Goal: Task Accomplishment & Management: Manage account settings

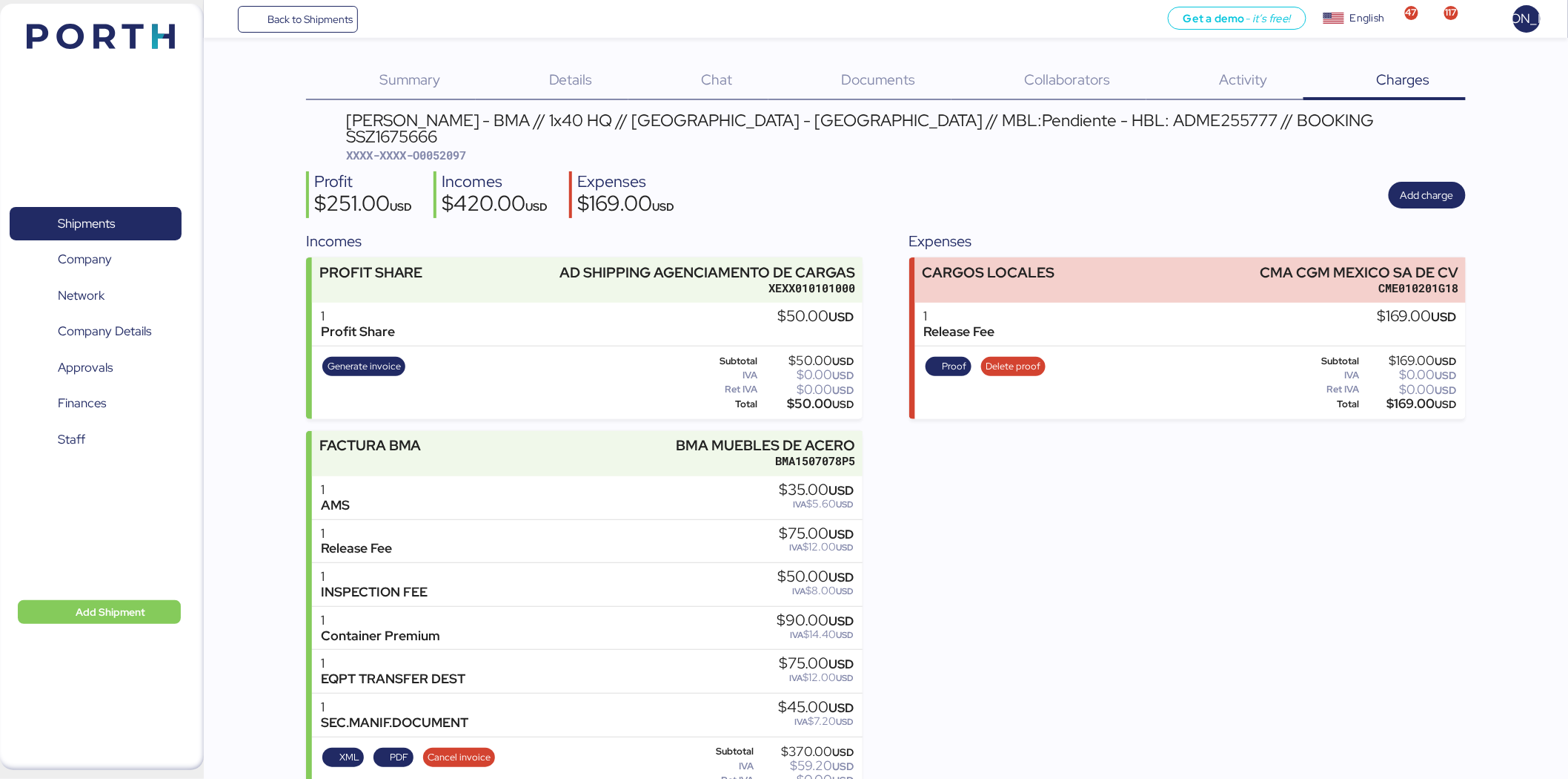
click at [306, 12] on span "Back to Shipments" at bounding box center [311, 19] width 85 height 17
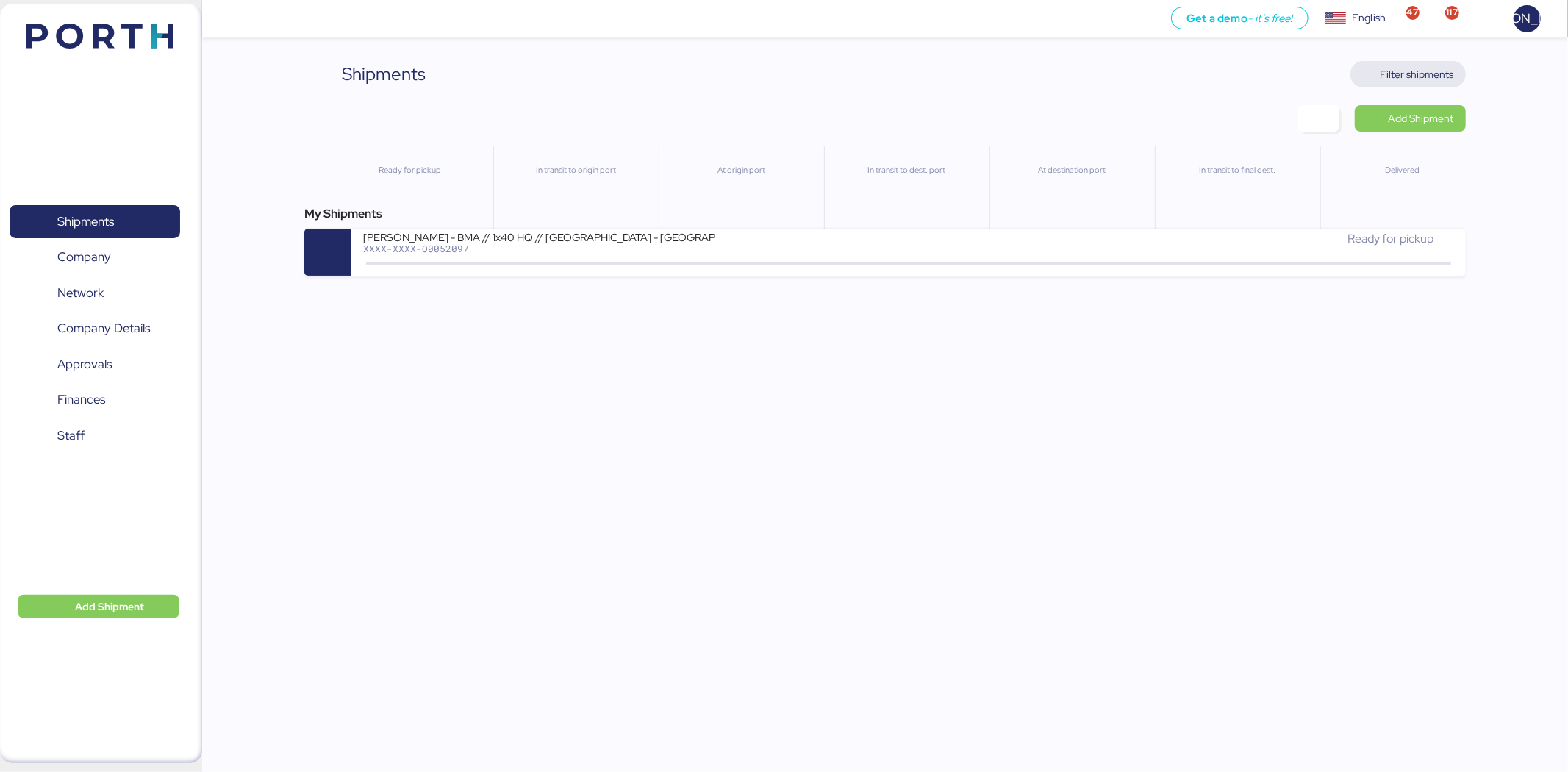
click at [1436, 83] on span "Filter shipments" at bounding box center [1408, 75] width 115 height 27
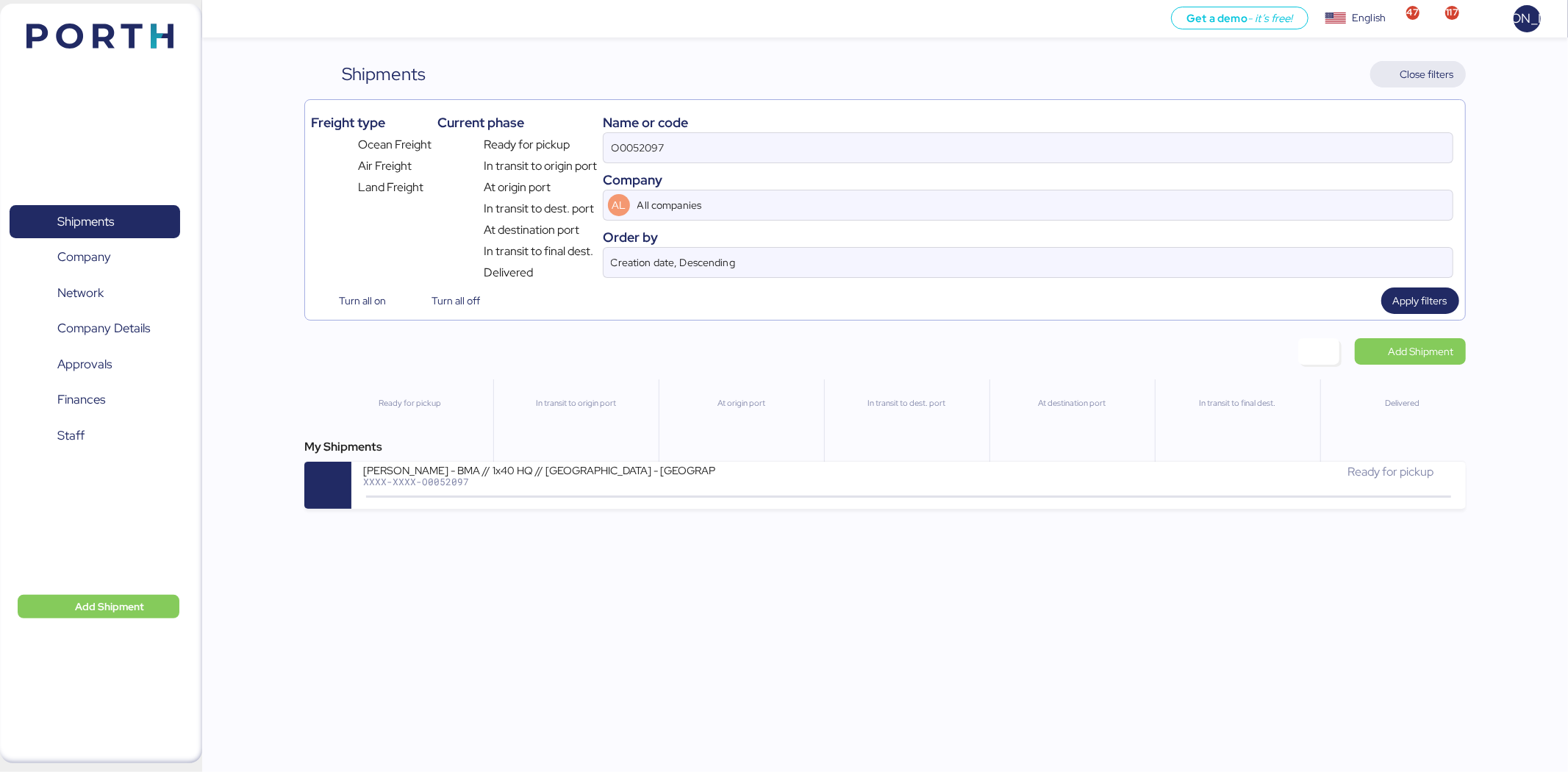
click at [1429, 70] on span "Close filters" at bounding box center [1427, 74] width 54 height 17
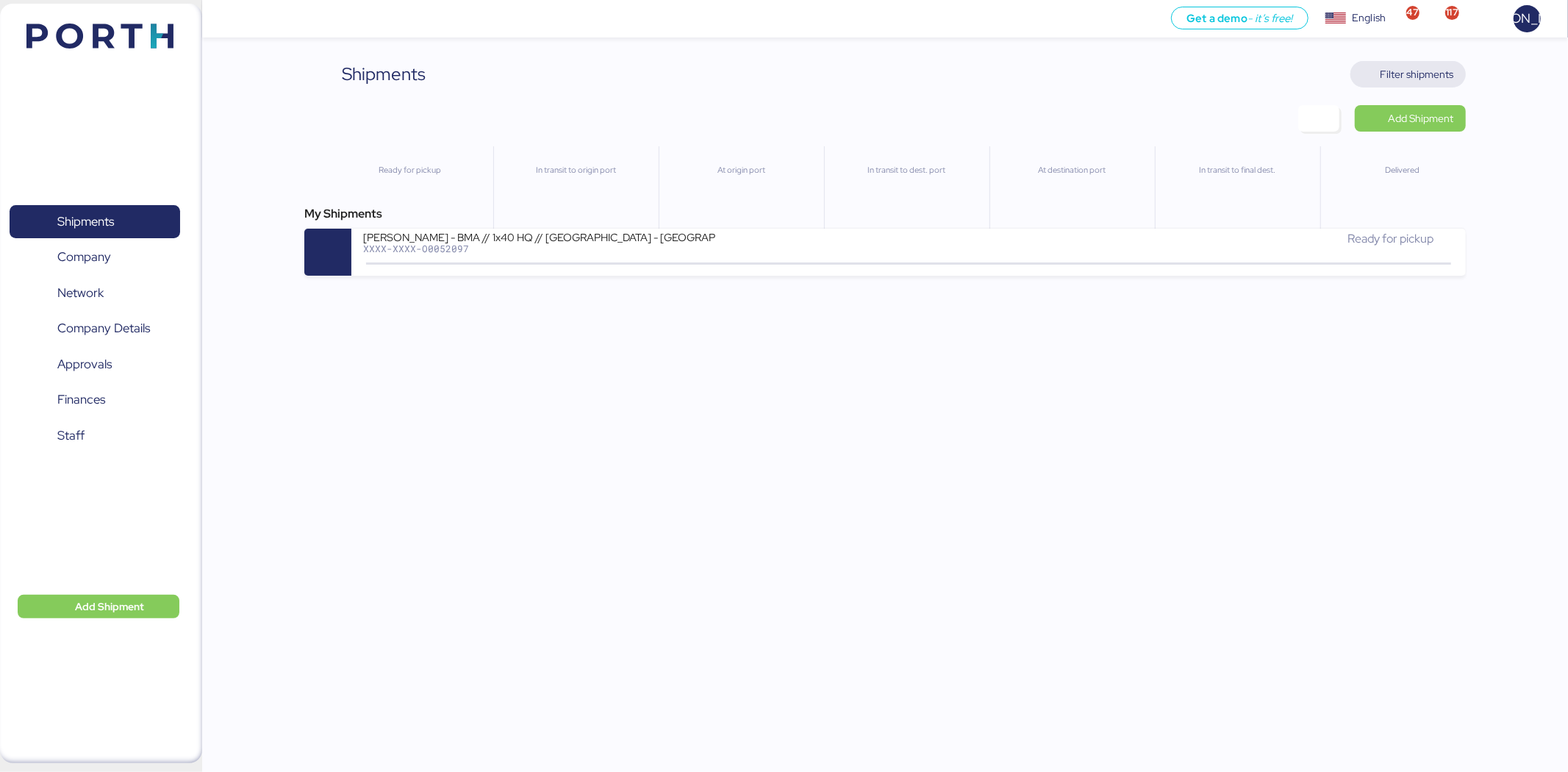
click at [1434, 69] on span "Filter shipments" at bounding box center [1416, 74] width 74 height 17
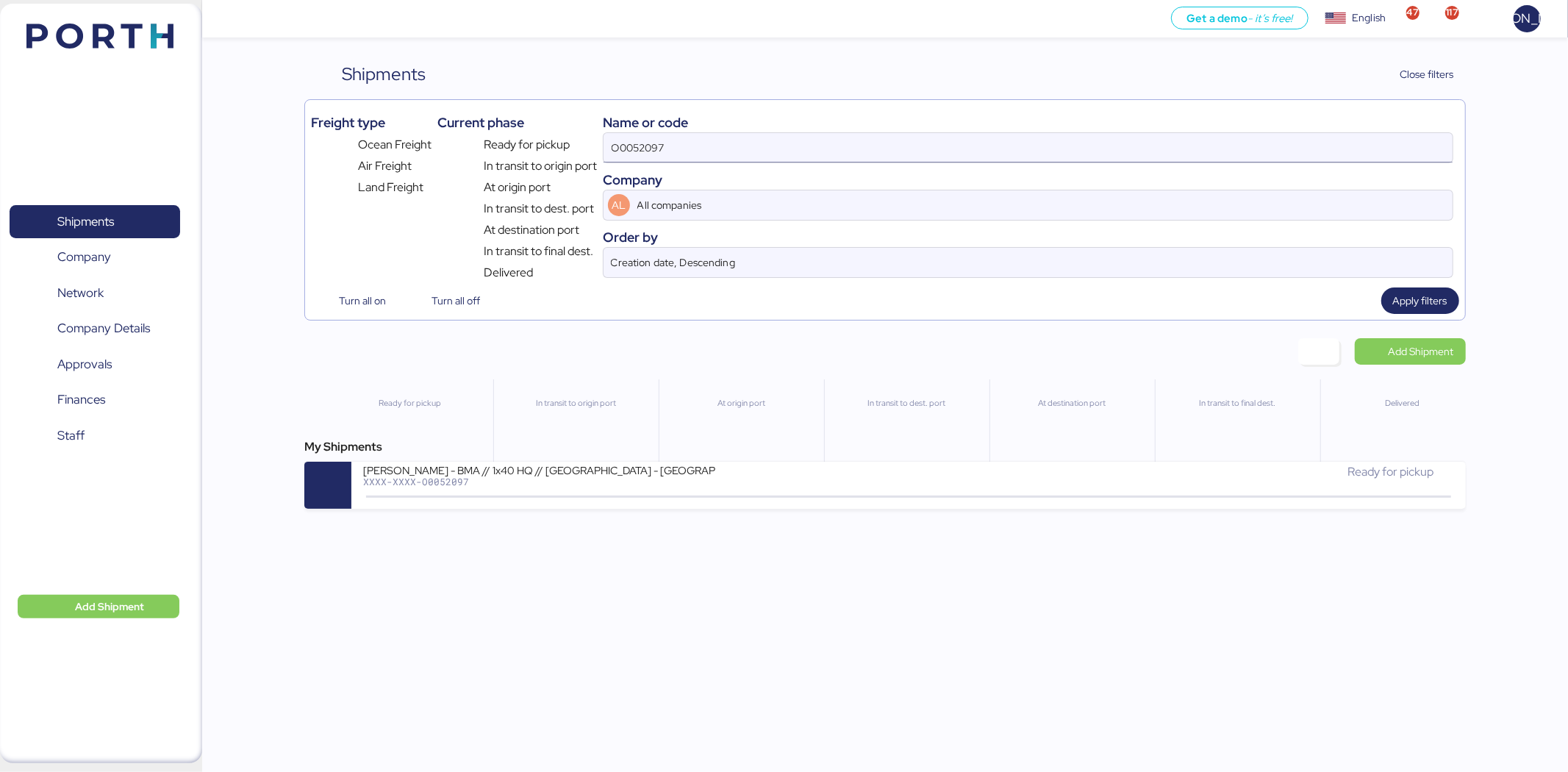
click at [718, 135] on input "O0052097" at bounding box center [1027, 148] width 849 height 30
paste input "NEYTYOFH2085700"
click at [841, 148] on input "ONEYTYOFH2085700" at bounding box center [1027, 148] width 849 height 30
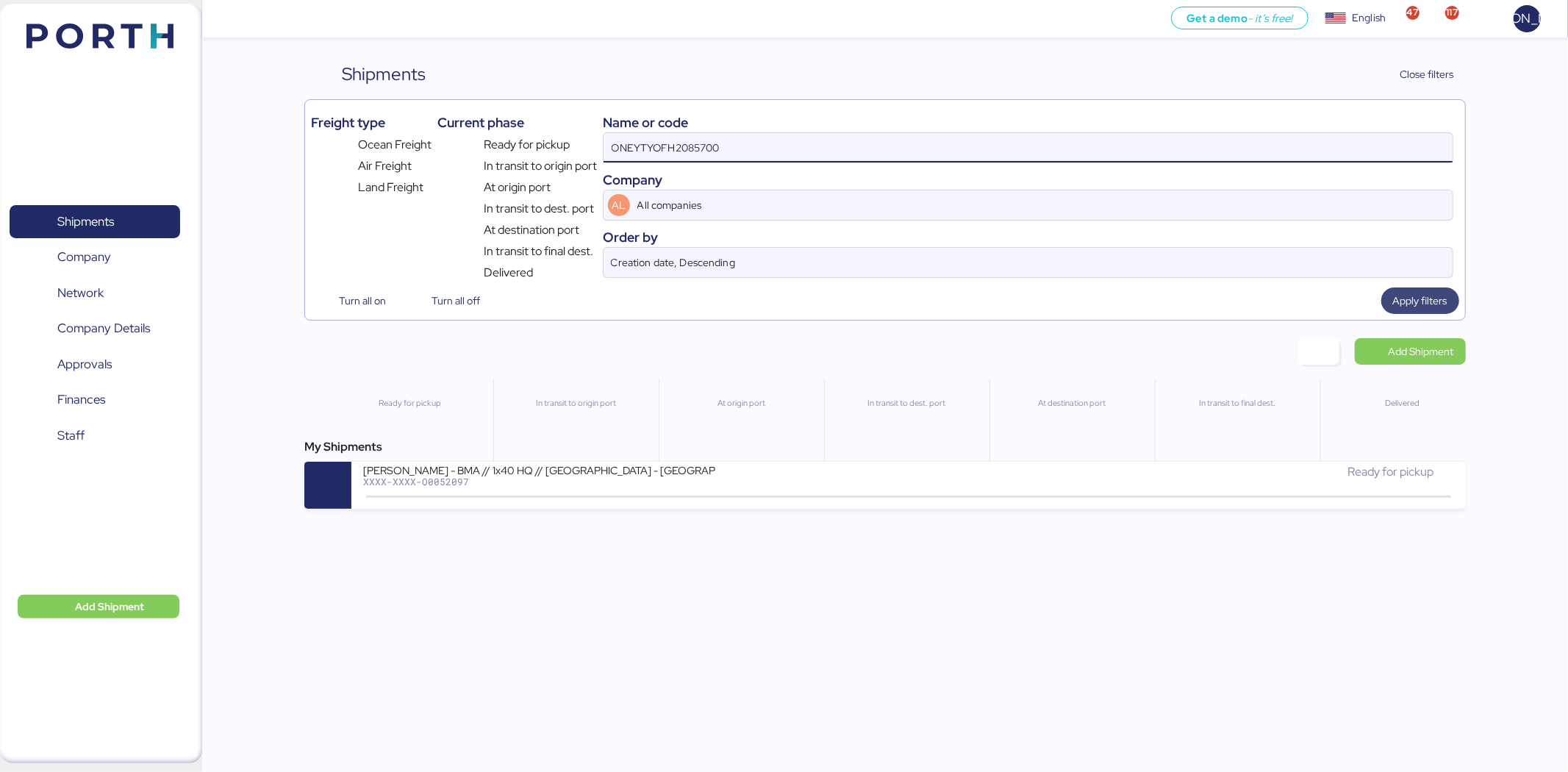
type input "ONEYTYOFH2085700"
click at [1443, 309] on span "Apply filters" at bounding box center [1419, 300] width 55 height 17
click at [1134, 503] on div "[PERSON_NAME] / YMM-OI-247 / MBL: ONEYTYOFH2085700 / HBL: YTJTGI100130 / FCL XX…" at bounding box center [907, 484] width 1113 height 47
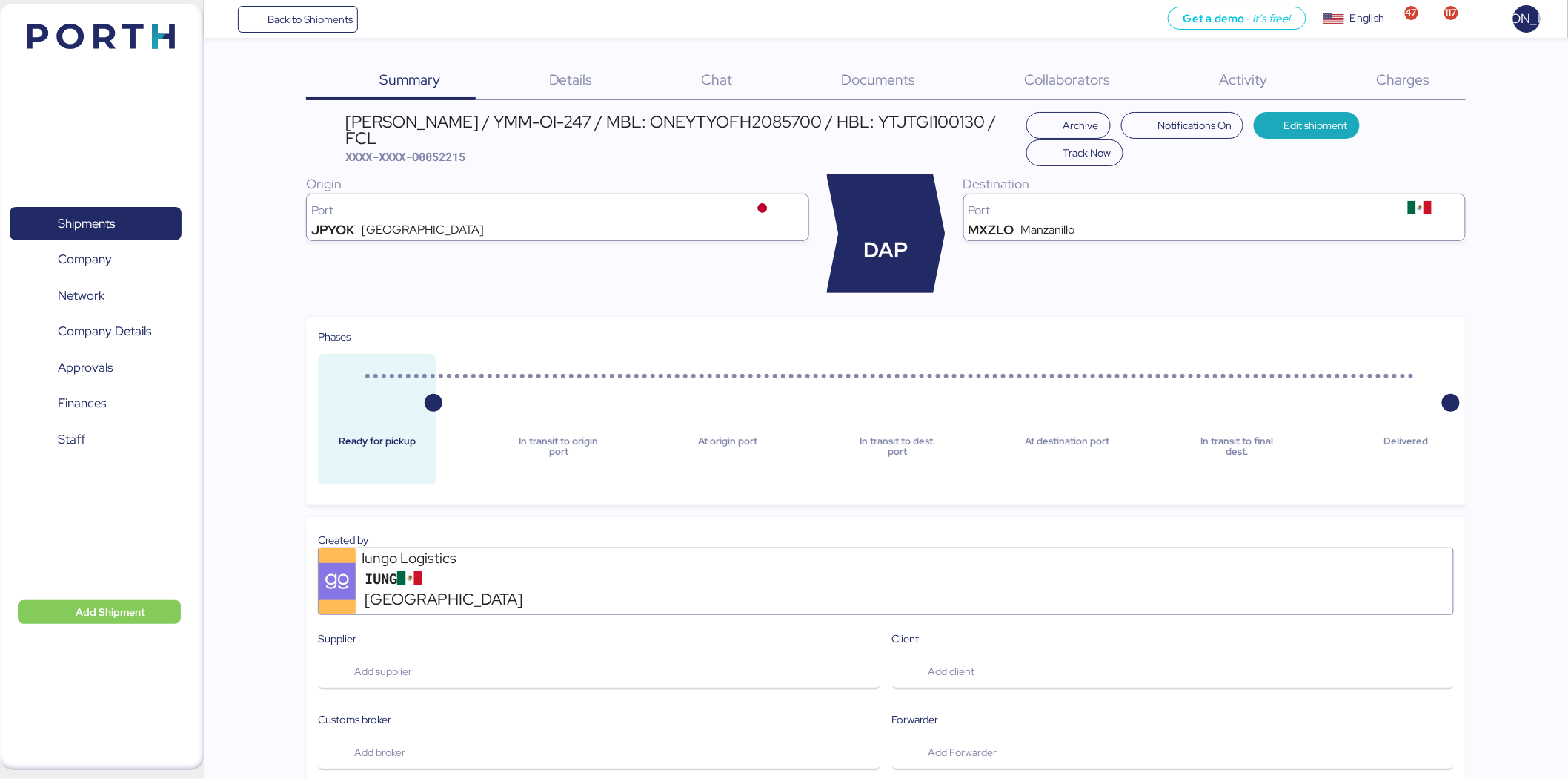
click at [918, 83] on div "Documents 0" at bounding box center [860, 81] width 183 height 39
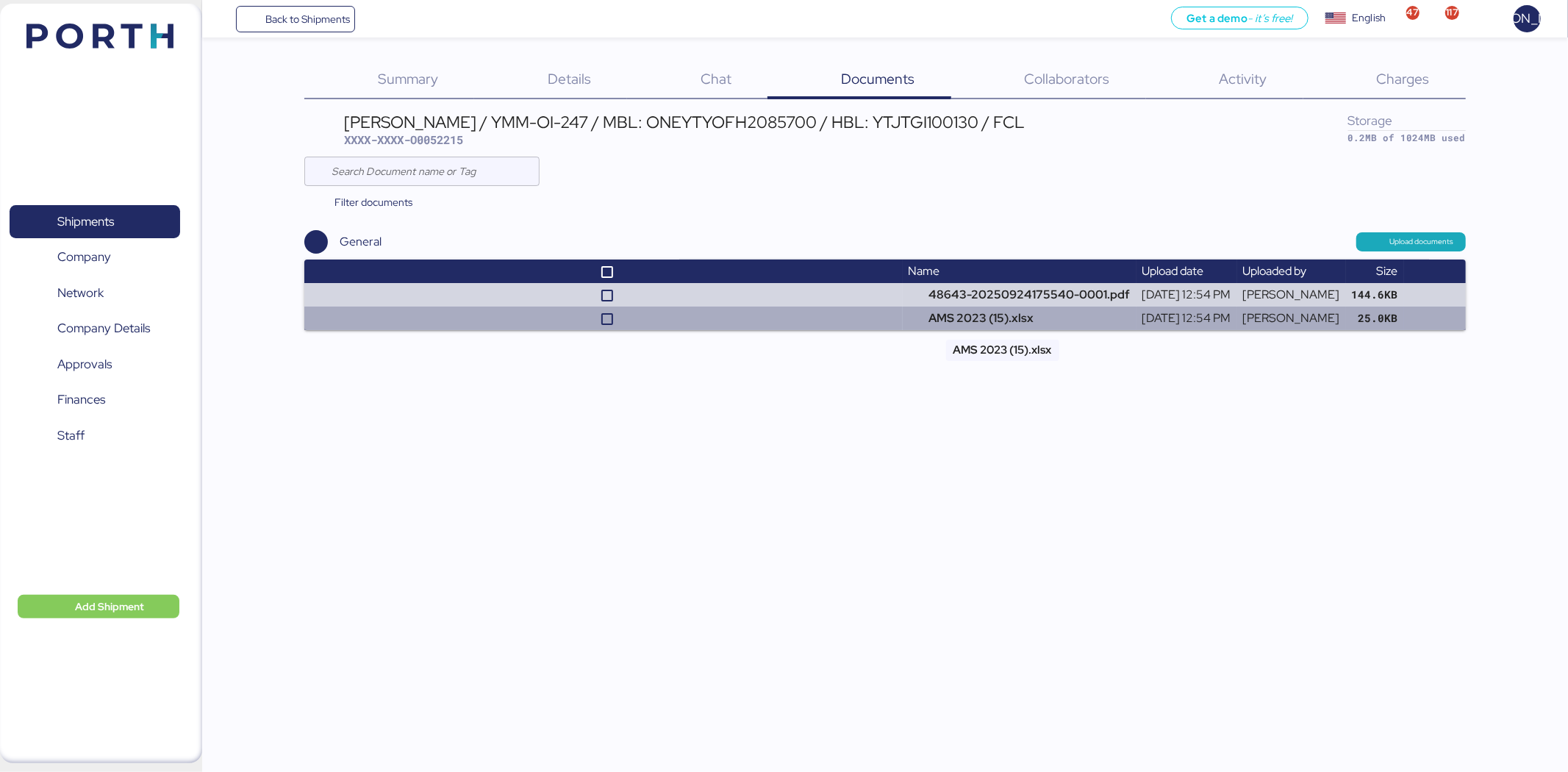
click at [939, 318] on td "AMS 2023 (15).xlsx" at bounding box center [1019, 318] width 234 height 24
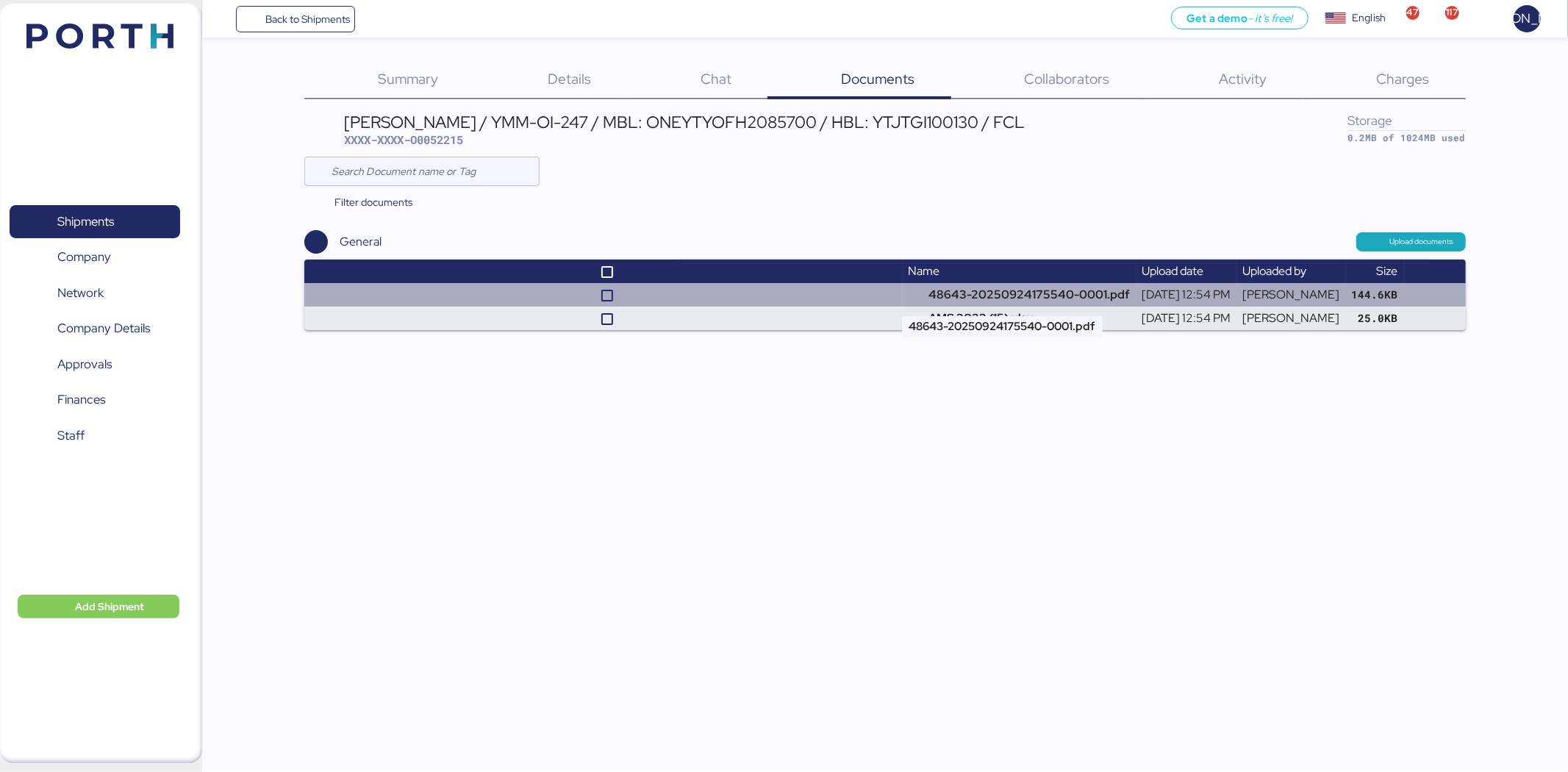
click at [913, 292] on td "48643-20250924175540-0001.pdf" at bounding box center [1019, 294] width 234 height 24
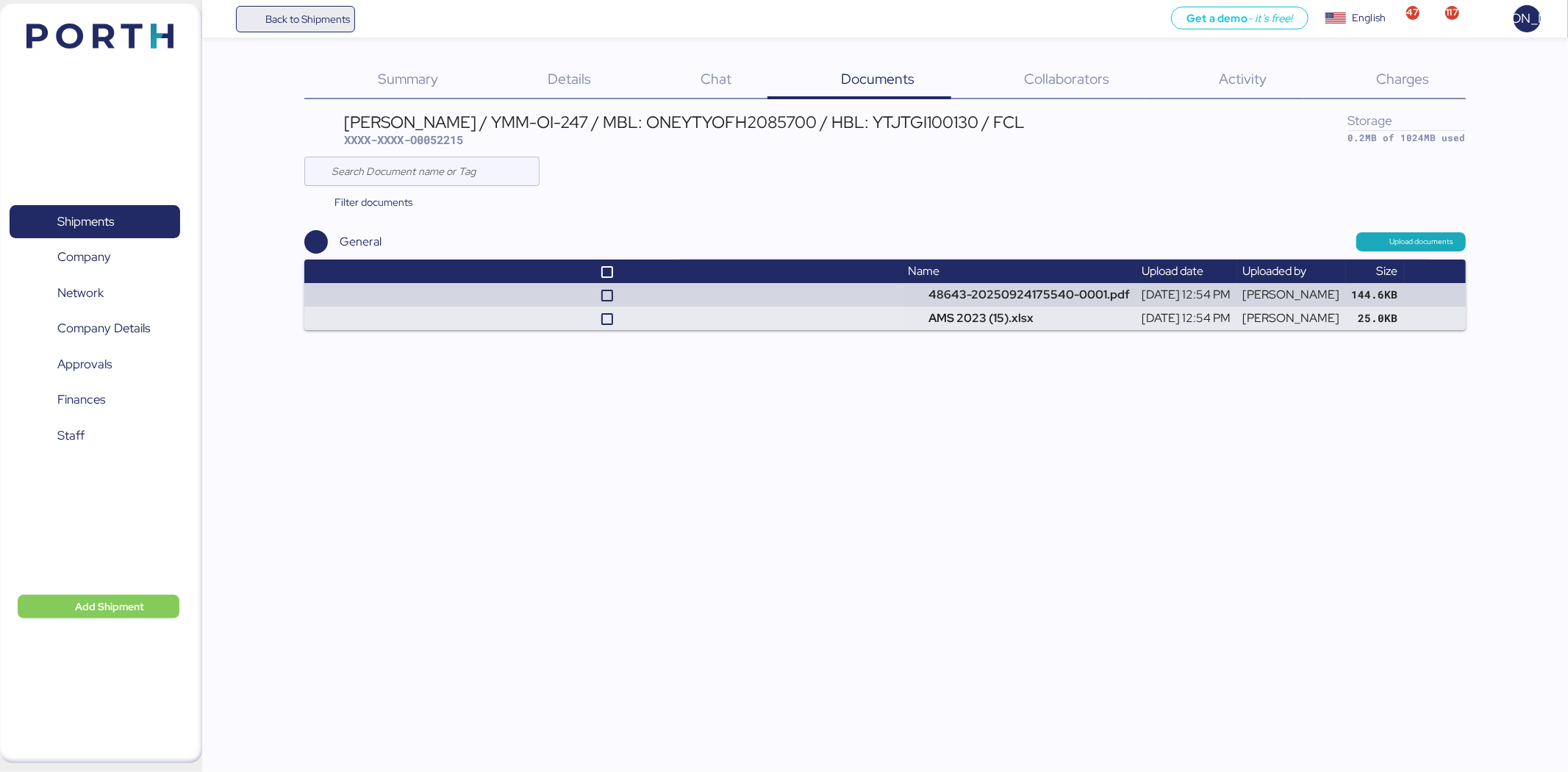
click at [287, 23] on span "Back to Shipments" at bounding box center [308, 19] width 84 height 17
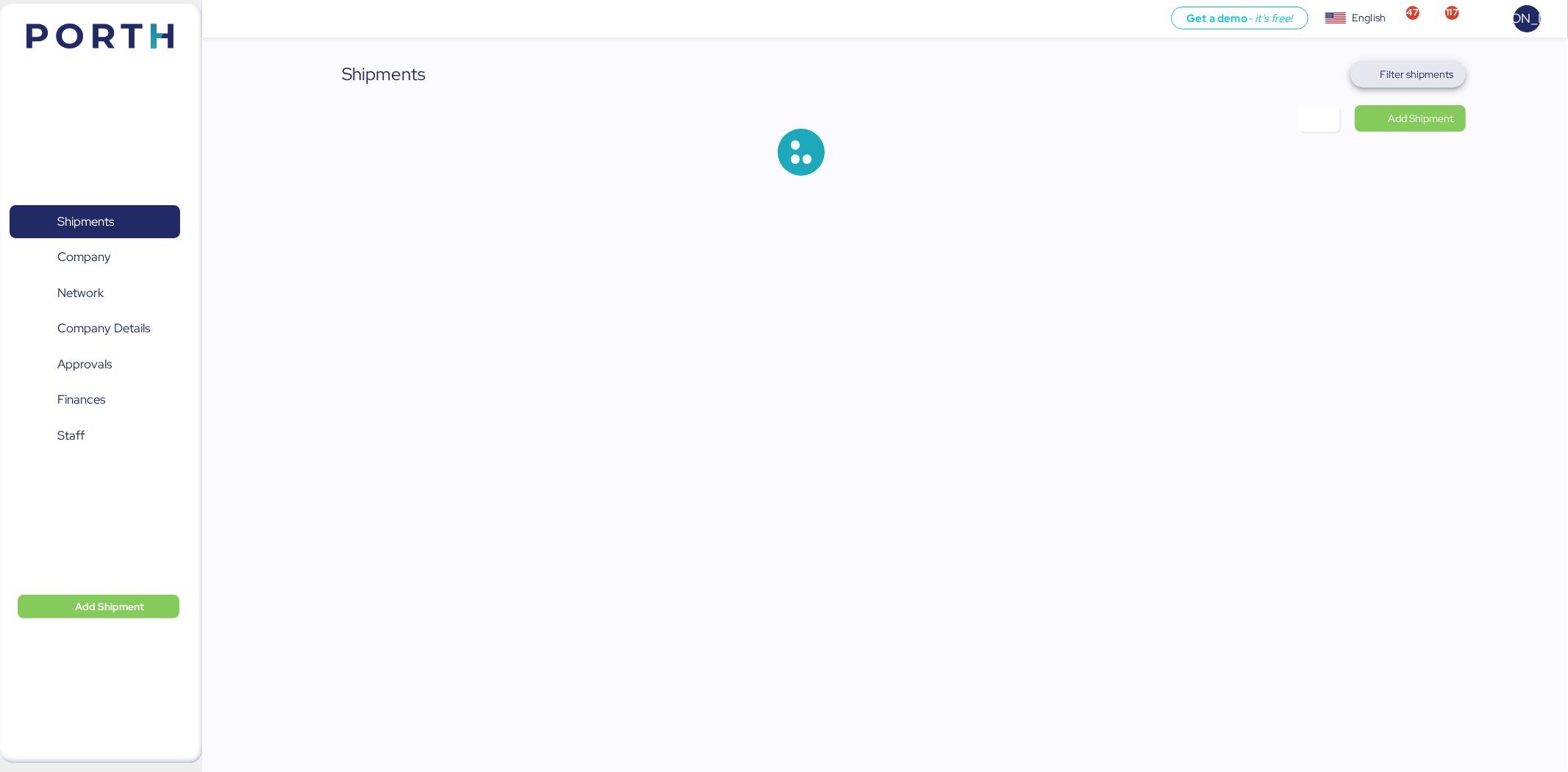
click at [1422, 78] on span "Filter shipments" at bounding box center [1416, 74] width 74 height 17
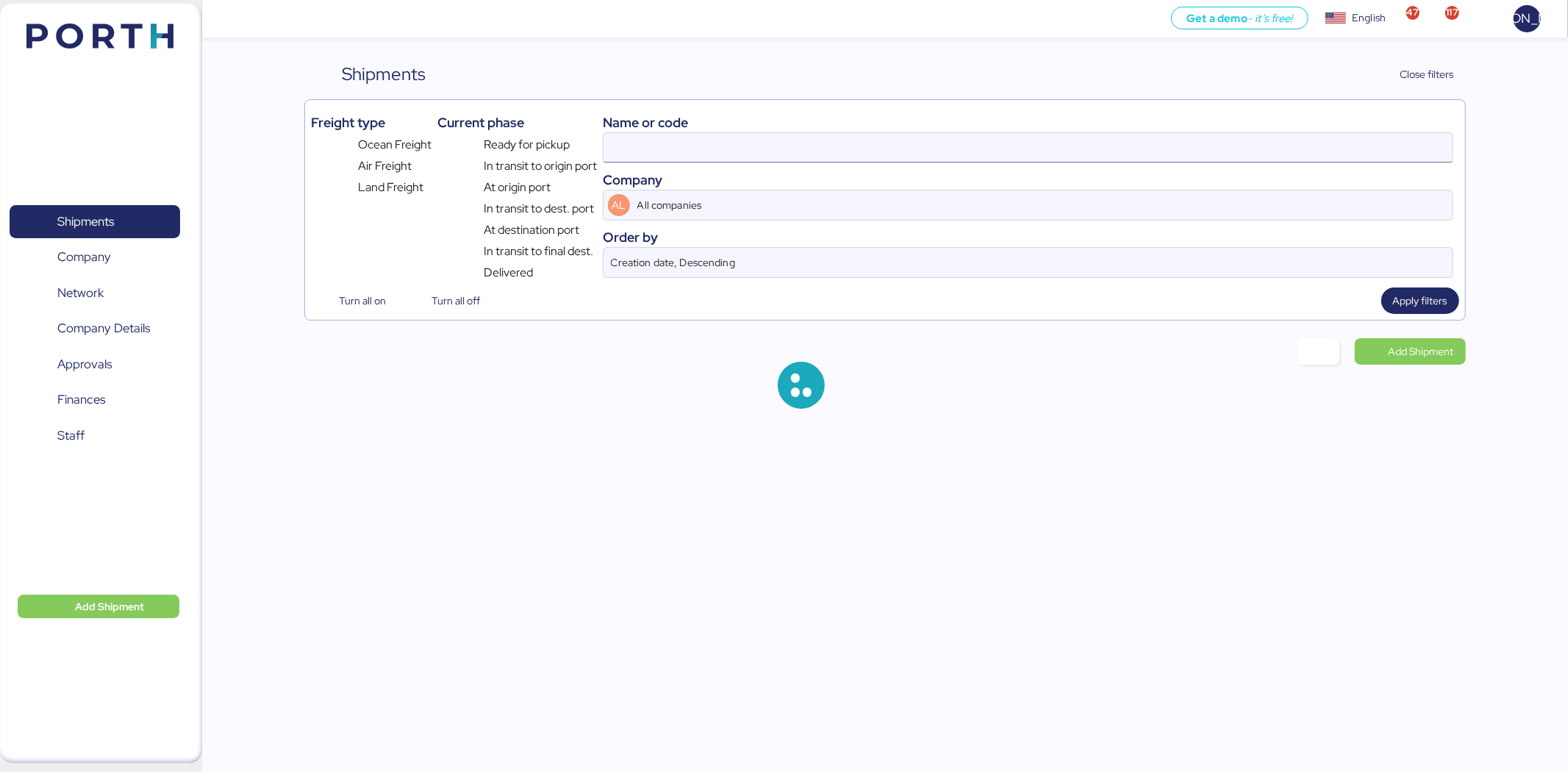
click at [687, 162] on input at bounding box center [1027, 148] width 849 height 30
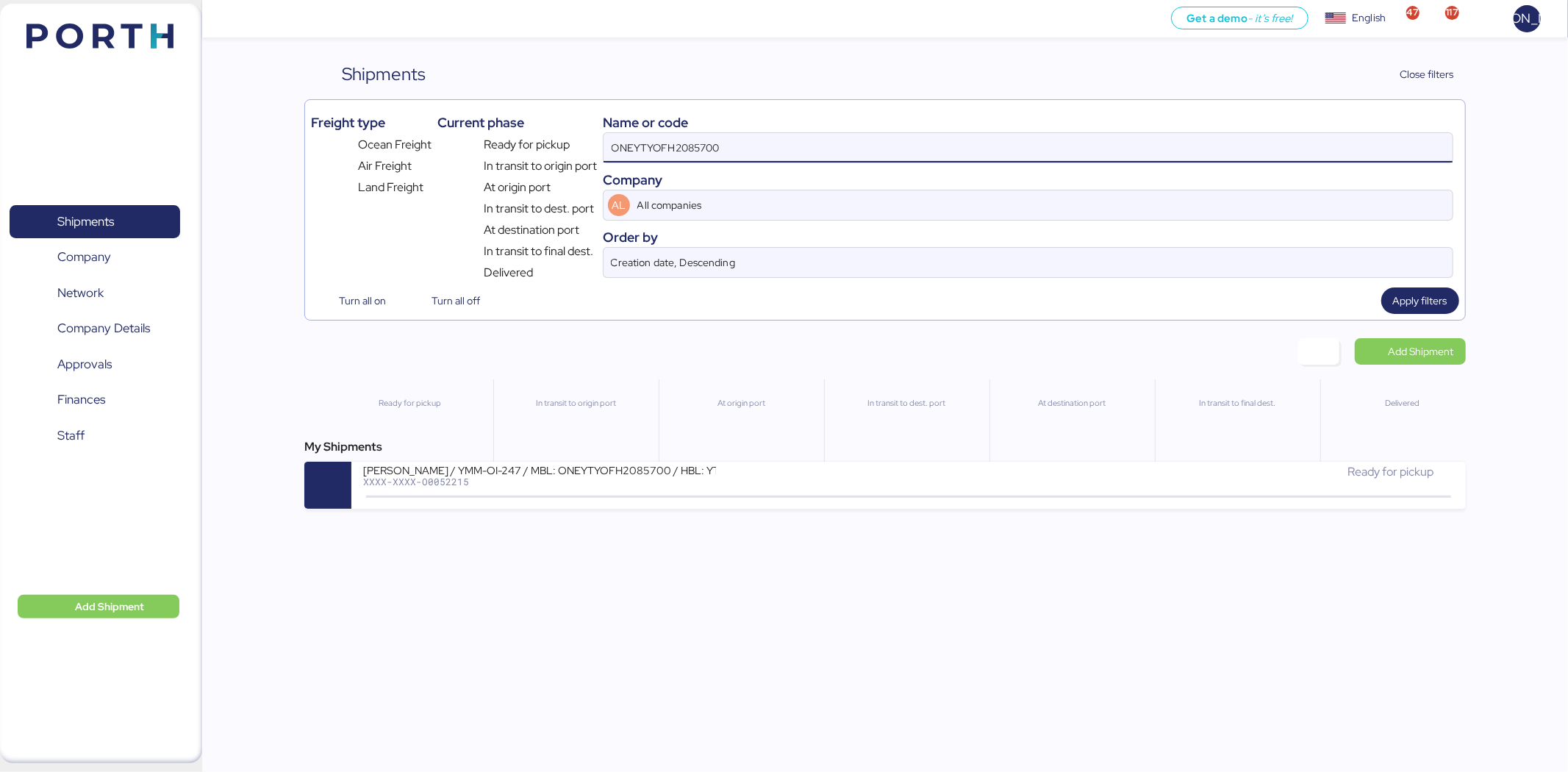
click at [737, 152] on input "ONEYTYOFH2085700" at bounding box center [1027, 148] width 849 height 30
paste input "0052218"
type input "O0052218"
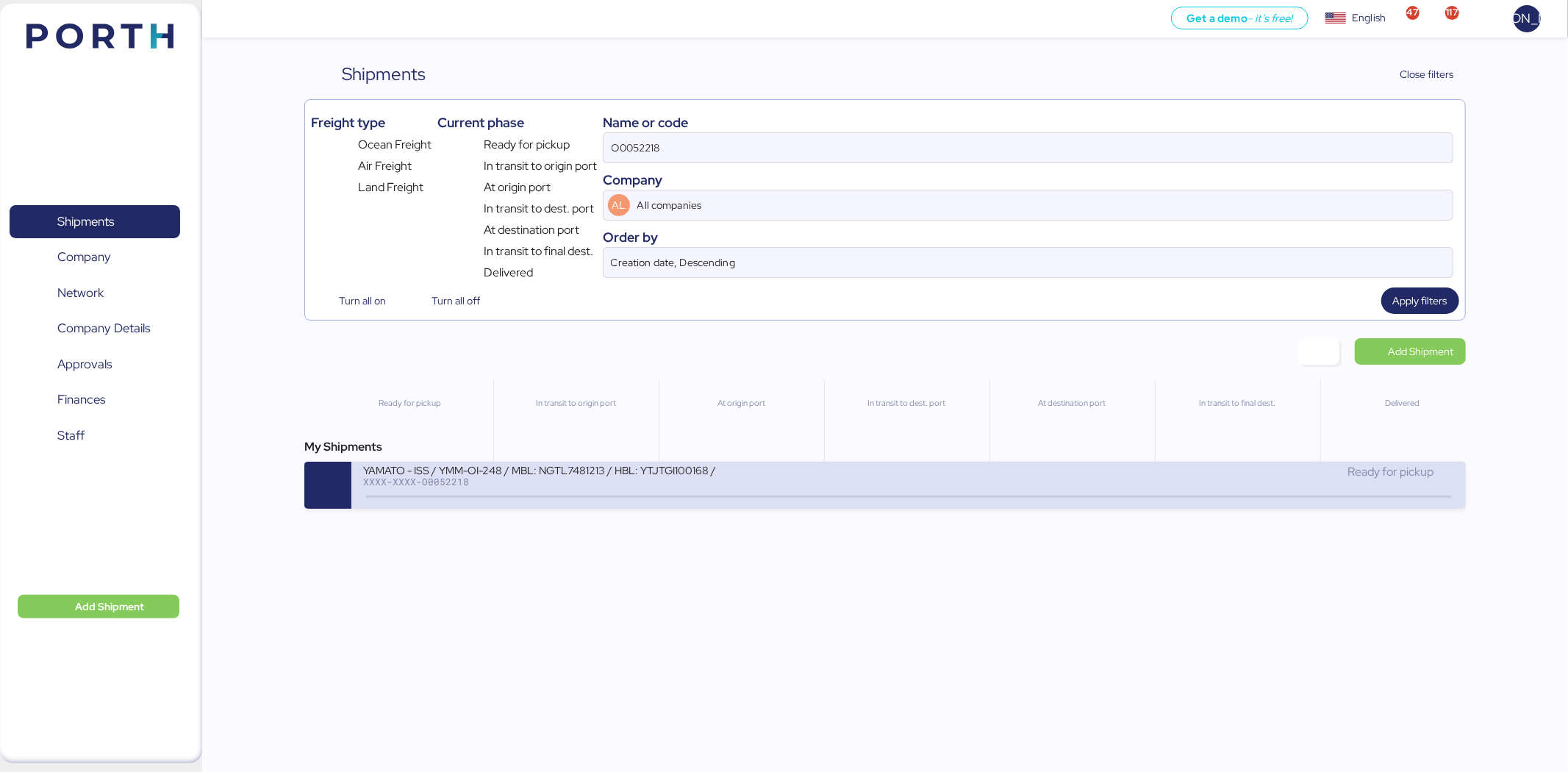
click at [688, 498] on div at bounding box center [908, 496] width 1084 height 2
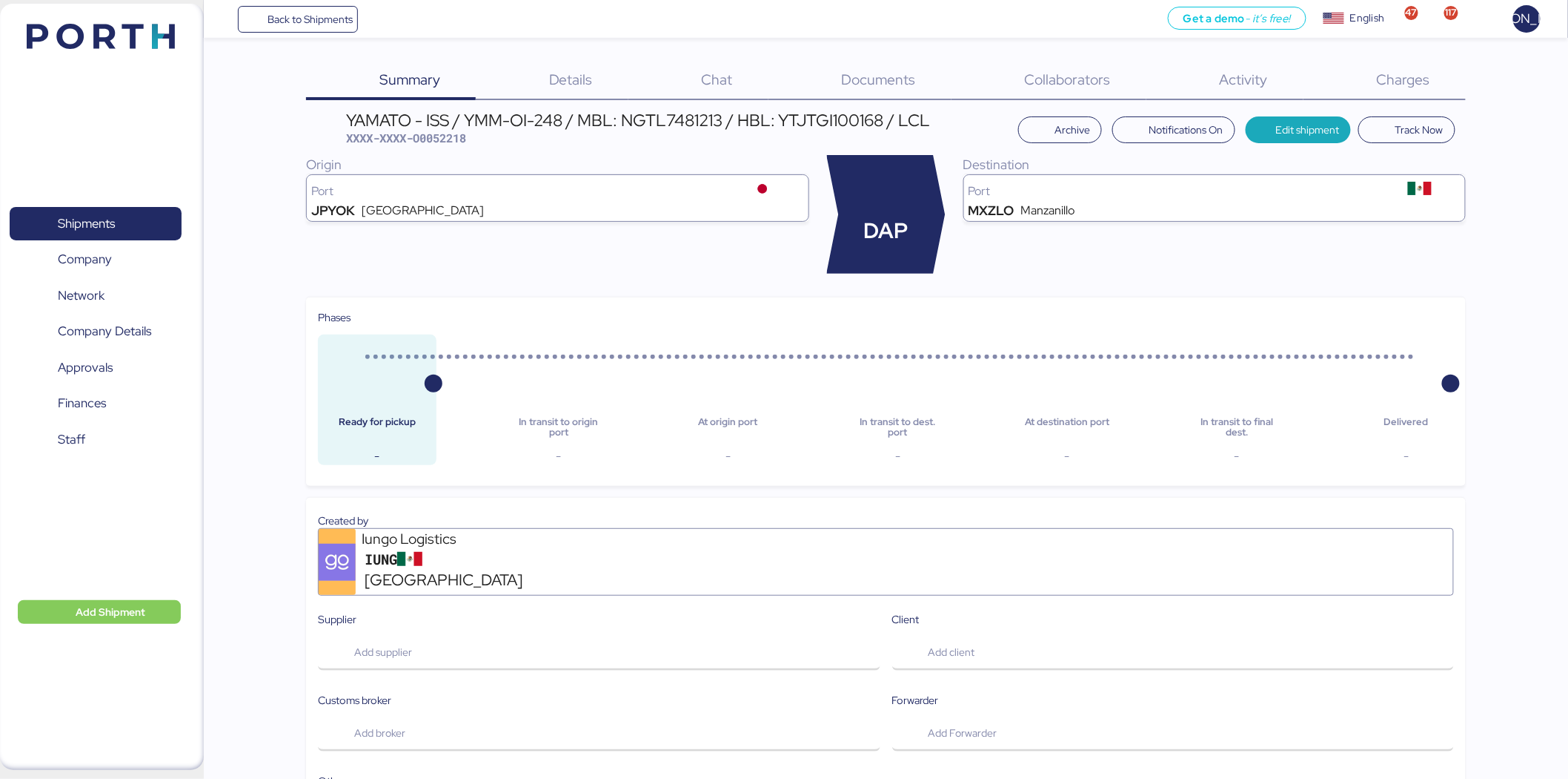
click at [1400, 76] on span "Charges" at bounding box center [1404, 79] width 53 height 19
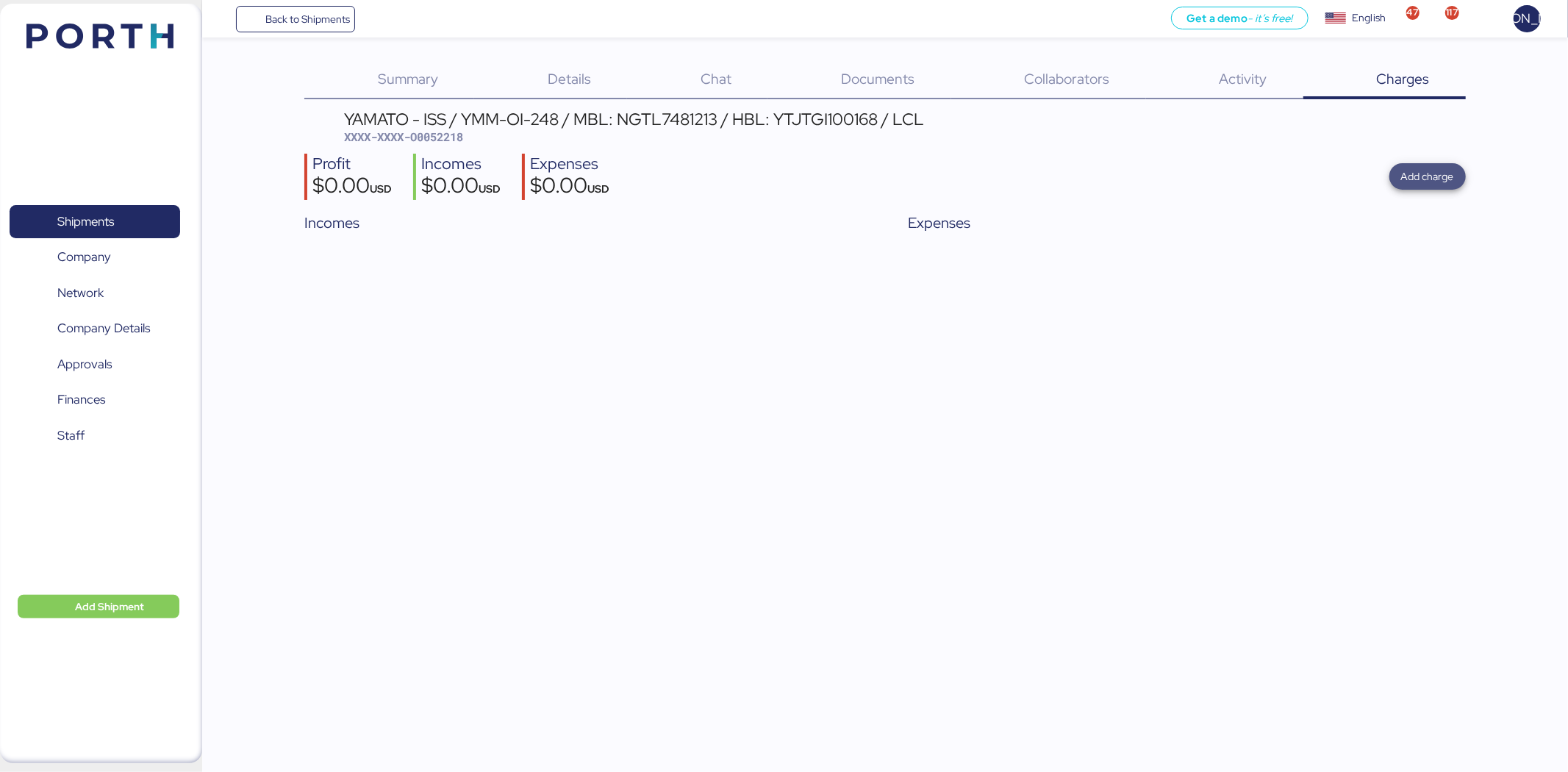
click at [1414, 179] on span "Add charge" at bounding box center [1427, 176] width 53 height 17
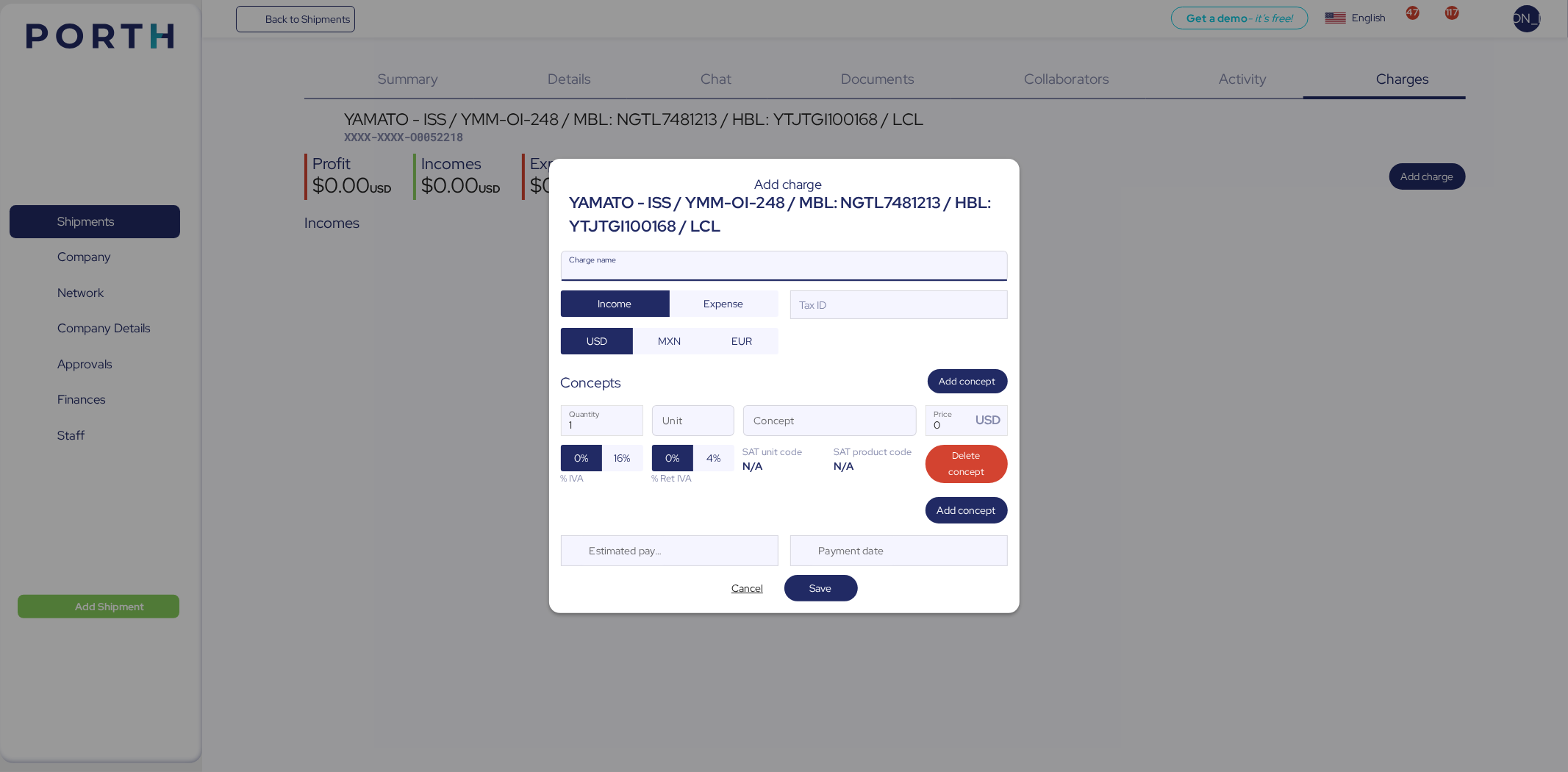
click at [808, 259] on input "Charge name" at bounding box center [784, 266] width 445 height 30
click at [725, 302] on span "Expense" at bounding box center [723, 303] width 39 height 17
click at [732, 274] on input "Charge name" at bounding box center [784, 266] width 445 height 30
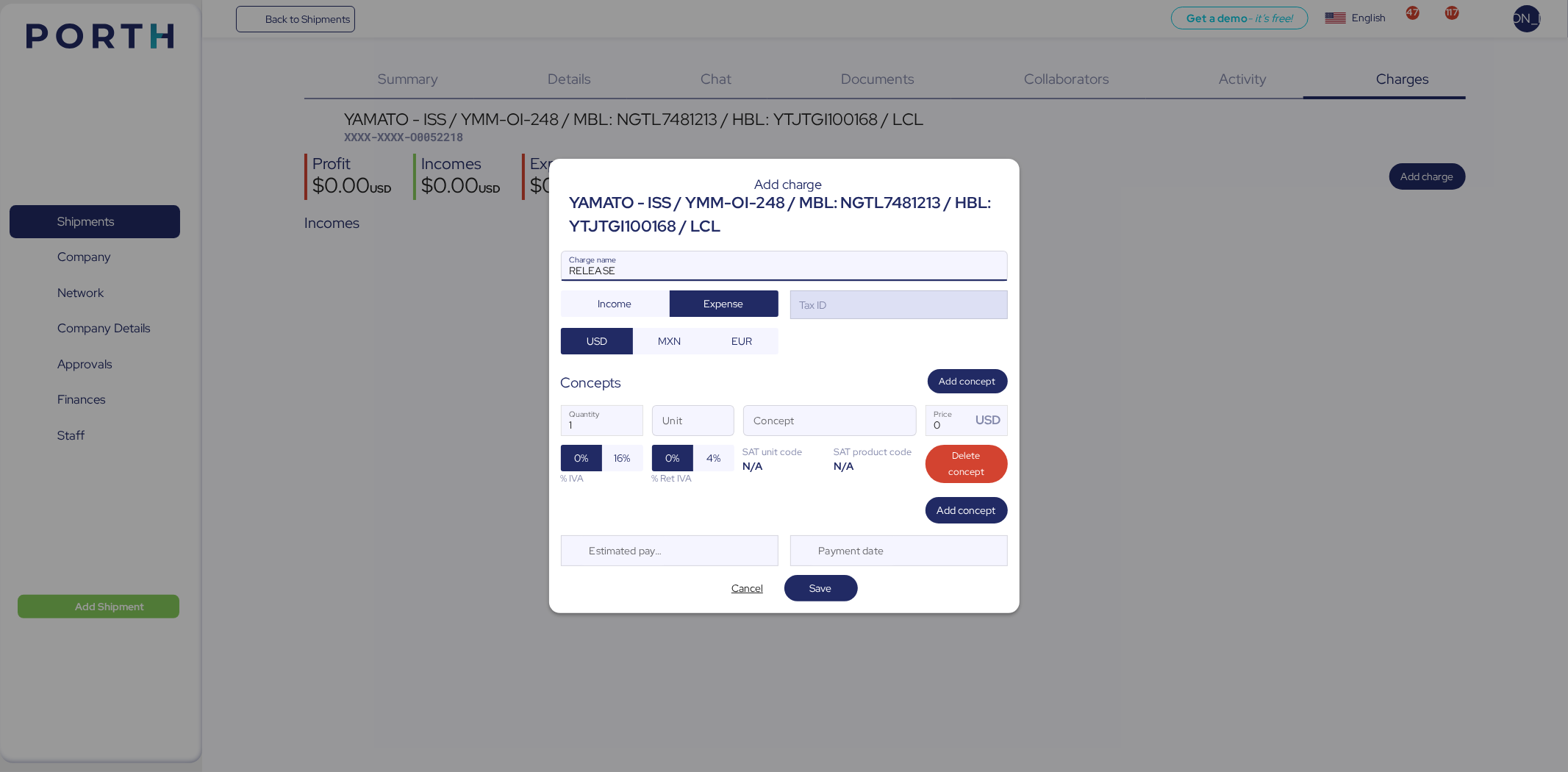
type input "RELEASE"
click at [993, 302] on div "Tax ID" at bounding box center [899, 305] width 218 height 30
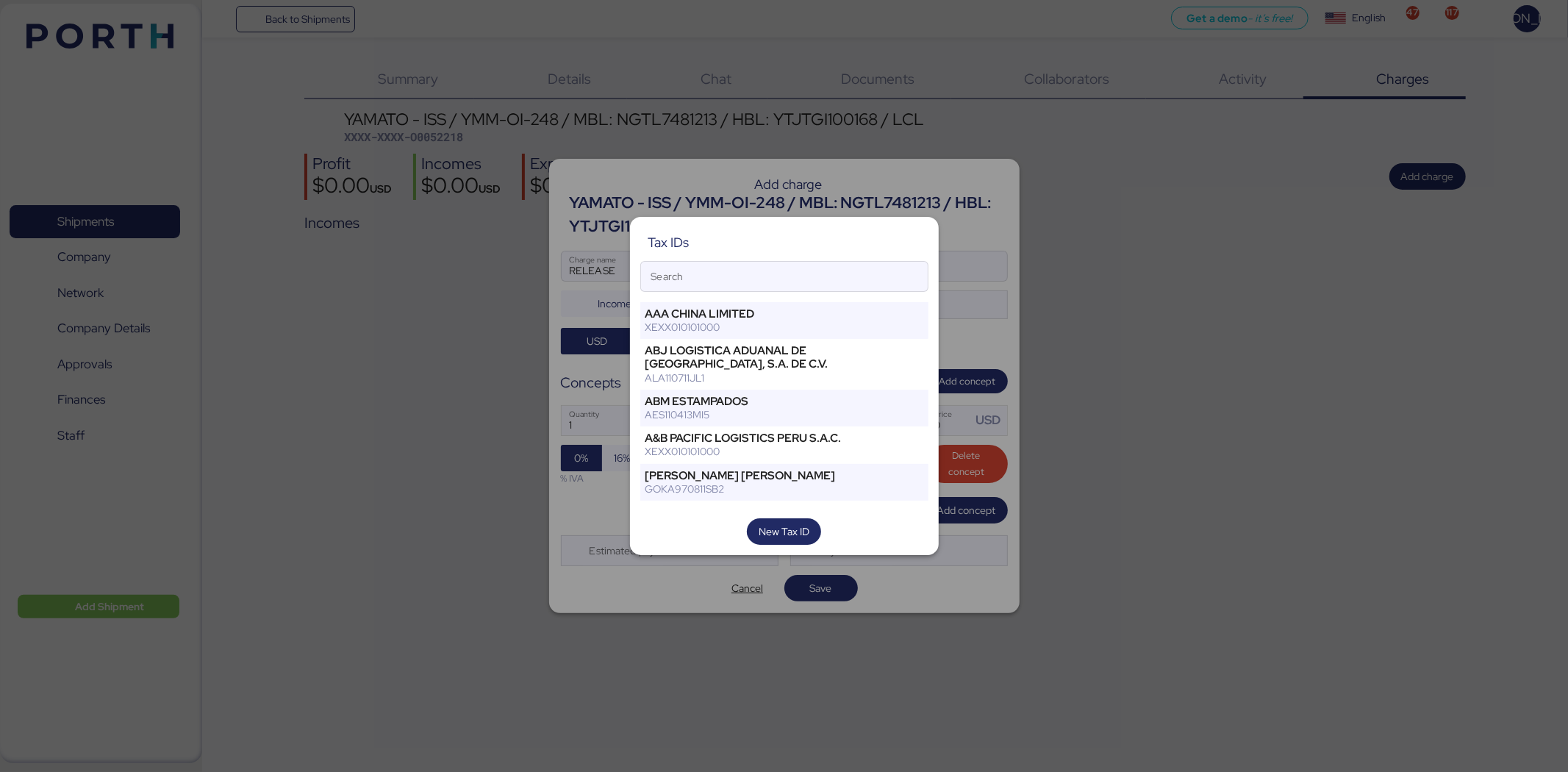
click at [804, 341] on div "ABJ LOGISTICA ADUANAL DE [GEOGRAPHIC_DATA], S.A. DE C.V. ALA110711JL1" at bounding box center [759, 363] width 239 height 51
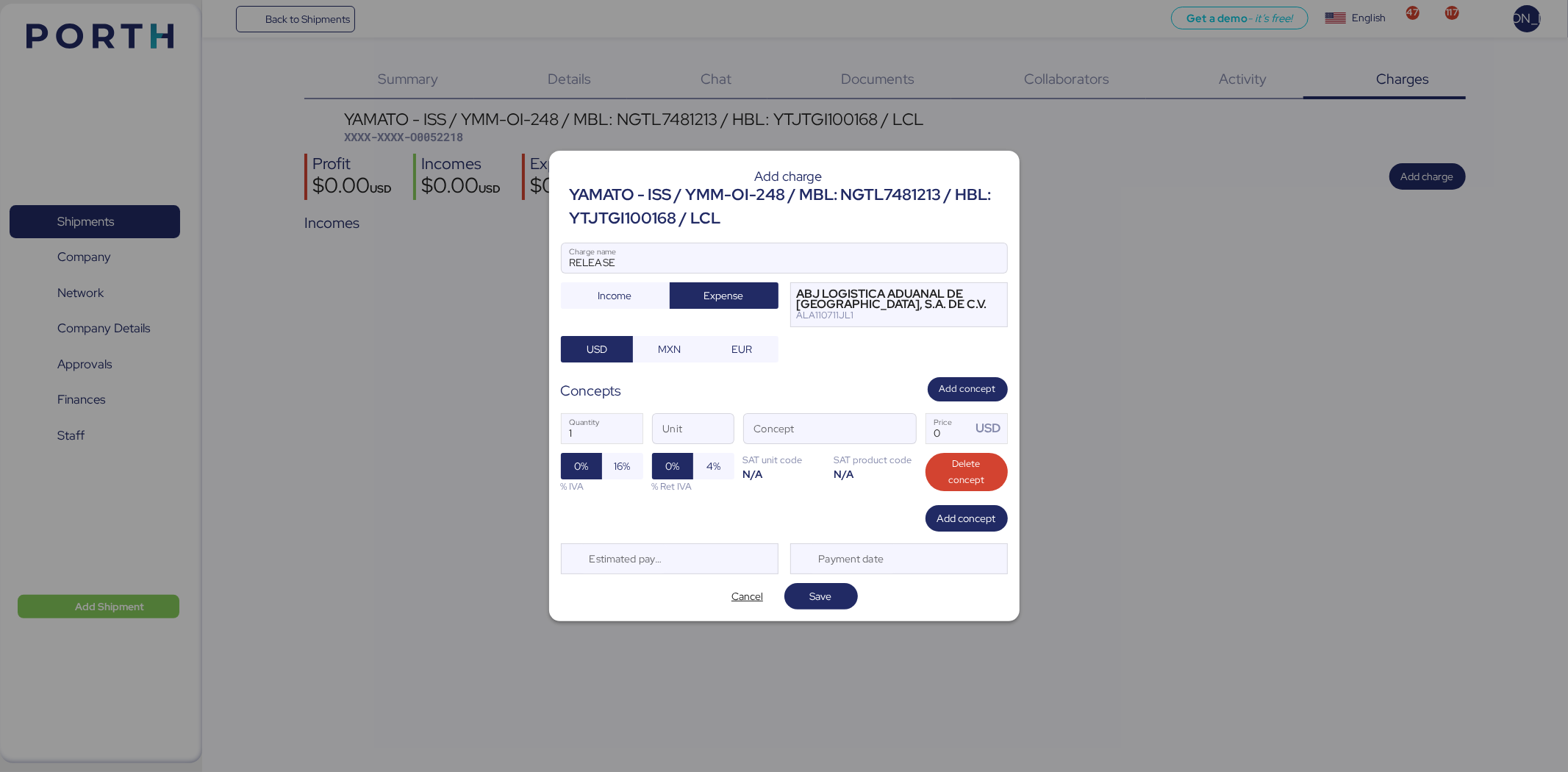
click at [900, 281] on div at bounding box center [784, 279] width 445 height 14
click at [900, 272] on input "RELEASE" at bounding box center [784, 258] width 445 height 30
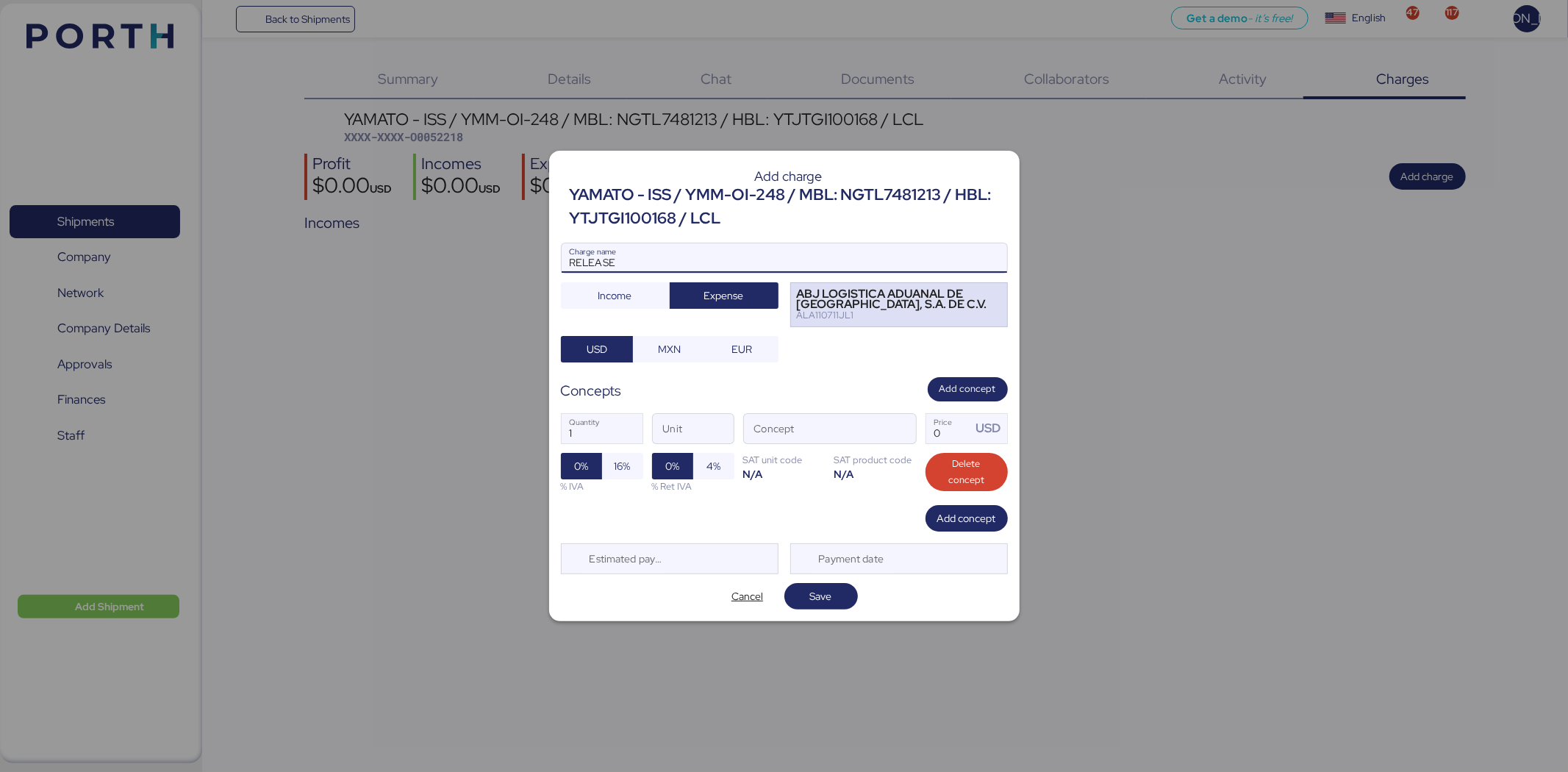
click at [868, 296] on div "ABJ LOGISTICA ADUANAL DE [GEOGRAPHIC_DATA], S.A. DE C.V." at bounding box center [892, 299] width 191 height 21
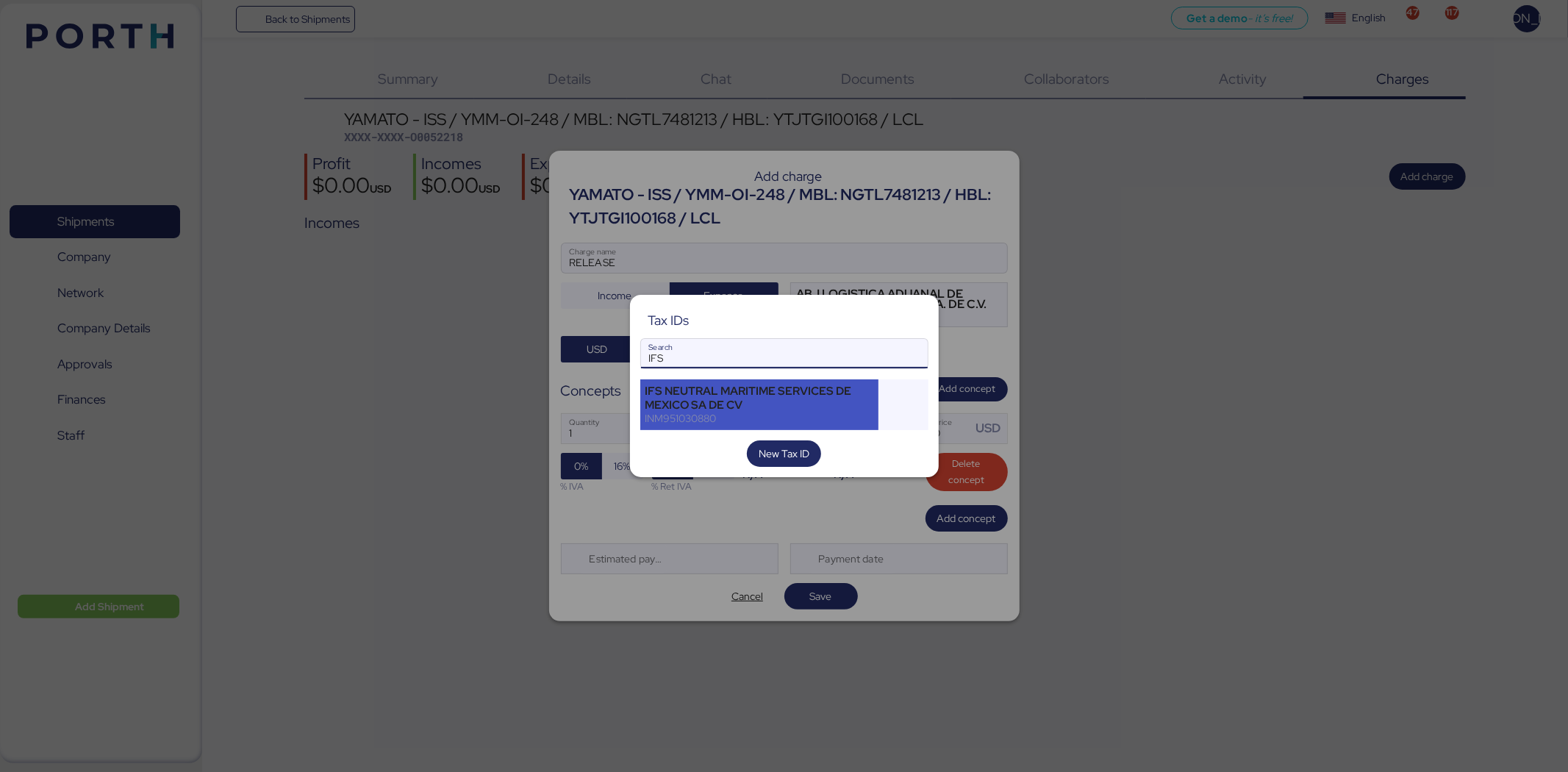
type input "IFS"
click at [794, 380] on div "IFS NEUTRAL MARITIME SERVICES DE [GEOGRAPHIC_DATA] SA DE CV INM951030880" at bounding box center [759, 404] width 239 height 51
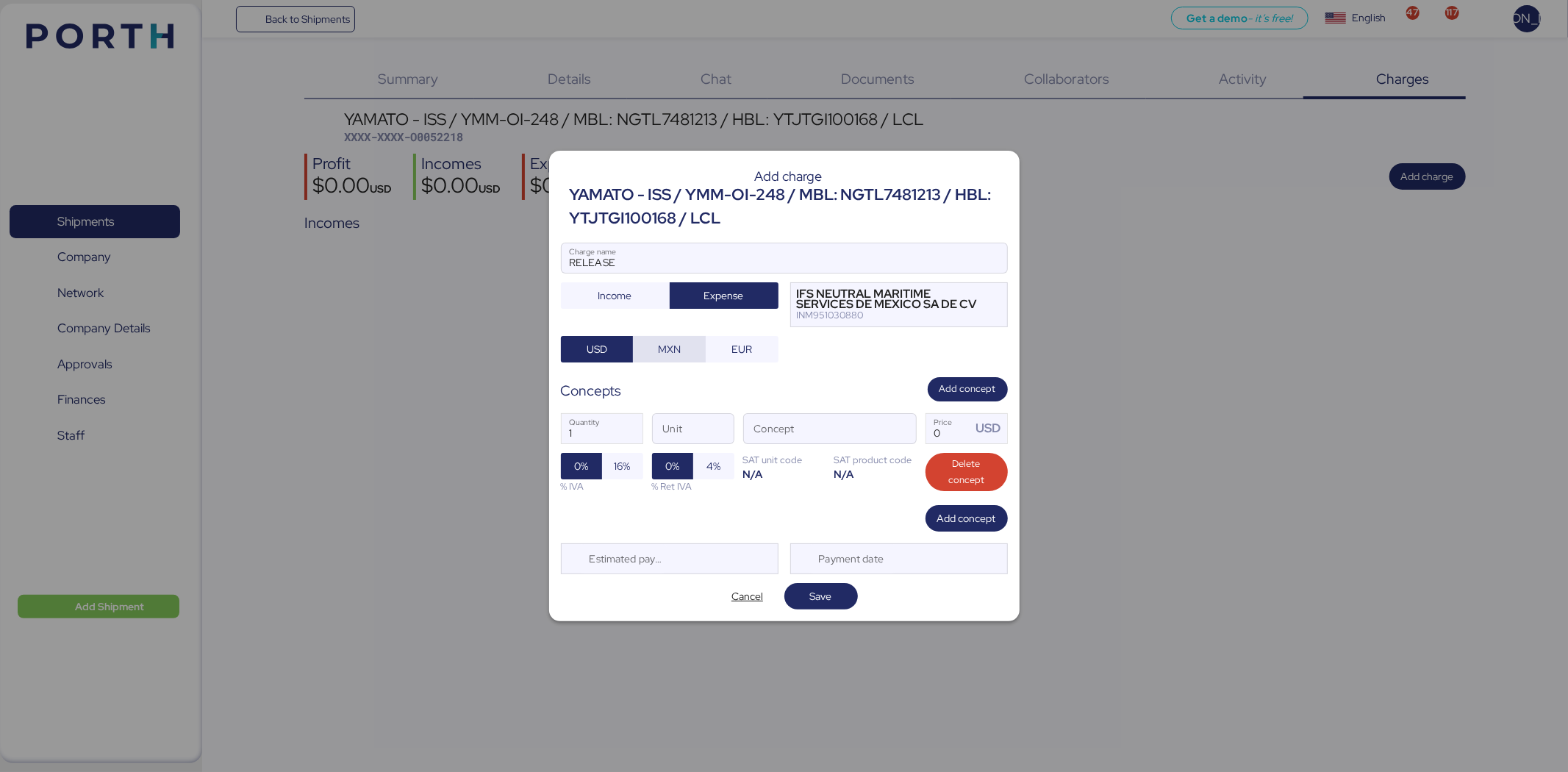
click at [677, 354] on span "MXN" at bounding box center [669, 349] width 23 height 17
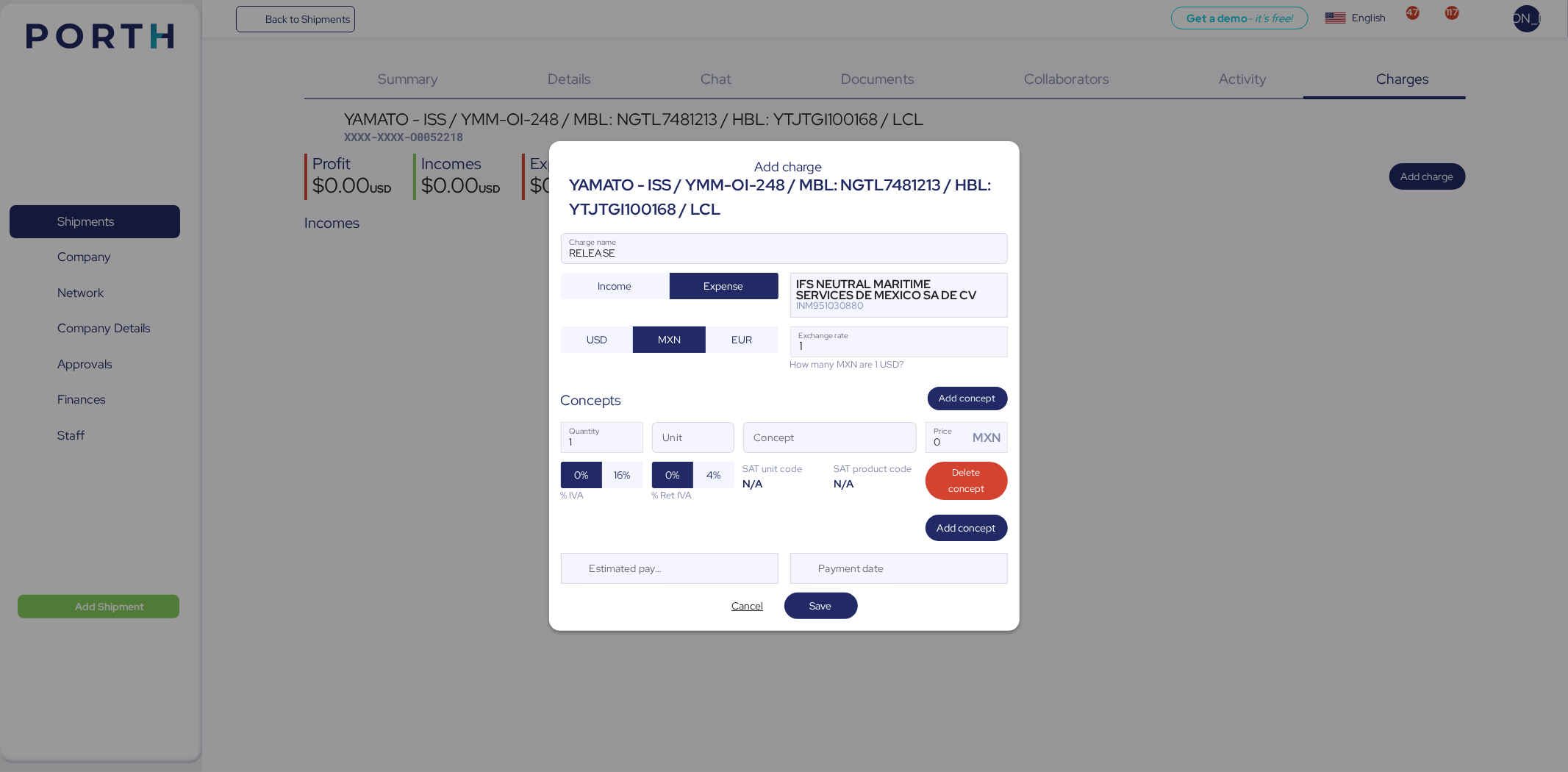
click at [596, 357] on div "RELEASE Charge name Income Expense IFS NEUTRAL MARITIME SERVICES DE [GEOGRAPHIC…" at bounding box center [784, 302] width 447 height 138
click at [596, 332] on span "USD" at bounding box center [597, 339] width 20 height 17
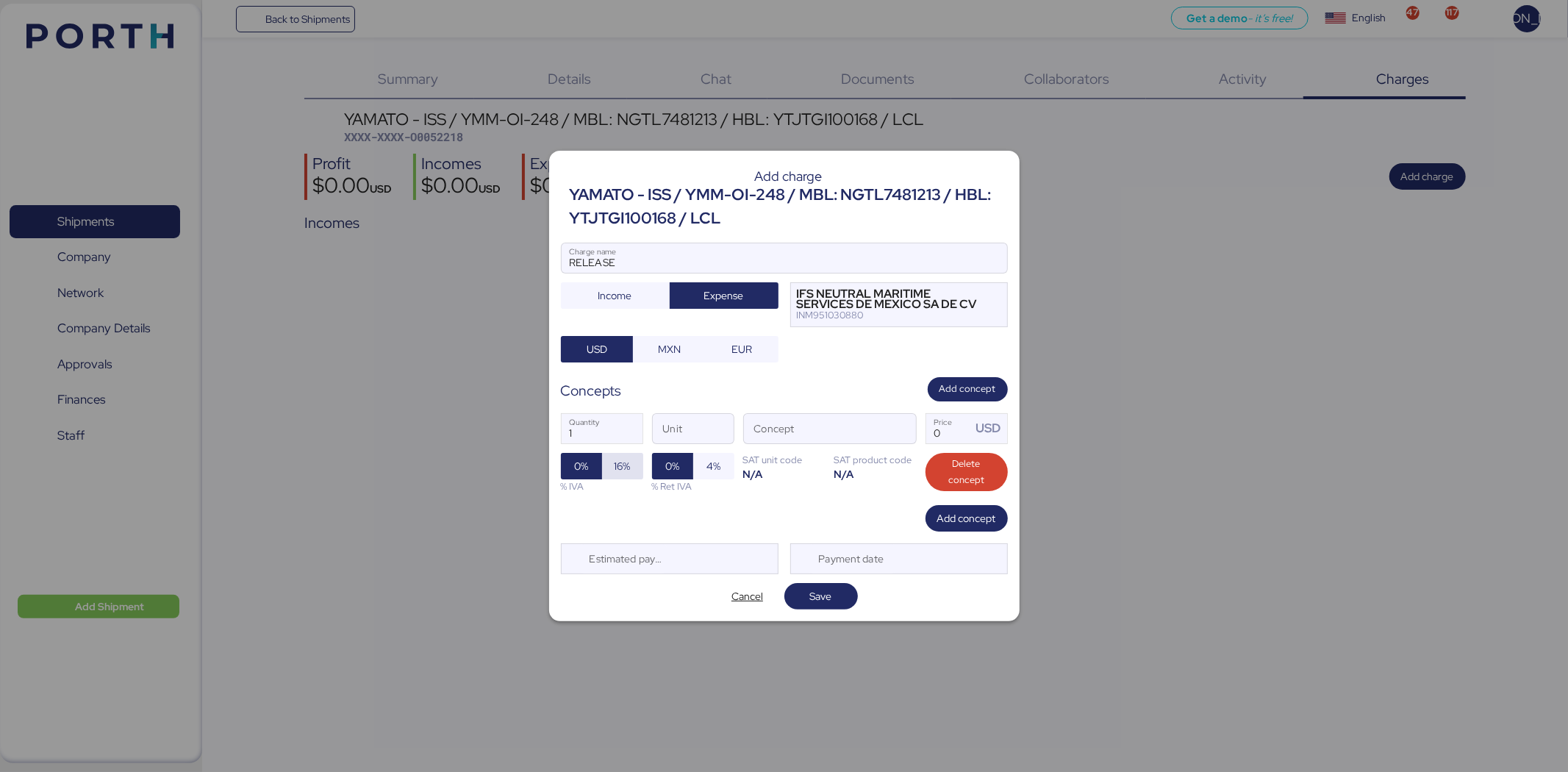
click at [627, 461] on span "16%" at bounding box center [622, 466] width 16 height 17
click at [898, 435] on span "button" at bounding box center [901, 432] width 31 height 31
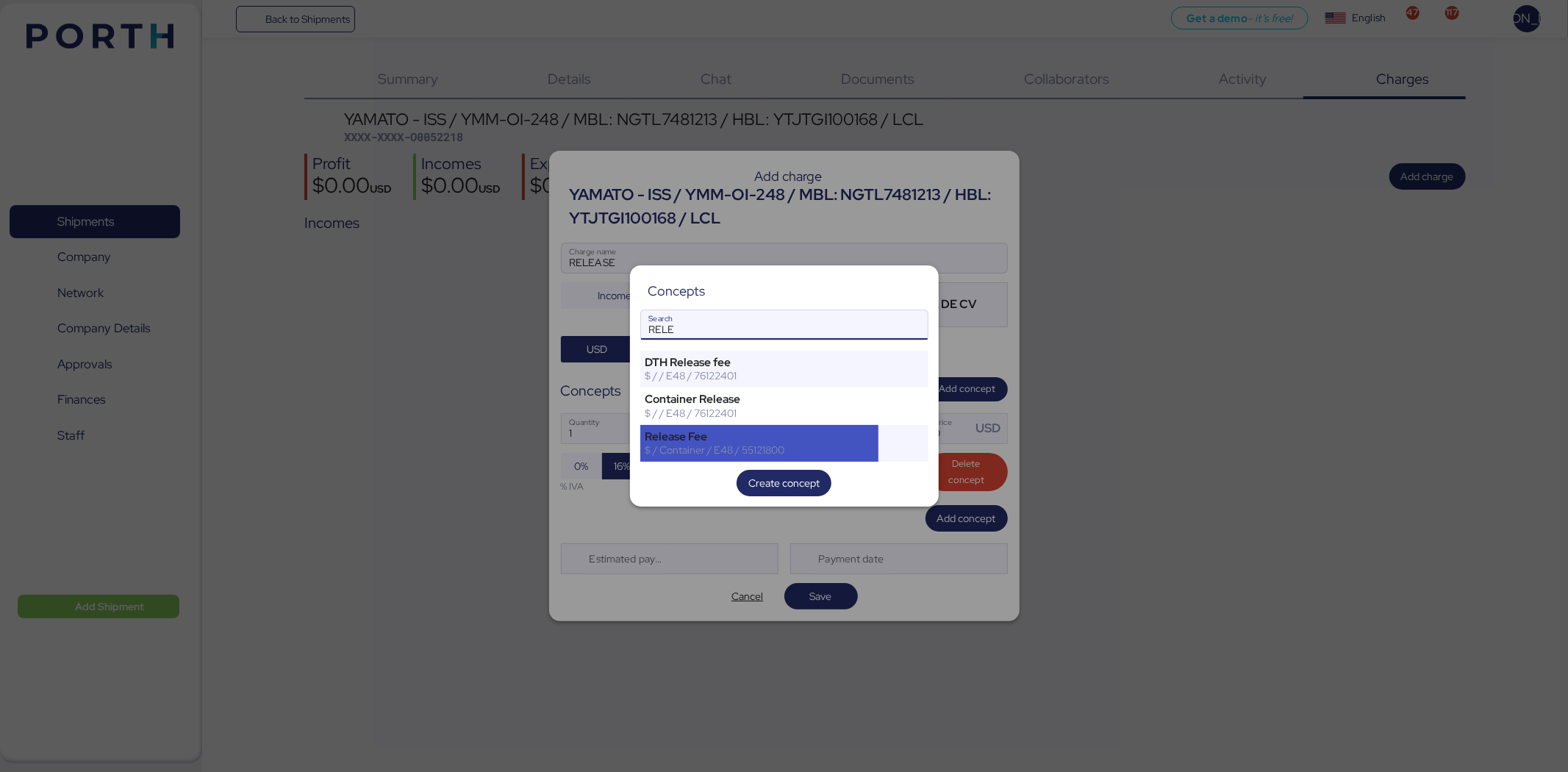
type input "RELE"
click at [774, 447] on div "$ / Container / E48 / 55121800" at bounding box center [760, 450] width 228 height 13
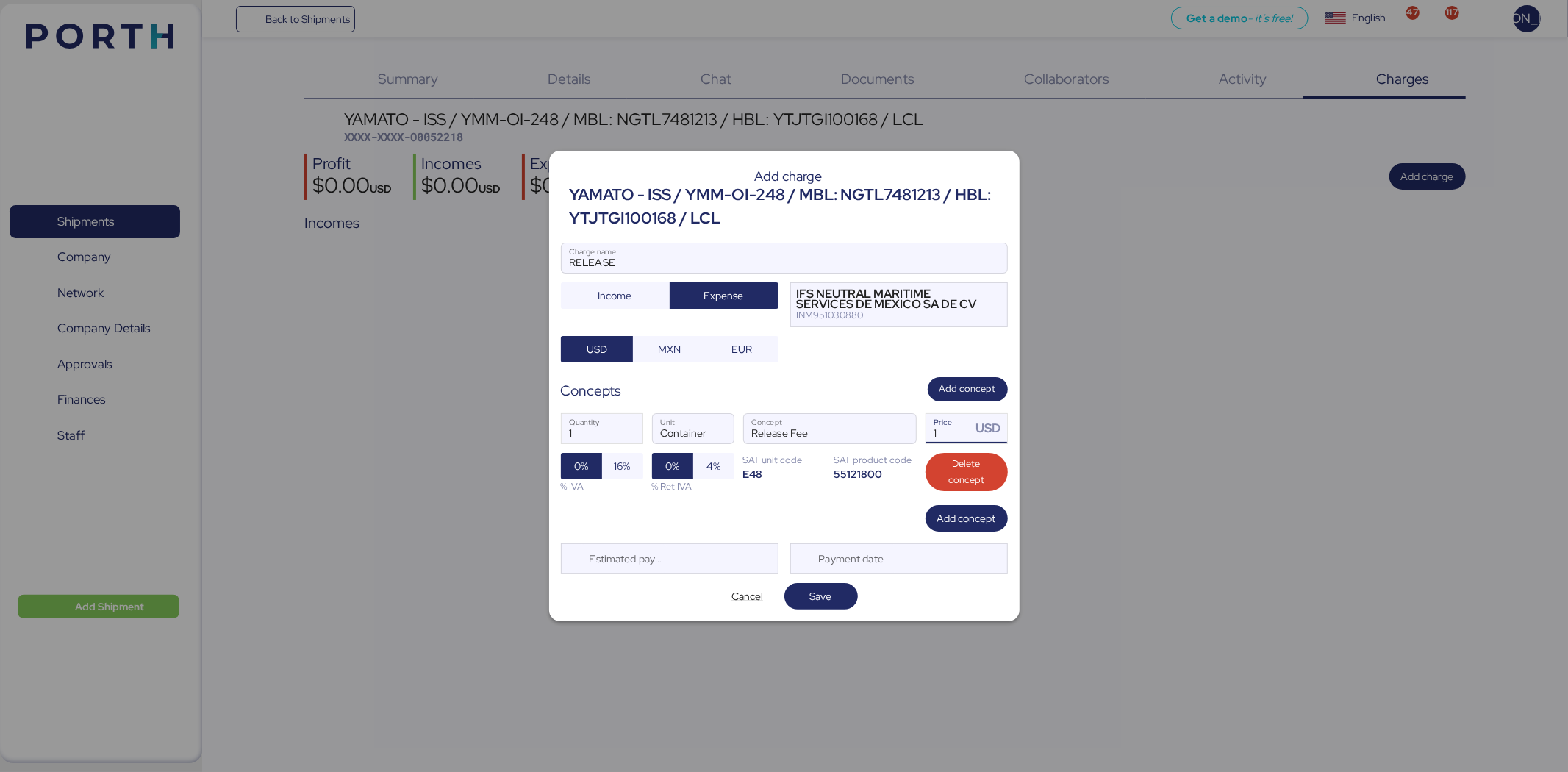
click at [964, 432] on input "1" at bounding box center [949, 428] width 46 height 30
type input "303.03"
click at [630, 464] on span "16%" at bounding box center [622, 466] width 41 height 27
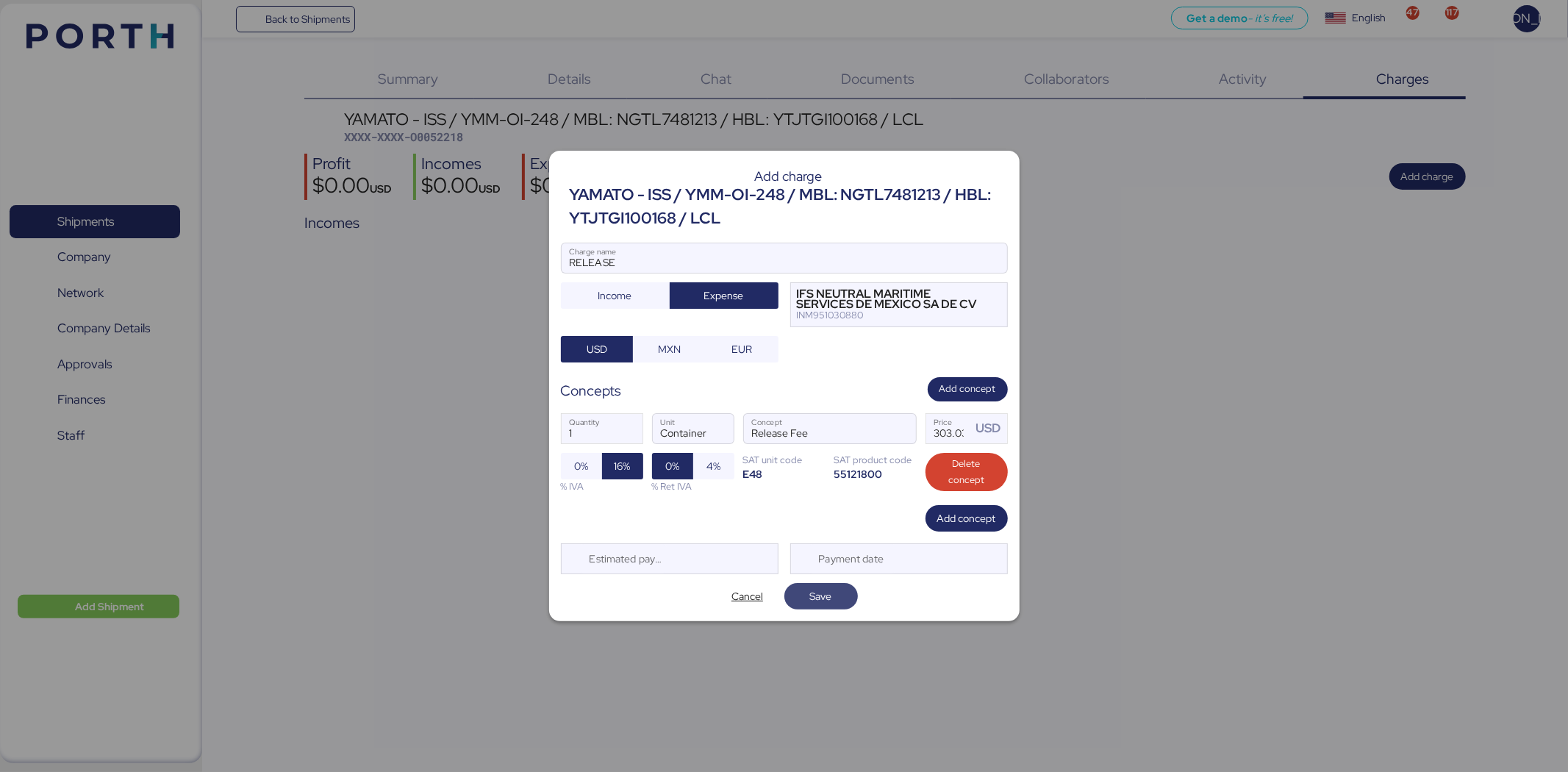
click at [808, 598] on span "Save" at bounding box center [821, 596] width 50 height 20
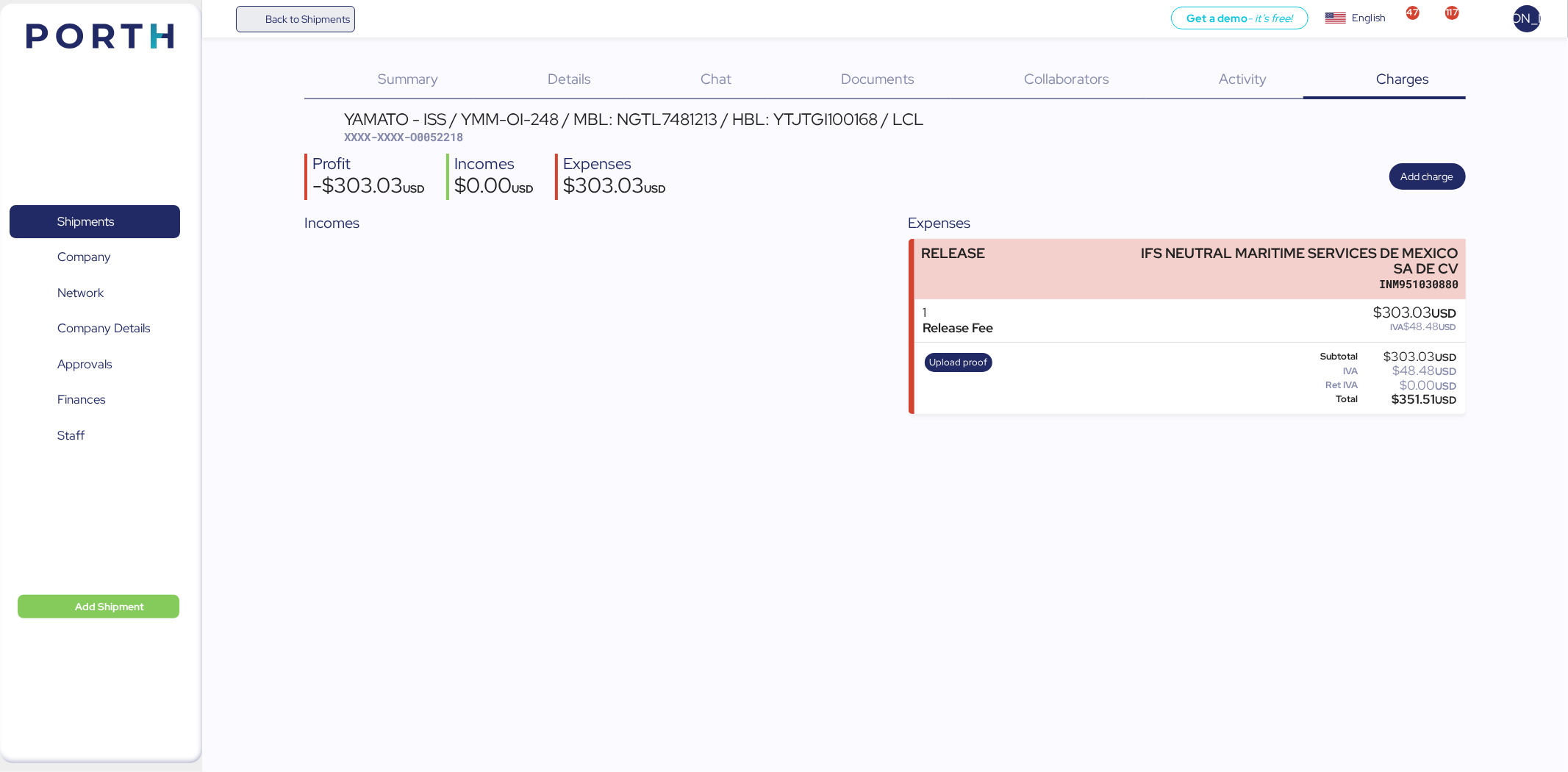
click at [301, 15] on span "Back to Shipments" at bounding box center [308, 19] width 84 height 17
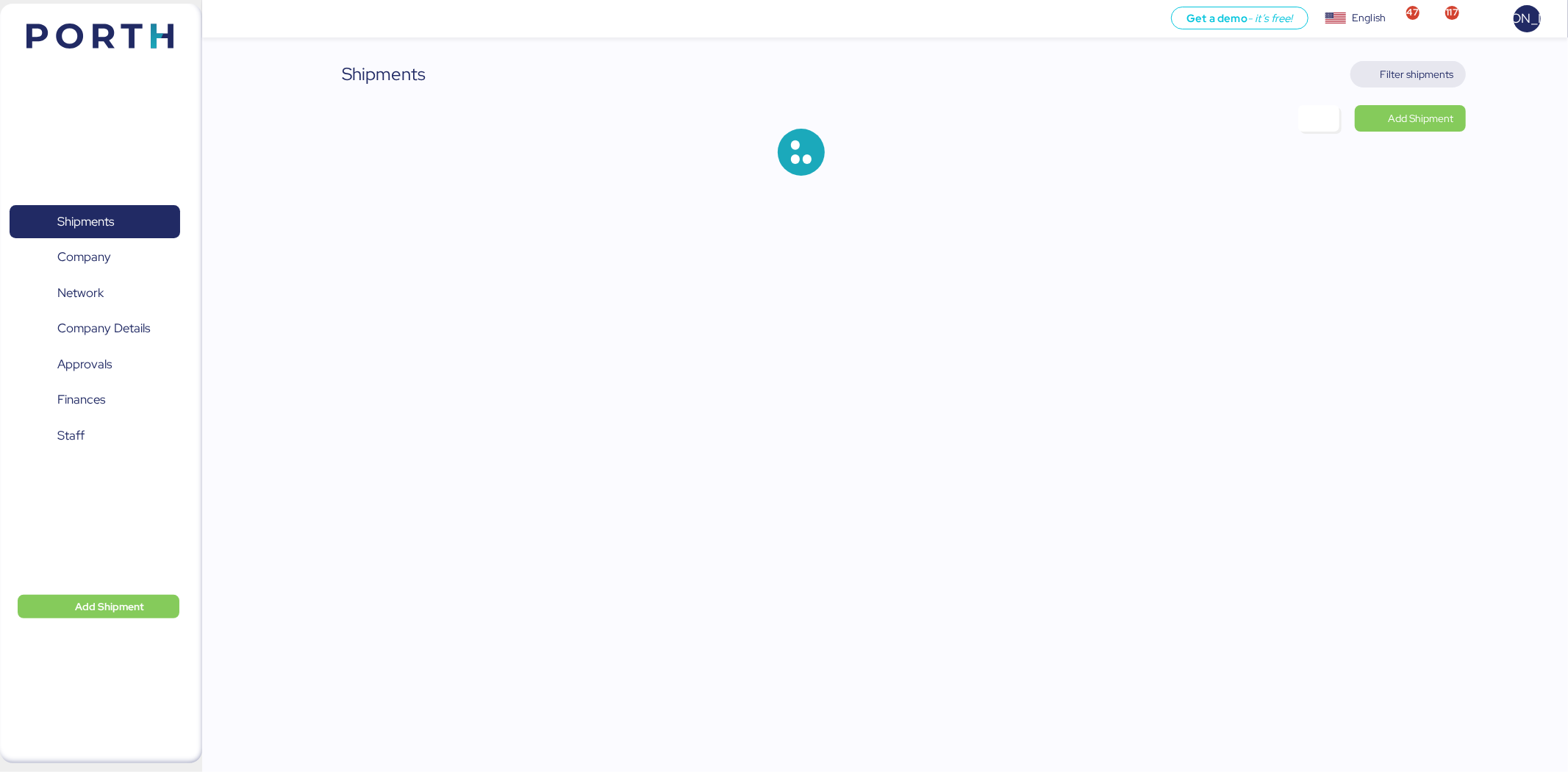
click at [1419, 64] on span "Filter shipments" at bounding box center [1408, 74] width 92 height 20
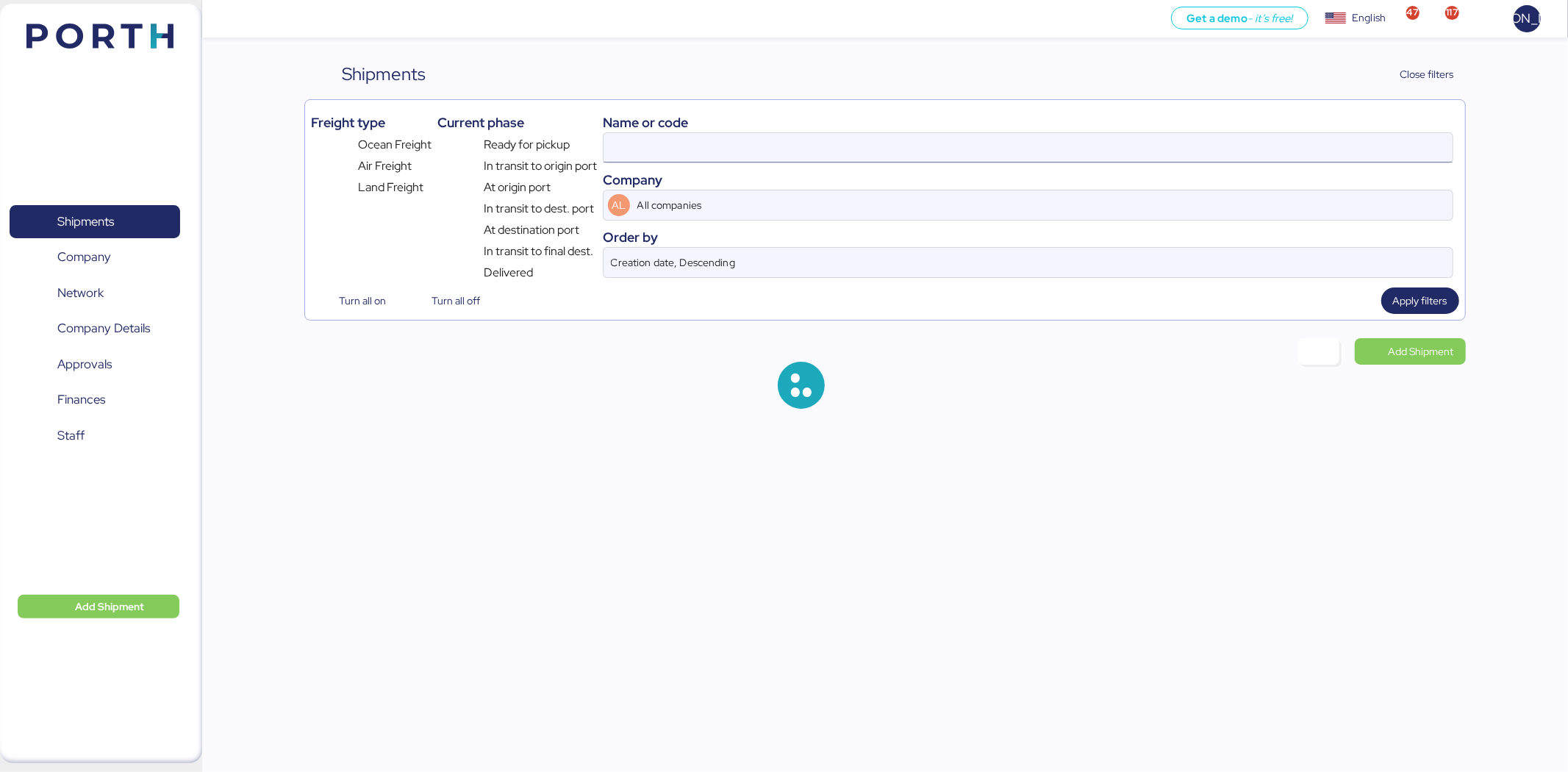
click at [835, 154] on input at bounding box center [1027, 148] width 849 height 30
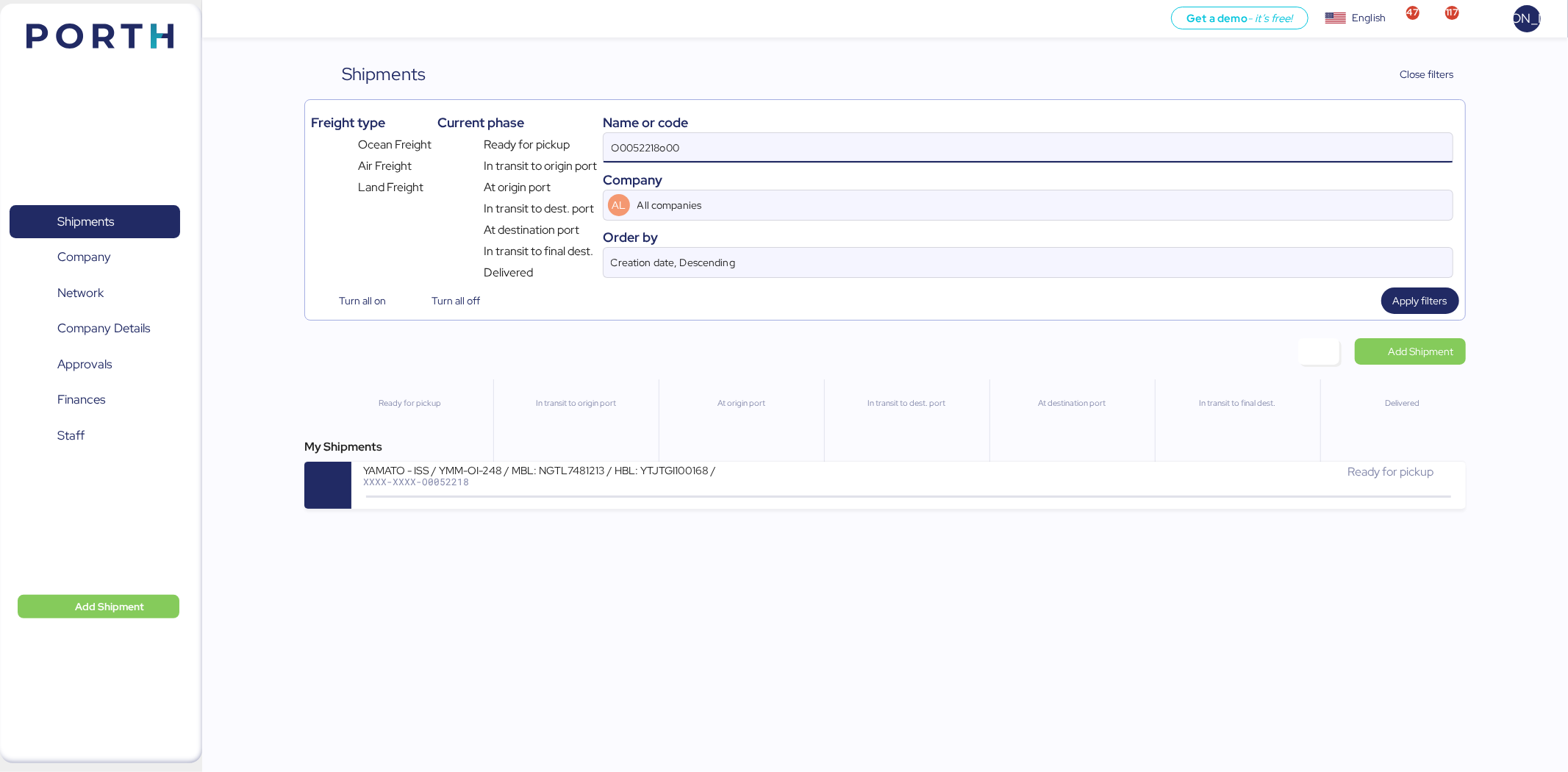
drag, startPoint x: 835, startPoint y: 154, endPoint x: 420, endPoint y: 106, distance: 417.8
click at [420, 106] on div "Freight type Ocean Freight Air Freight Land Freight Current phase Ready for pic…" at bounding box center [884, 193] width 1147 height 175
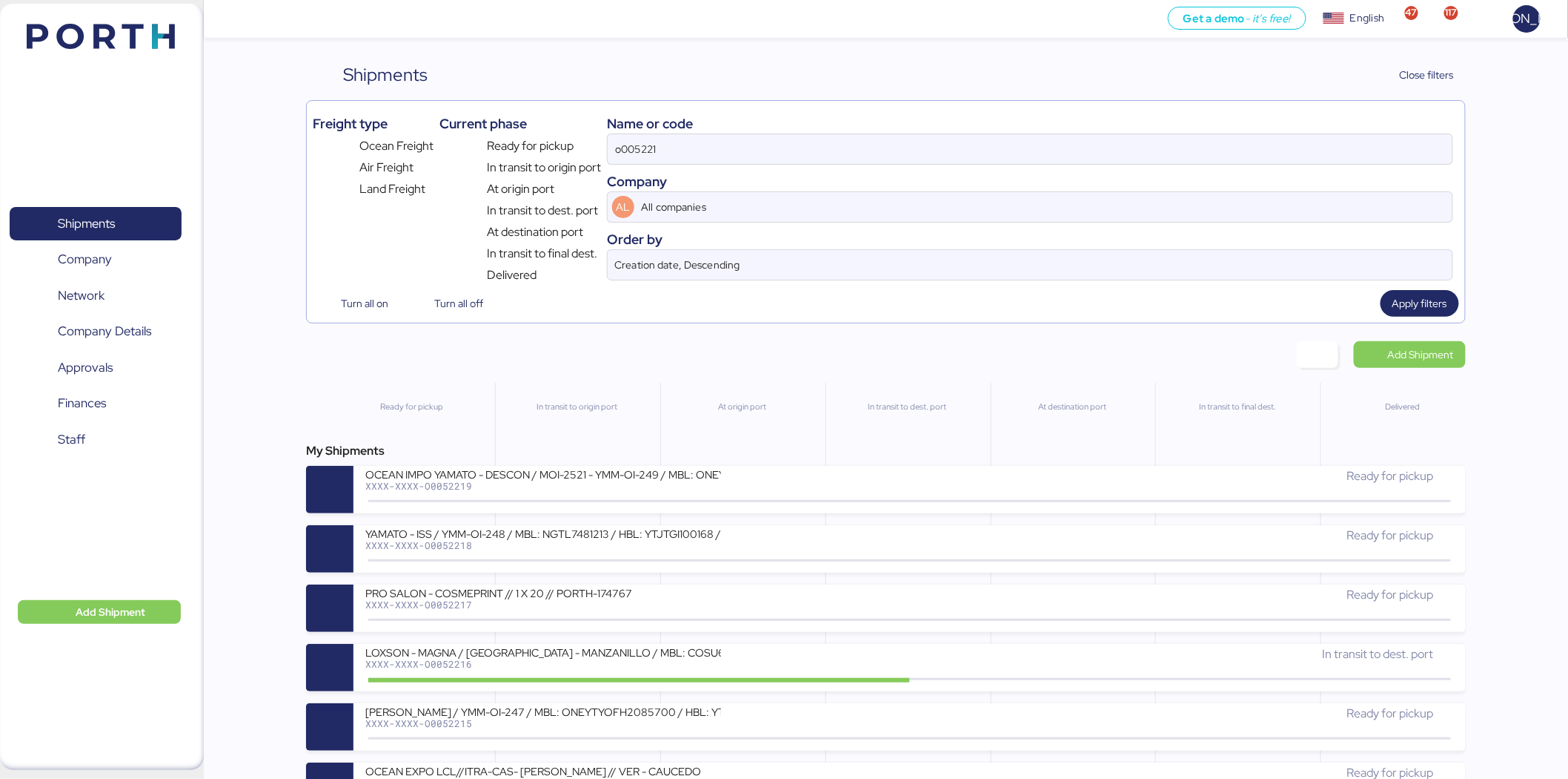
click at [753, 103] on div "Freight type Ocean Freight Air Freight Land Freight Current phase Ready for pic…" at bounding box center [885, 211] width 1160 height 224
click at [645, 147] on input "o005221" at bounding box center [1030, 149] width 845 height 30
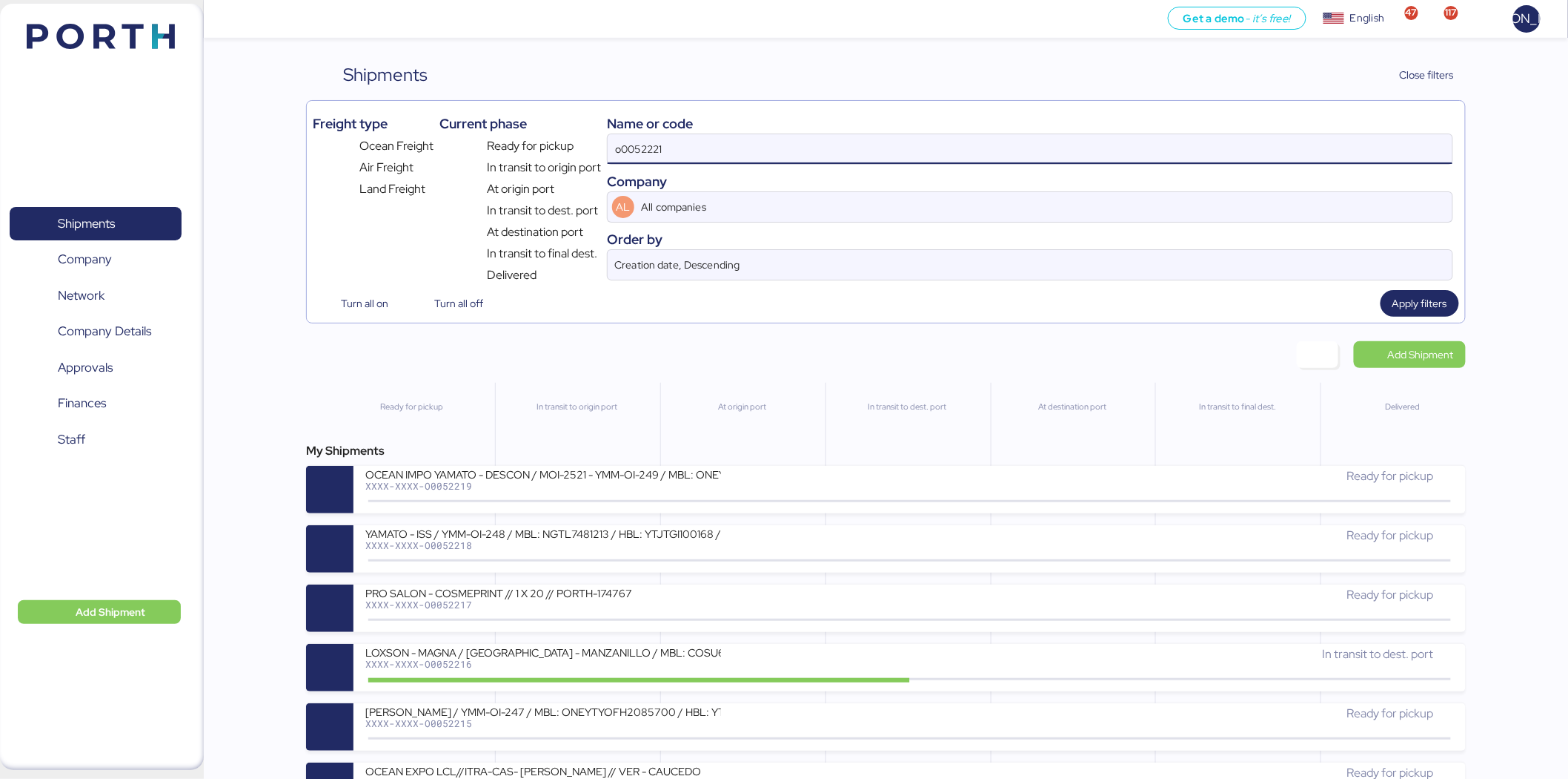
type input "o0052221"
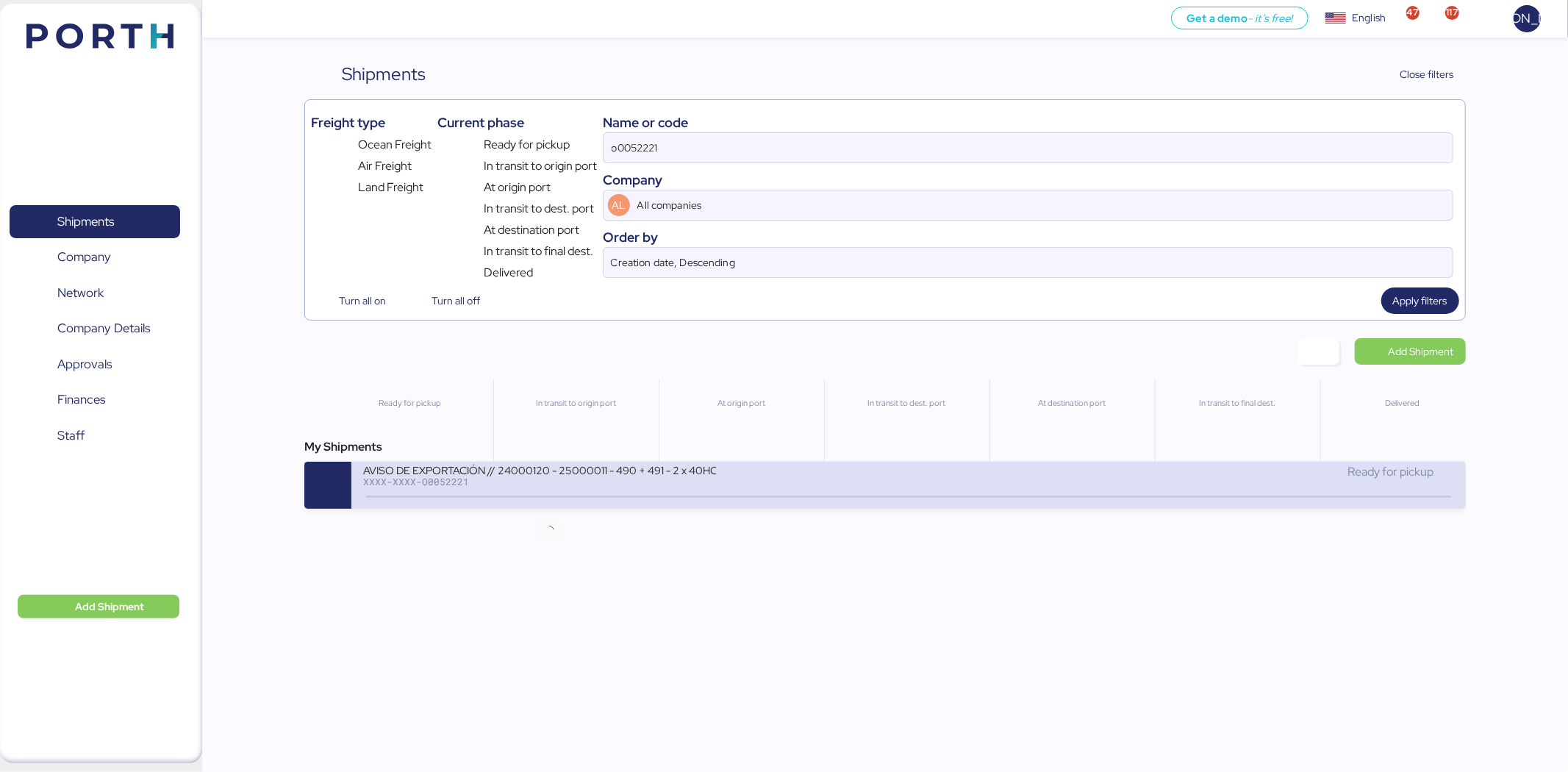
click at [573, 504] on icon at bounding box center [550, 497] width 71 height 16
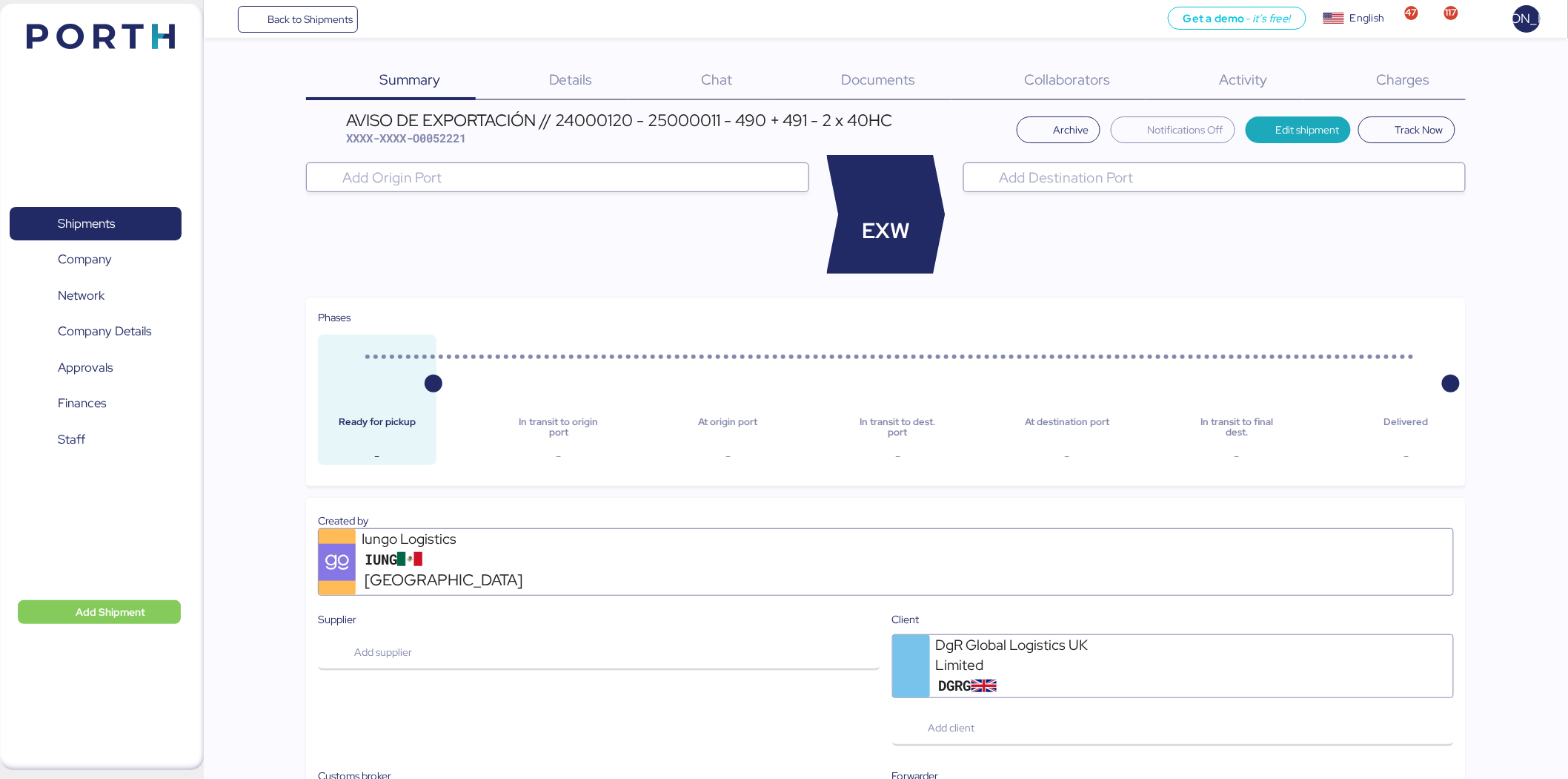
click at [1376, 82] on div "Charges 0" at bounding box center [1385, 81] width 163 height 39
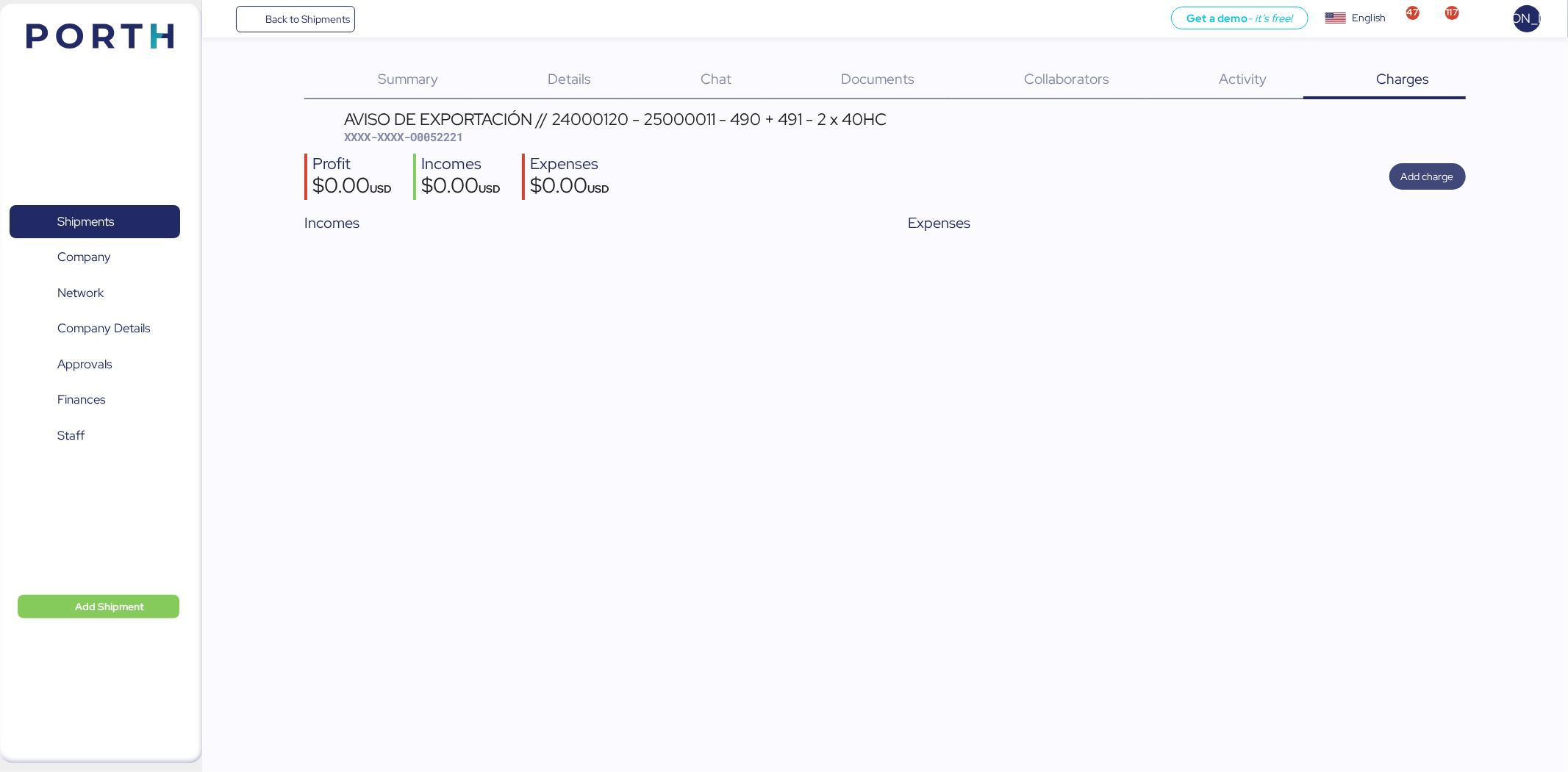
click at [1427, 172] on span "Add charge" at bounding box center [1427, 176] width 53 height 17
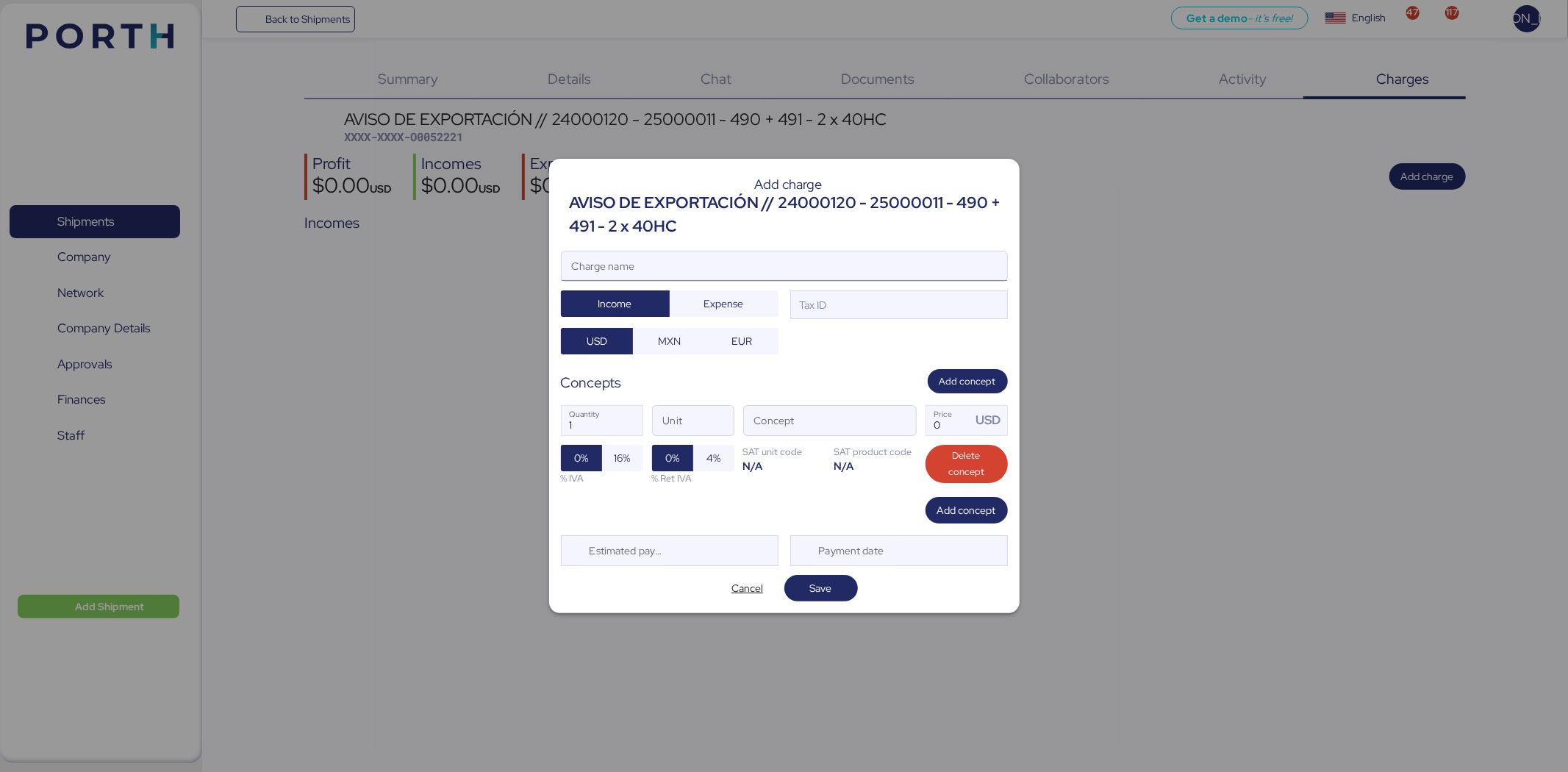
click at [672, 267] on input "Charge name" at bounding box center [784, 266] width 445 height 30
click at [621, 268] on input "Charge name" at bounding box center [784, 266] width 445 height 30
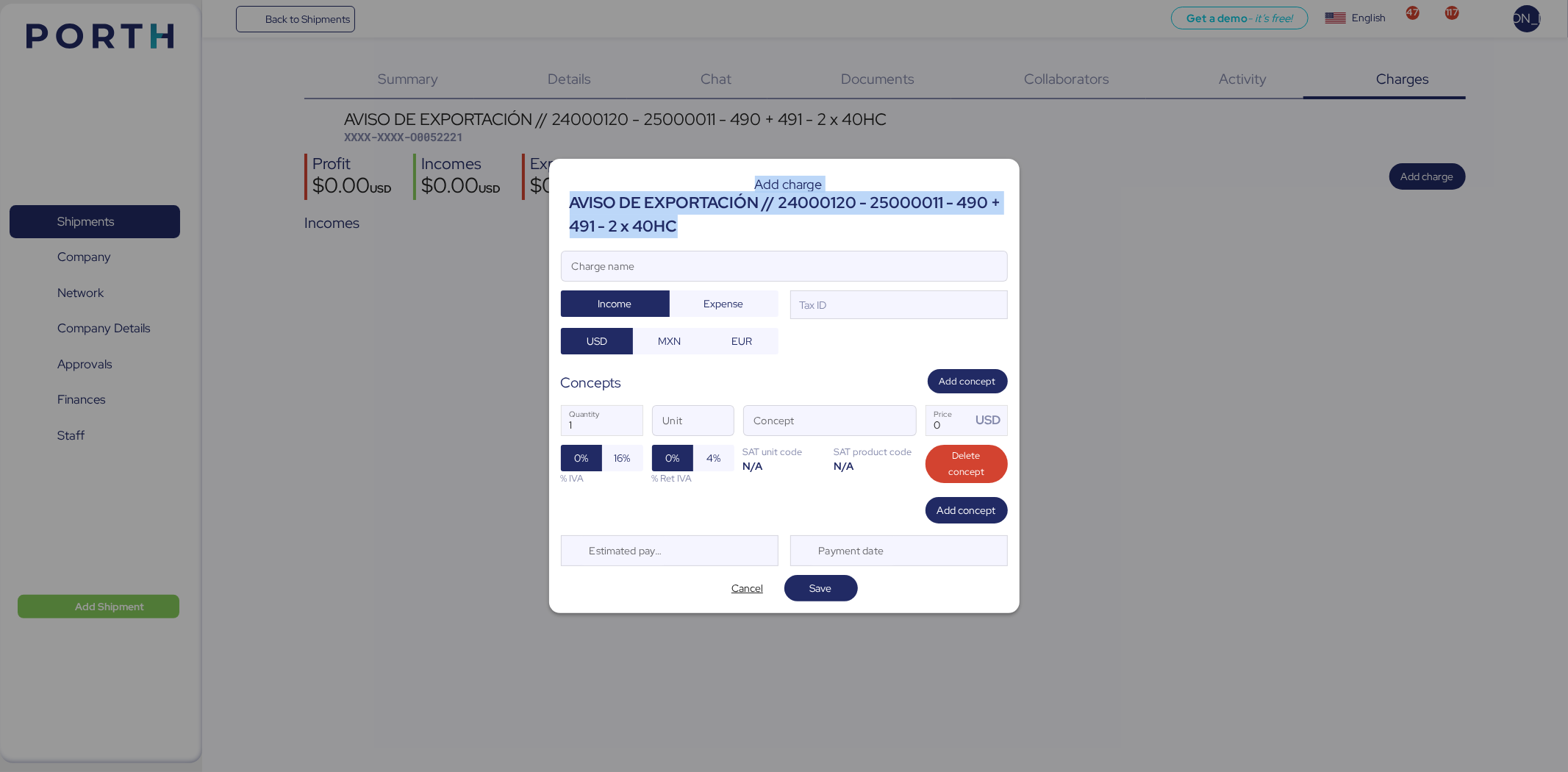
drag, startPoint x: 680, startPoint y: 231, endPoint x: 537, endPoint y: 181, distance: 151.5
click at [537, 181] on div "Add charge AVISO DE EXPORTACIÓN // 24000120 - 25000011 - 490 + 491 - 2 x 40HC C…" at bounding box center [784, 386] width 1568 height 772
click at [600, 196] on div "AVISO DE EXPORTACIÓN // 24000120 - 25000011 - 490 + 491 - 2 x 40HC" at bounding box center [788, 215] width 438 height 48
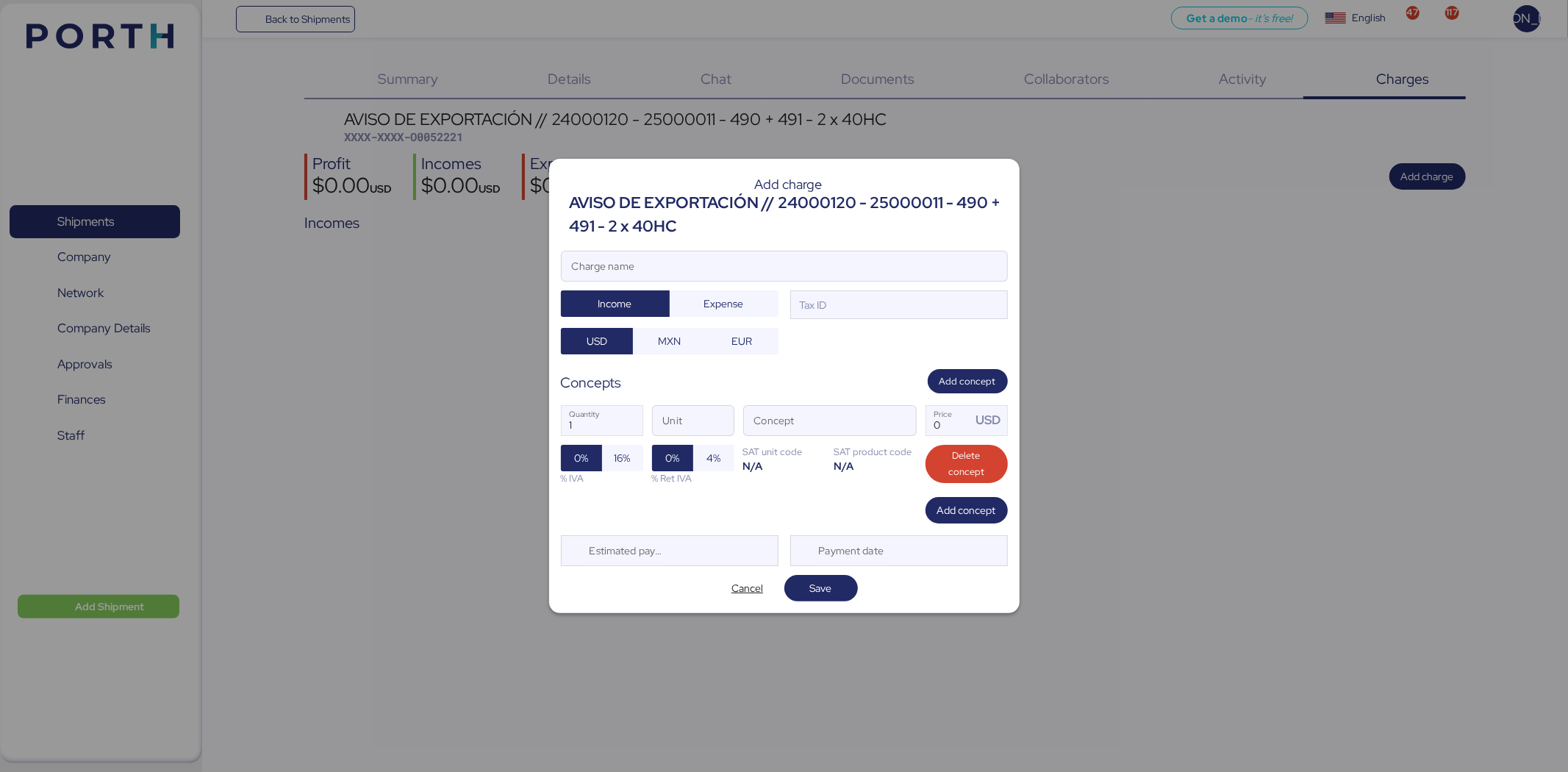
click at [672, 244] on div "Add charge AVISO DE EXPORTACIÓN // 24000120 - 25000011 - 490 + 491 - 2 x 40HC C…" at bounding box center [784, 386] width 470 height 455
click at [638, 266] on input "Charge name" at bounding box center [784, 266] width 445 height 30
click at [703, 275] on input "Charge name" at bounding box center [784, 266] width 445 height 30
paste input "DGRD2317 // RATE REQUEST EX [GEOGRAPHIC_DATA] TO MERSIN **** CODIGO / 24000120 …"
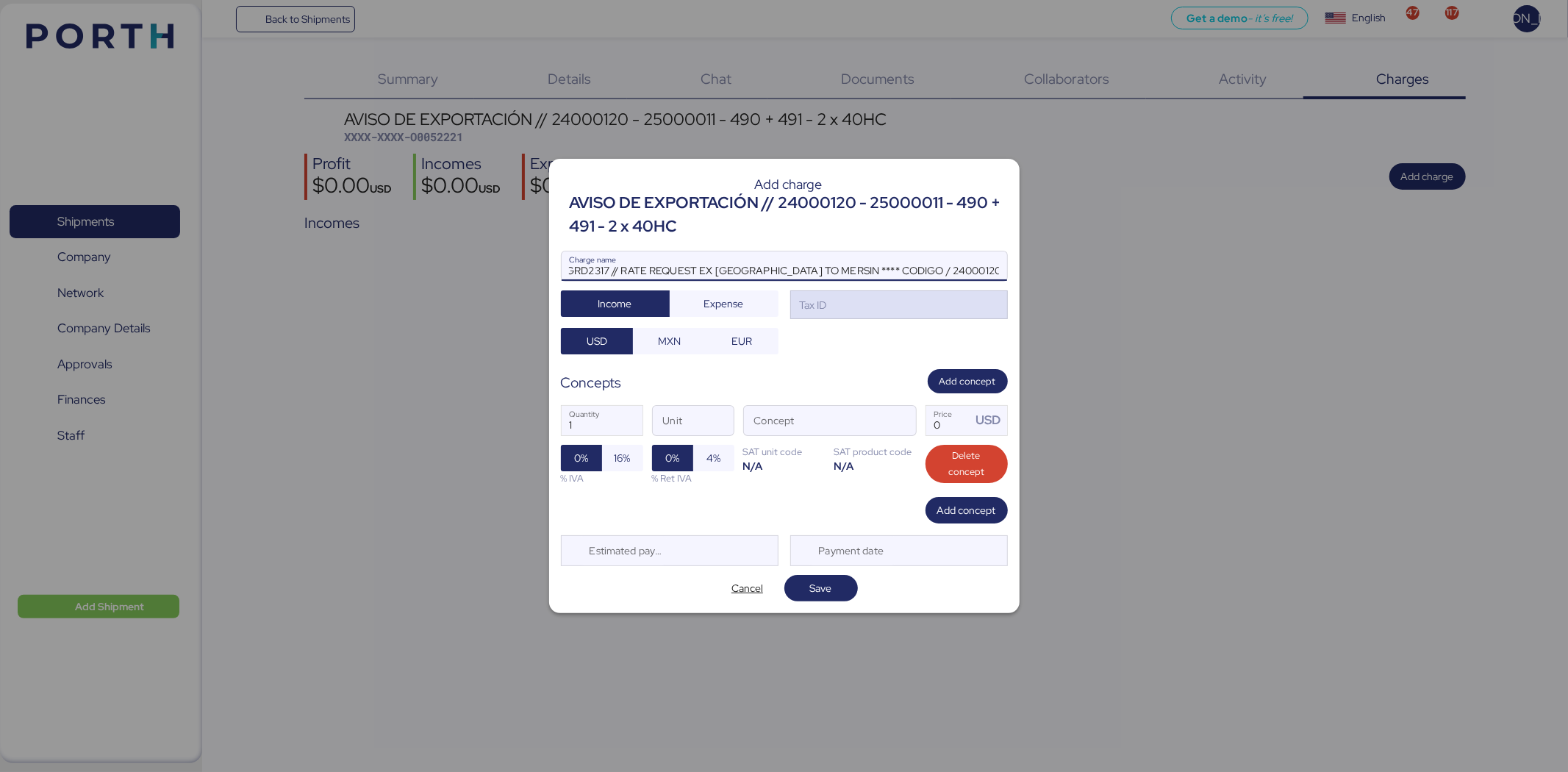
type input "DGRD2317 // RATE REQUEST EX [GEOGRAPHIC_DATA] TO MERSIN **** CODIGO / 24000120 …"
click at [851, 297] on div "Tax ID" at bounding box center [899, 305] width 218 height 30
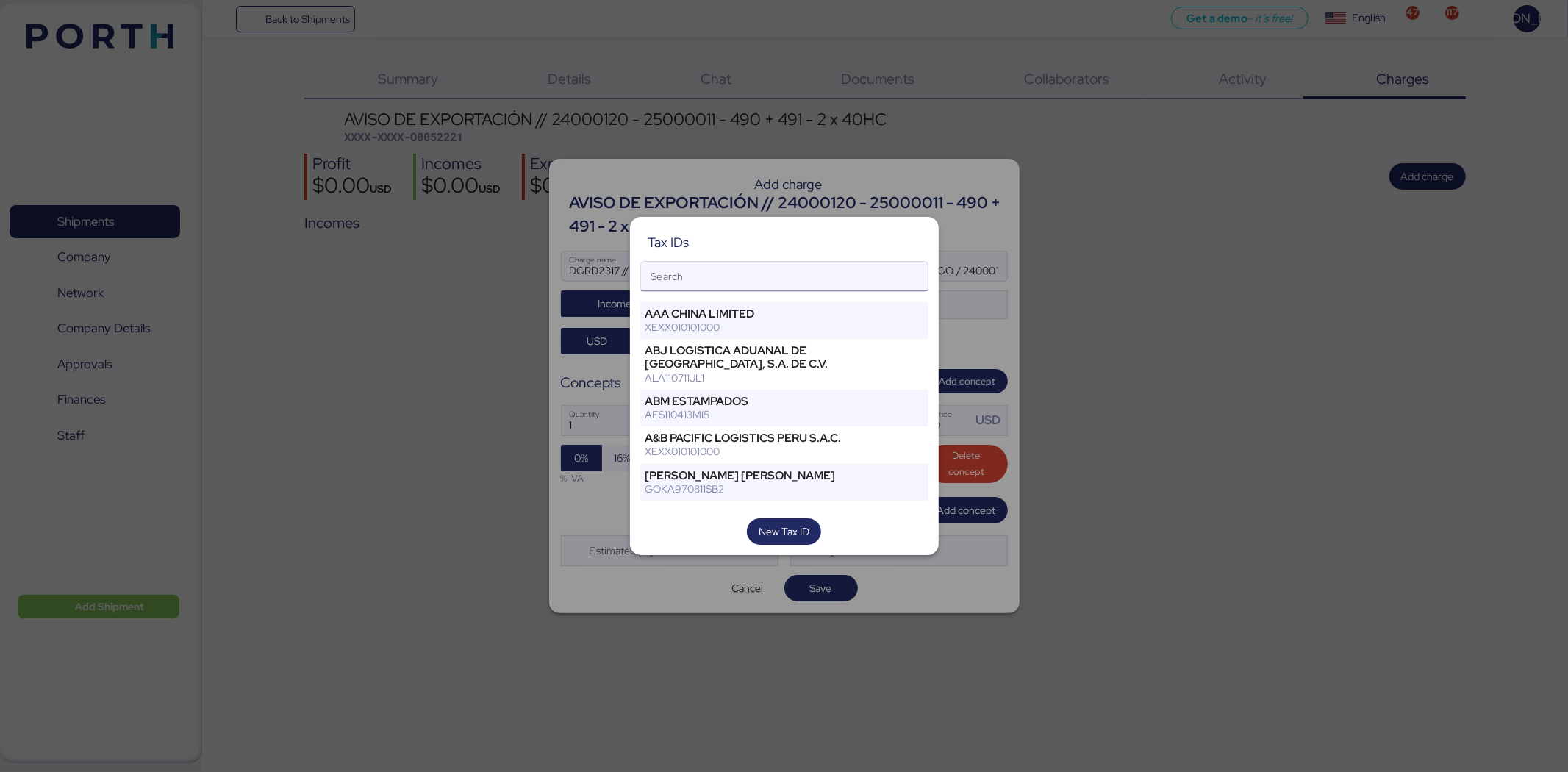
click at [758, 346] on div "ABJ LOGISTICA ADUANAL DE [GEOGRAPHIC_DATA], S.A. DE C.V." at bounding box center [760, 358] width 228 height 27
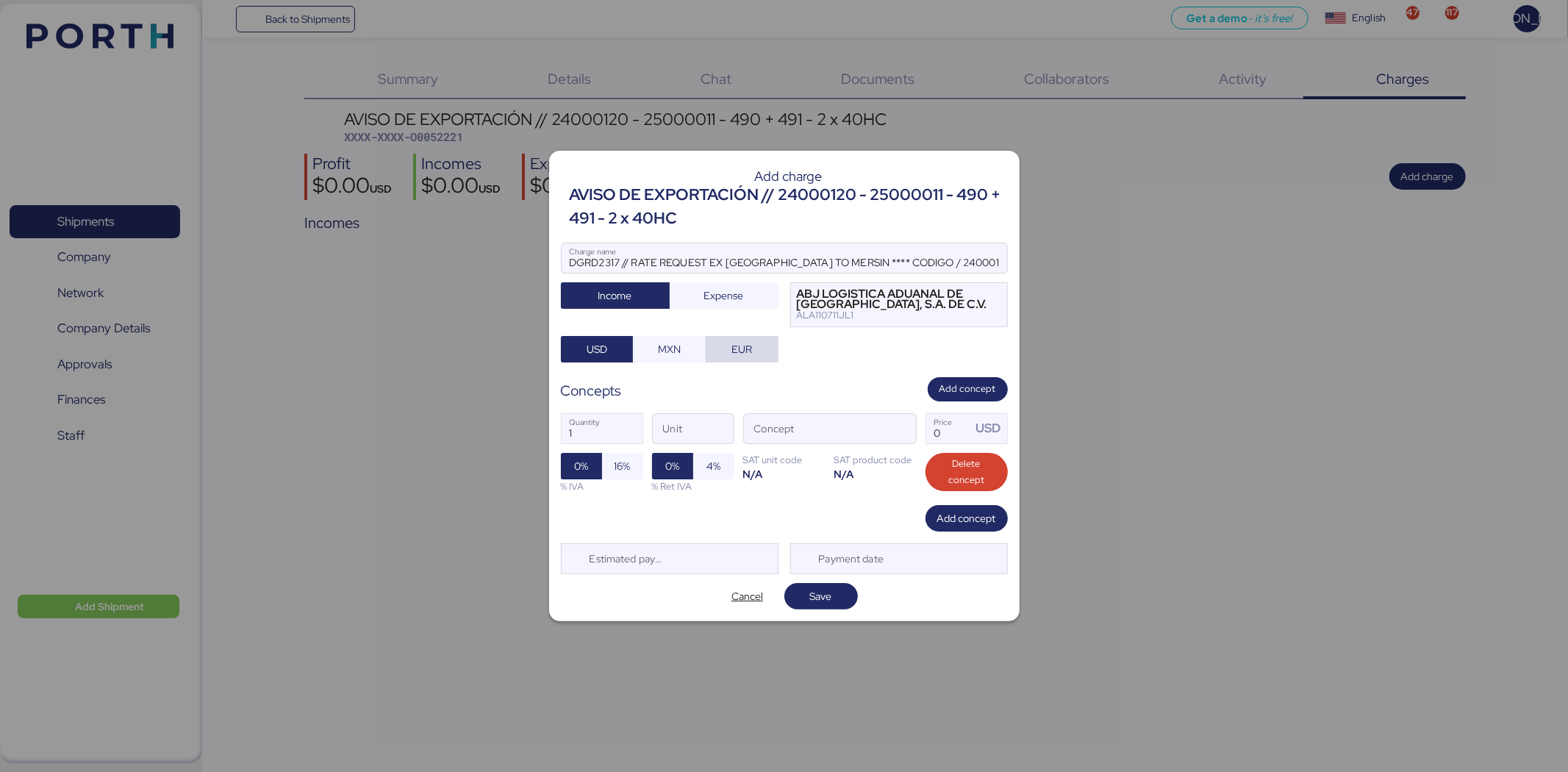
click at [758, 346] on span "EUR" at bounding box center [741, 348] width 49 height 20
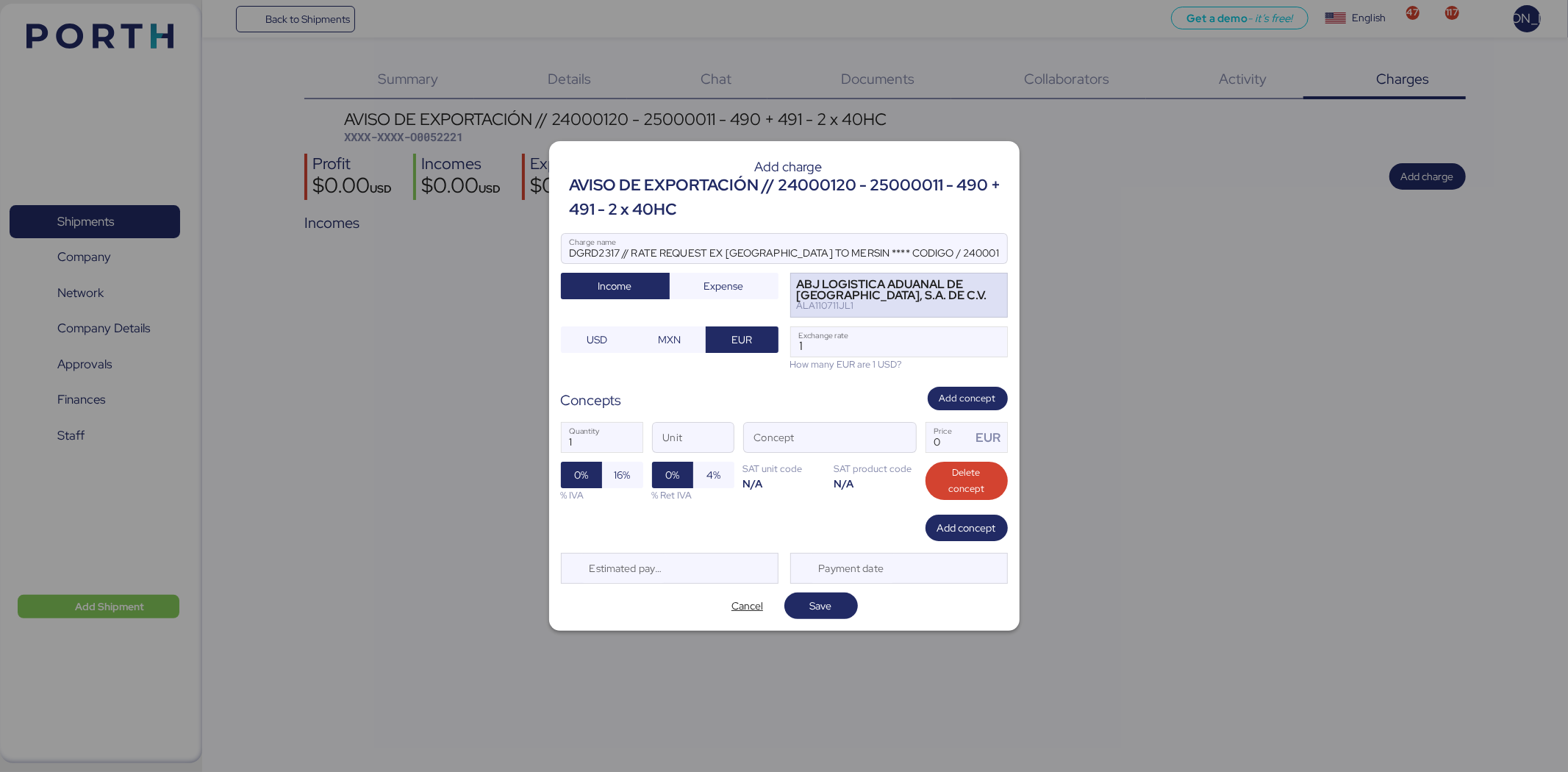
click at [848, 303] on div "ALA110711JL1" at bounding box center [892, 305] width 191 height 11
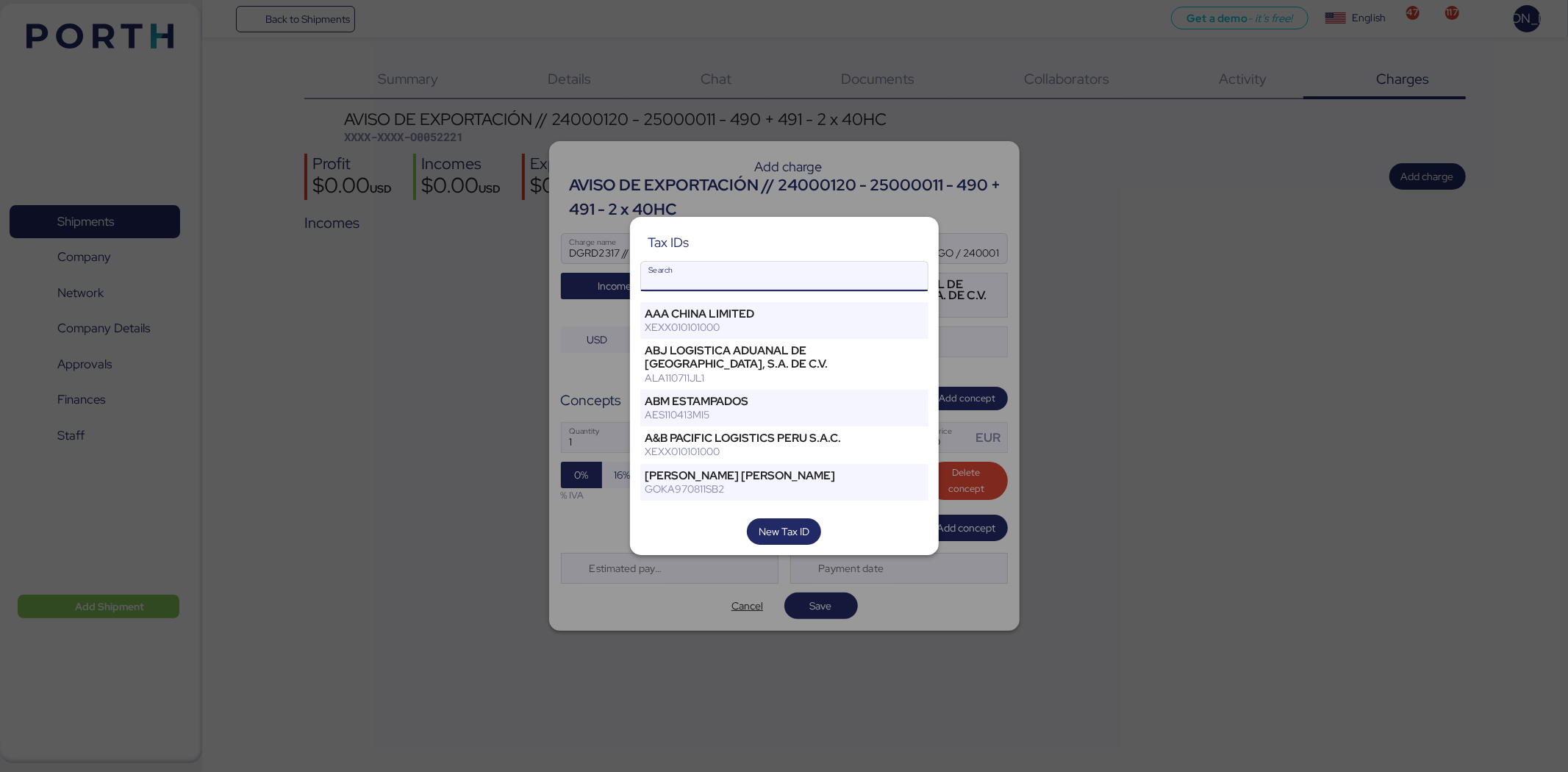
click at [671, 277] on input "Search" at bounding box center [784, 276] width 287 height 30
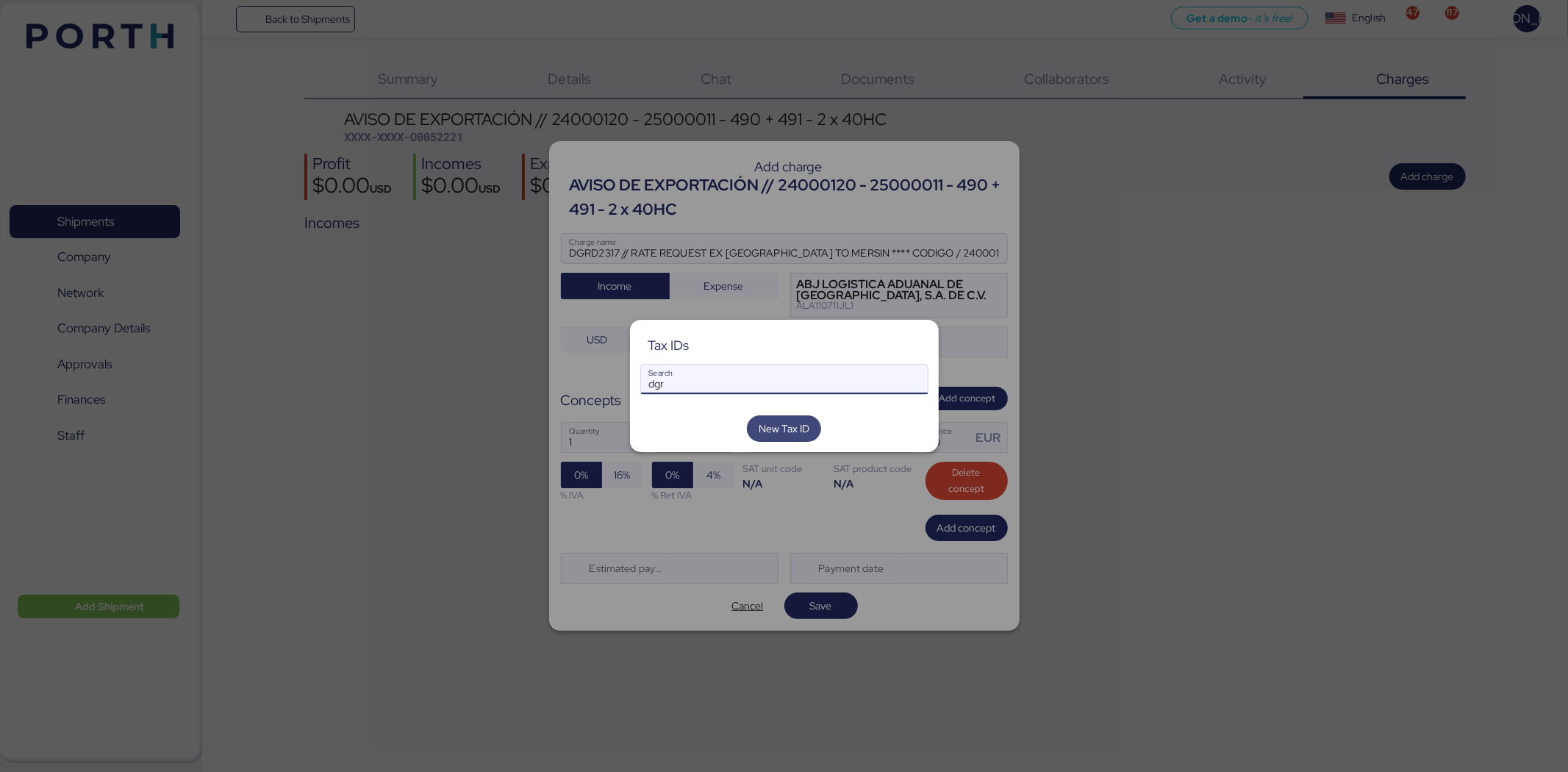
type input "dgr"
click at [789, 430] on span "New Tax ID" at bounding box center [784, 429] width 51 height 17
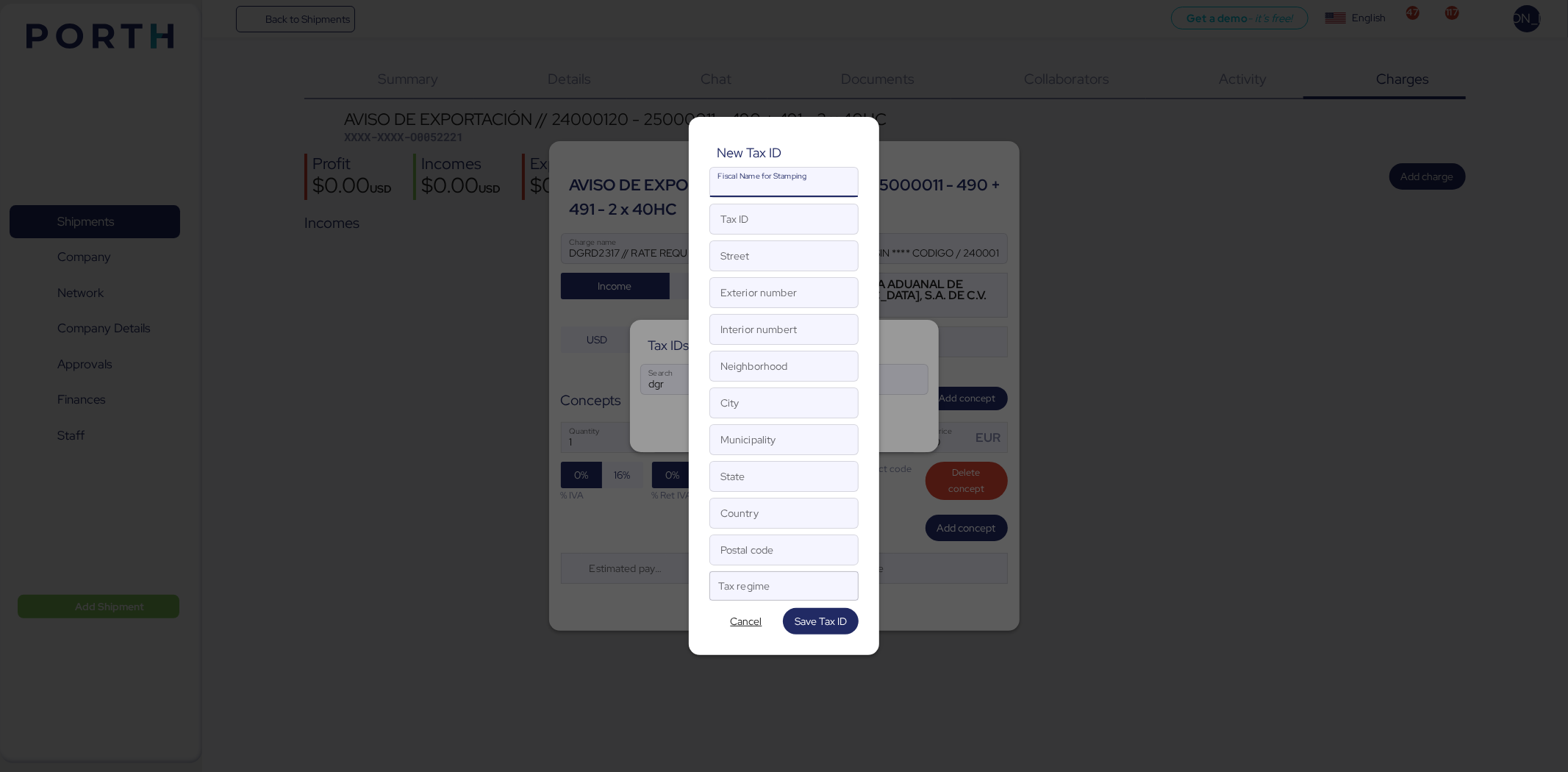
drag, startPoint x: 759, startPoint y: 187, endPoint x: 752, endPoint y: 181, distance: 9.2
click at [758, 187] on input "Fiscal Name for Stamping" at bounding box center [784, 182] width 148 height 30
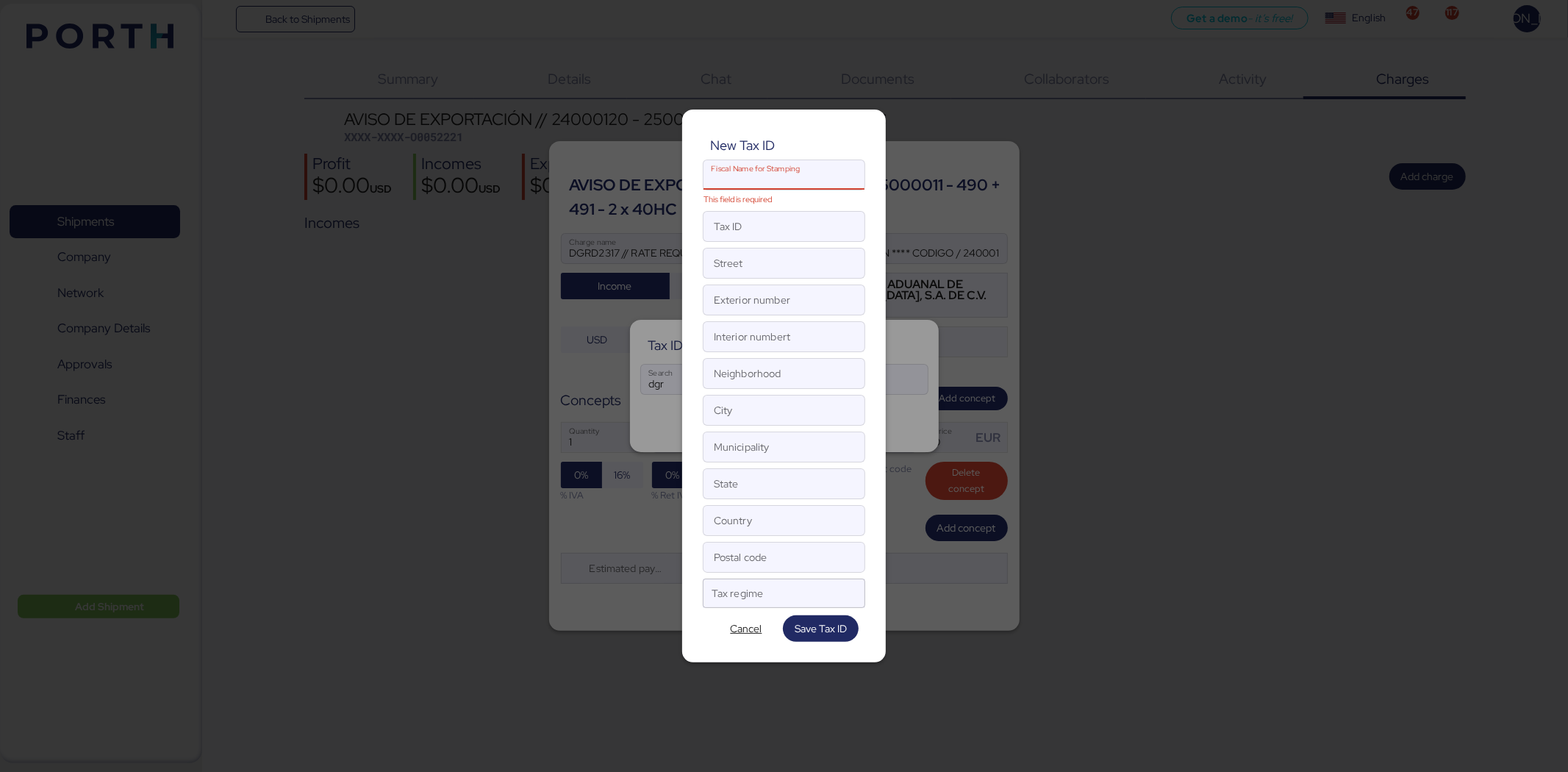
paste input "DGR GLOBAL HAVA VE [PERSON_NAME] GI AS"
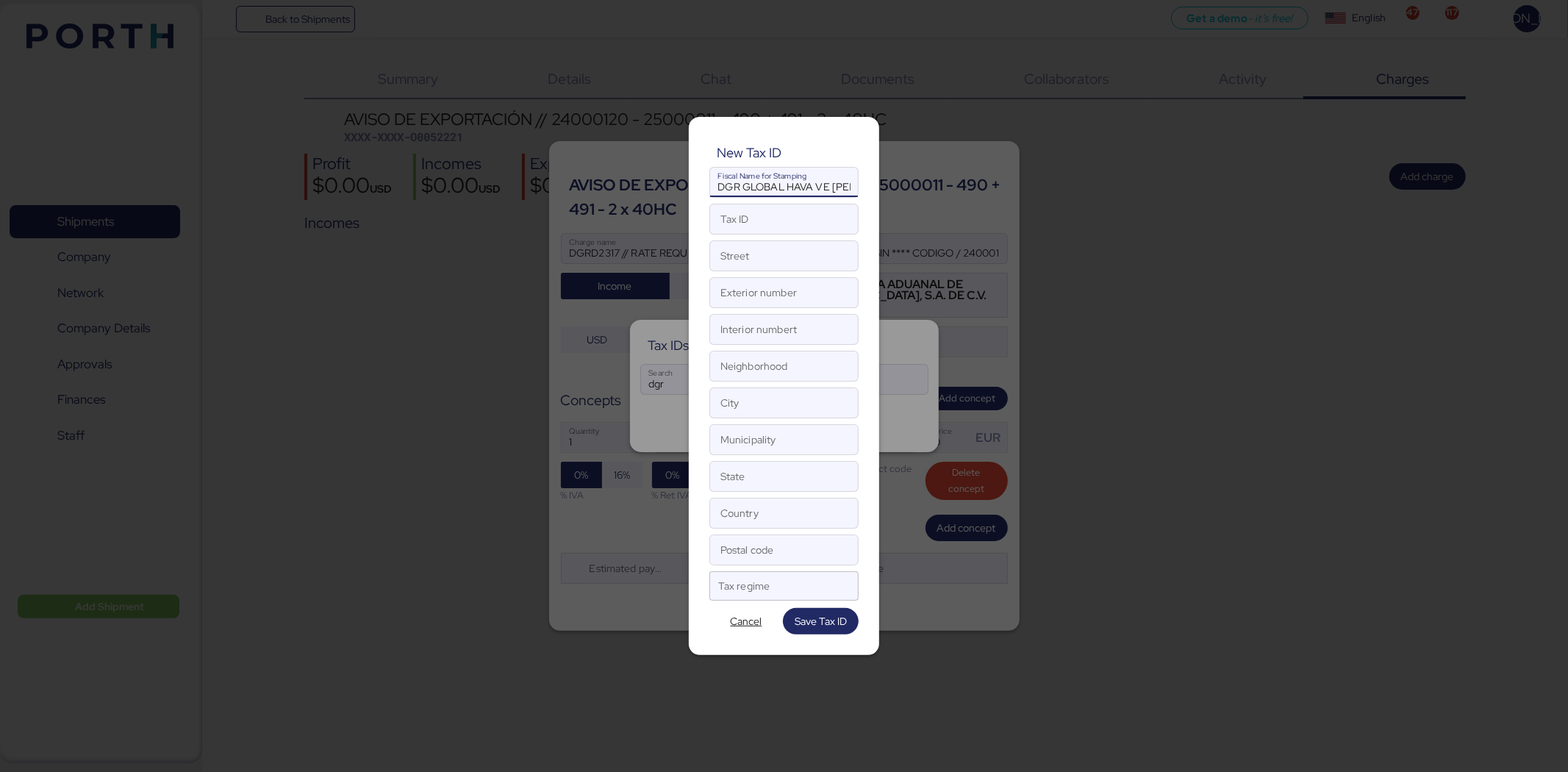
scroll to position [0, 99]
type input "DGR GLOBAL HAVA VE [PERSON_NAME] GI AS"
click at [761, 222] on input "Tax ID" at bounding box center [784, 219] width 148 height 30
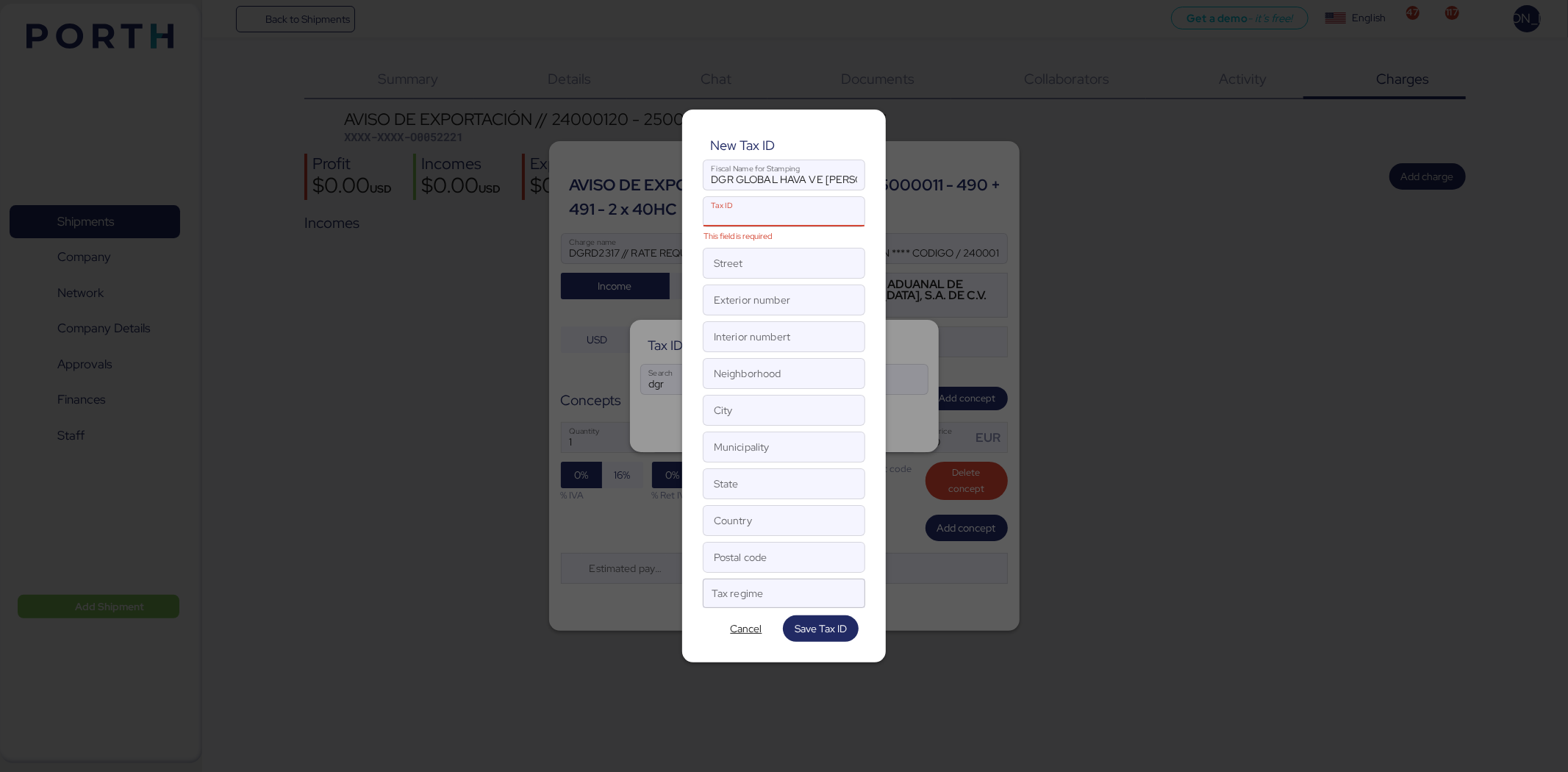
paste input "XAXX010101000"
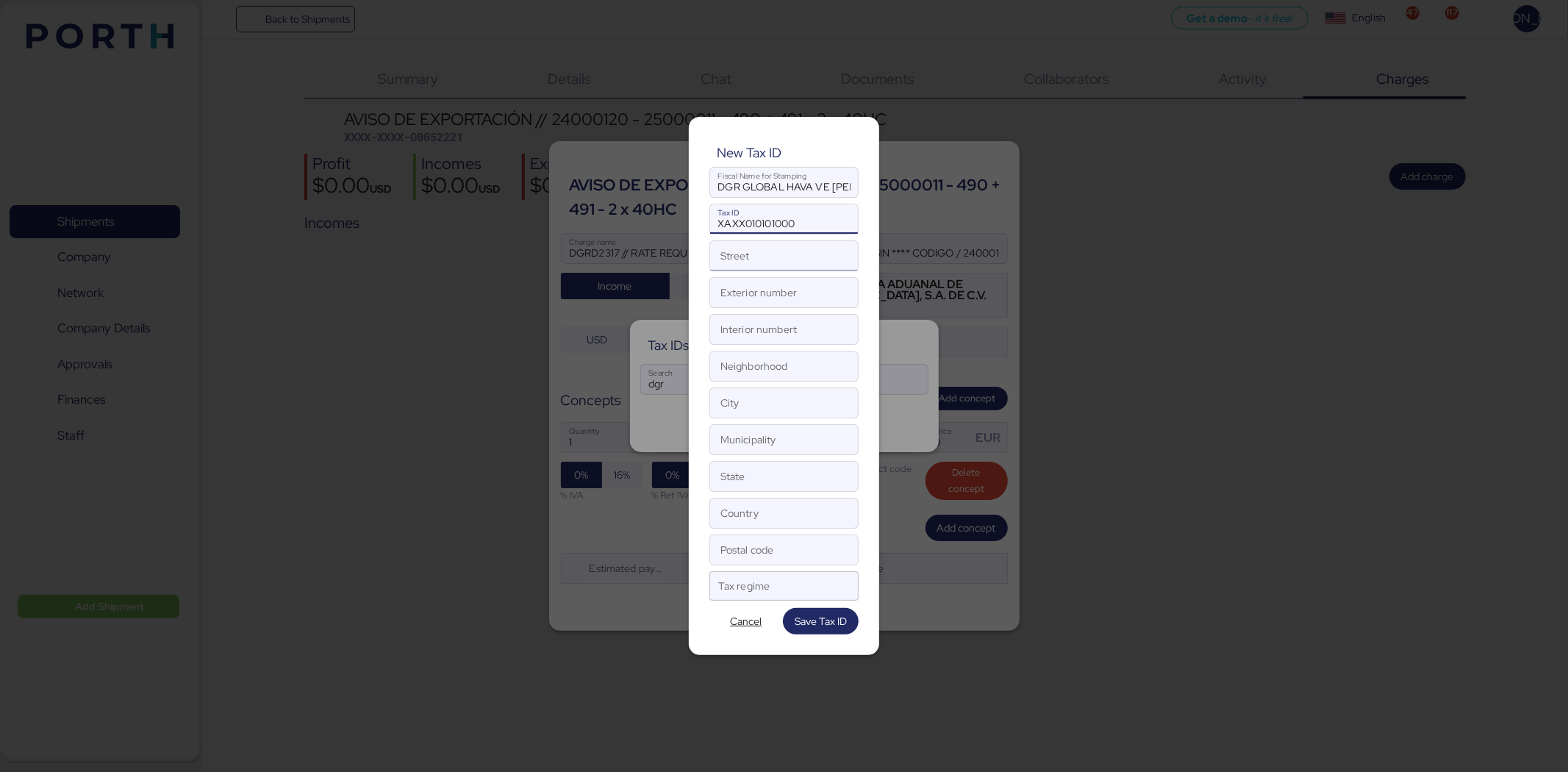
type input "XAXX010101000"
click at [725, 263] on input "Street" at bounding box center [784, 255] width 148 height 30
click at [750, 405] on input "City" at bounding box center [784, 403] width 148 height 30
type input "i"
type input "U"
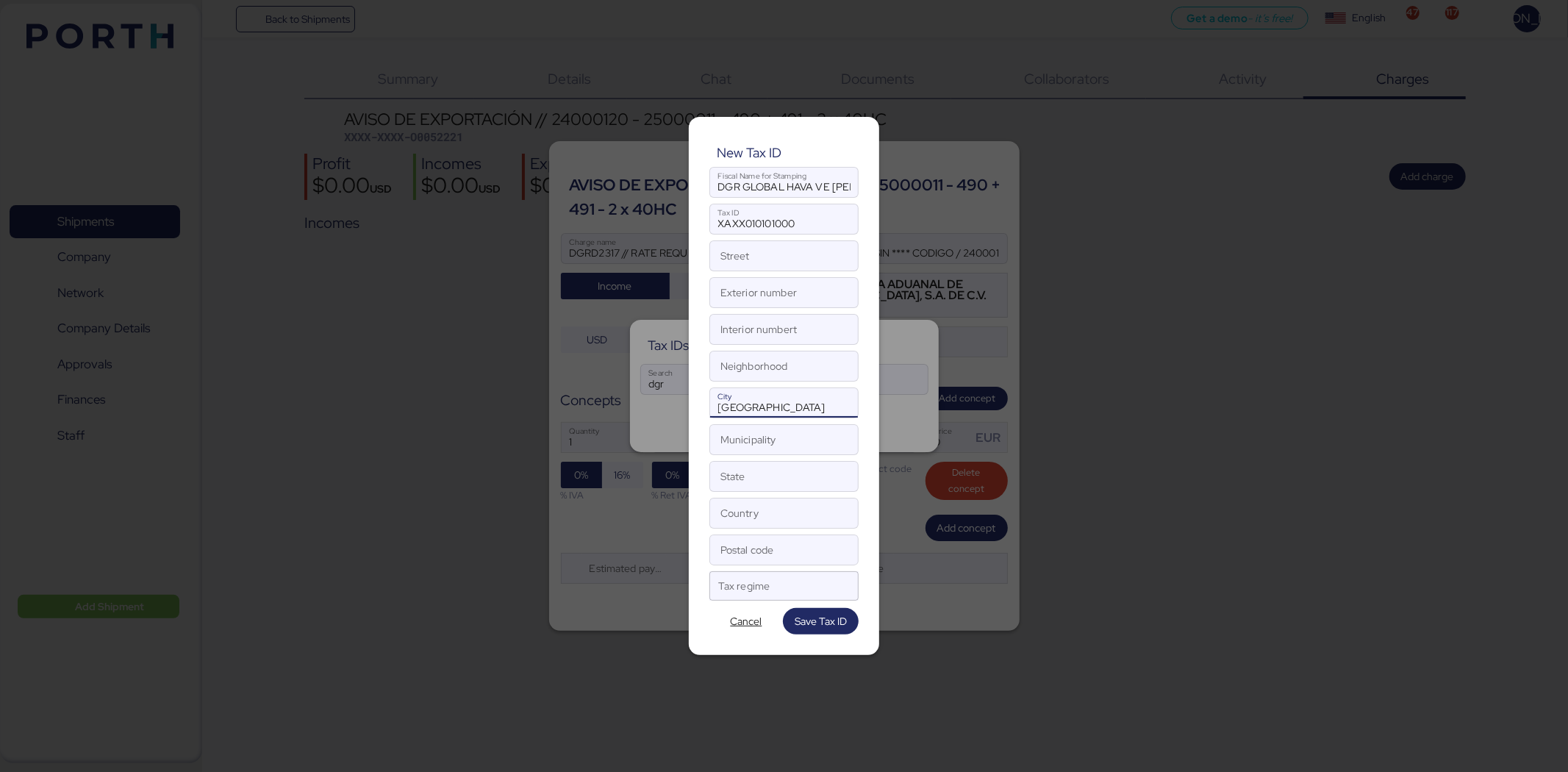
type input "[GEOGRAPHIC_DATA]"
click at [769, 260] on input "Street" at bounding box center [784, 255] width 148 height 30
click at [784, 291] on input "Exterior number" at bounding box center [784, 292] width 148 height 30
click at [769, 254] on input "Street" at bounding box center [784, 255] width 148 height 30
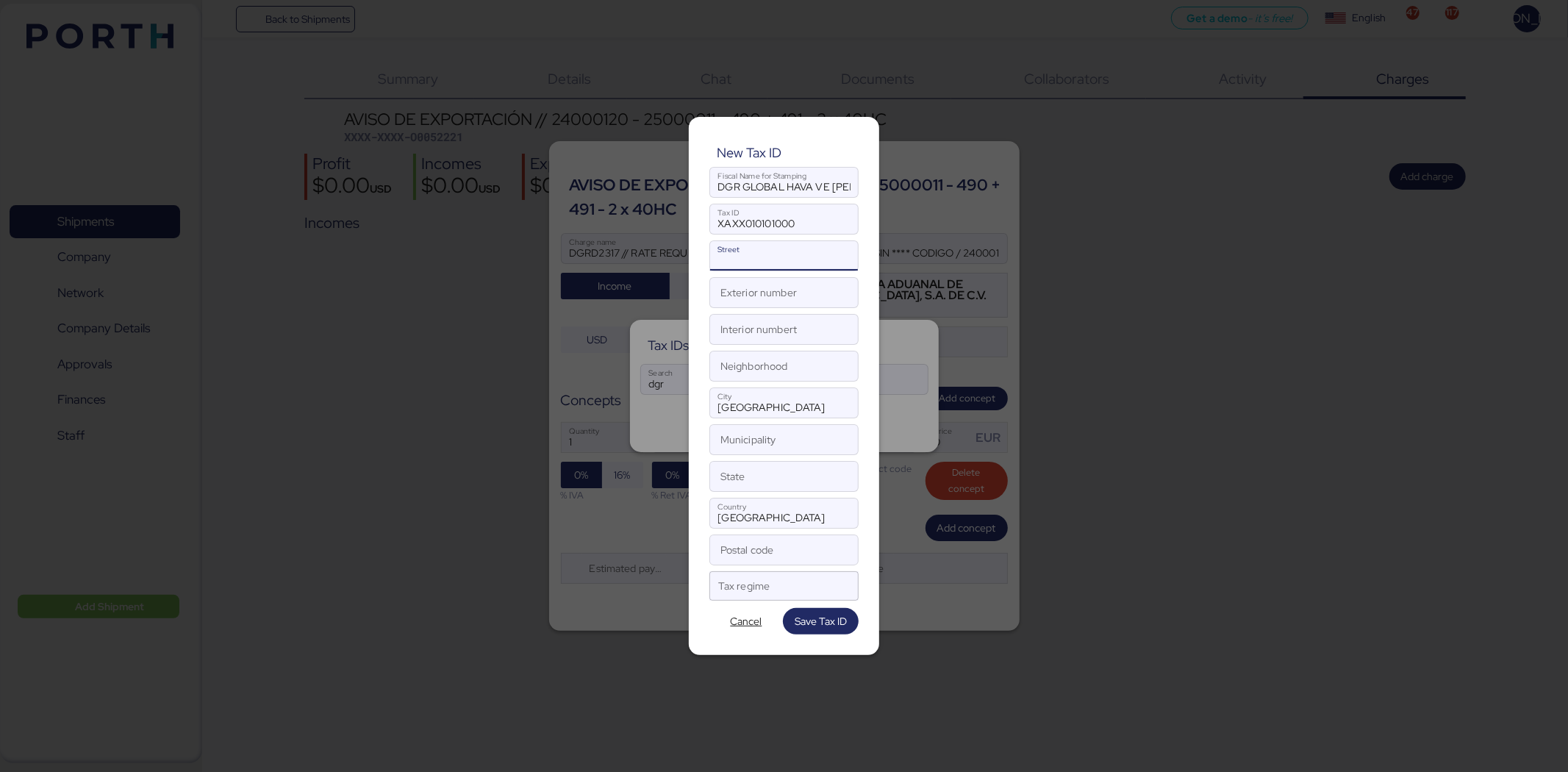
paste input "YESILCE MAH. [PERSON_NAME] CAD."
type input "YESILCE MAH. [PERSON_NAME] CAD."
click at [746, 285] on input "Exterior number" at bounding box center [784, 292] width 148 height 30
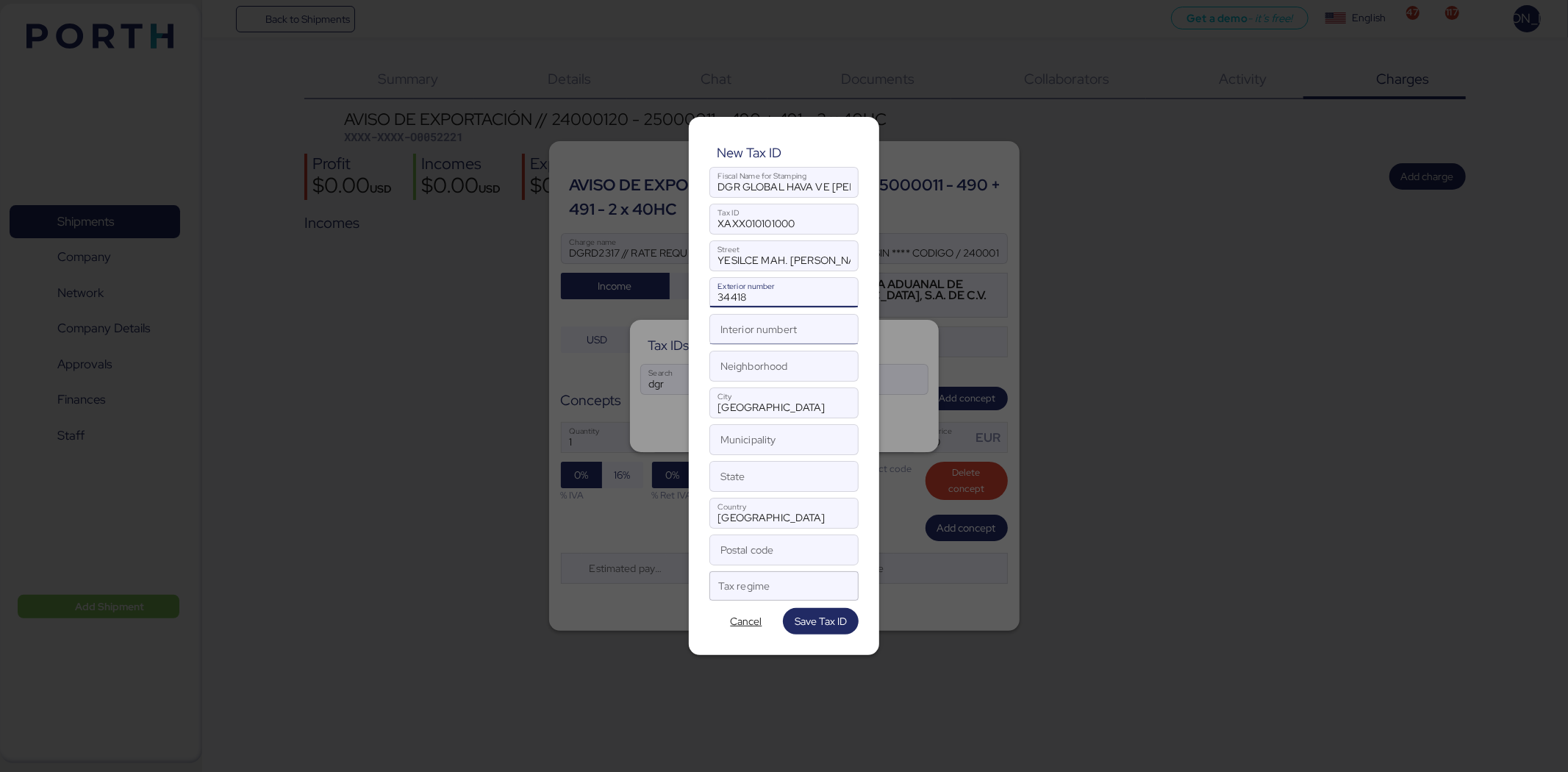
type input "34418"
click at [775, 332] on input "Interior numbert" at bounding box center [784, 329] width 148 height 30
type input "4"
click at [760, 588] on div at bounding box center [771, 591] width 105 height 19
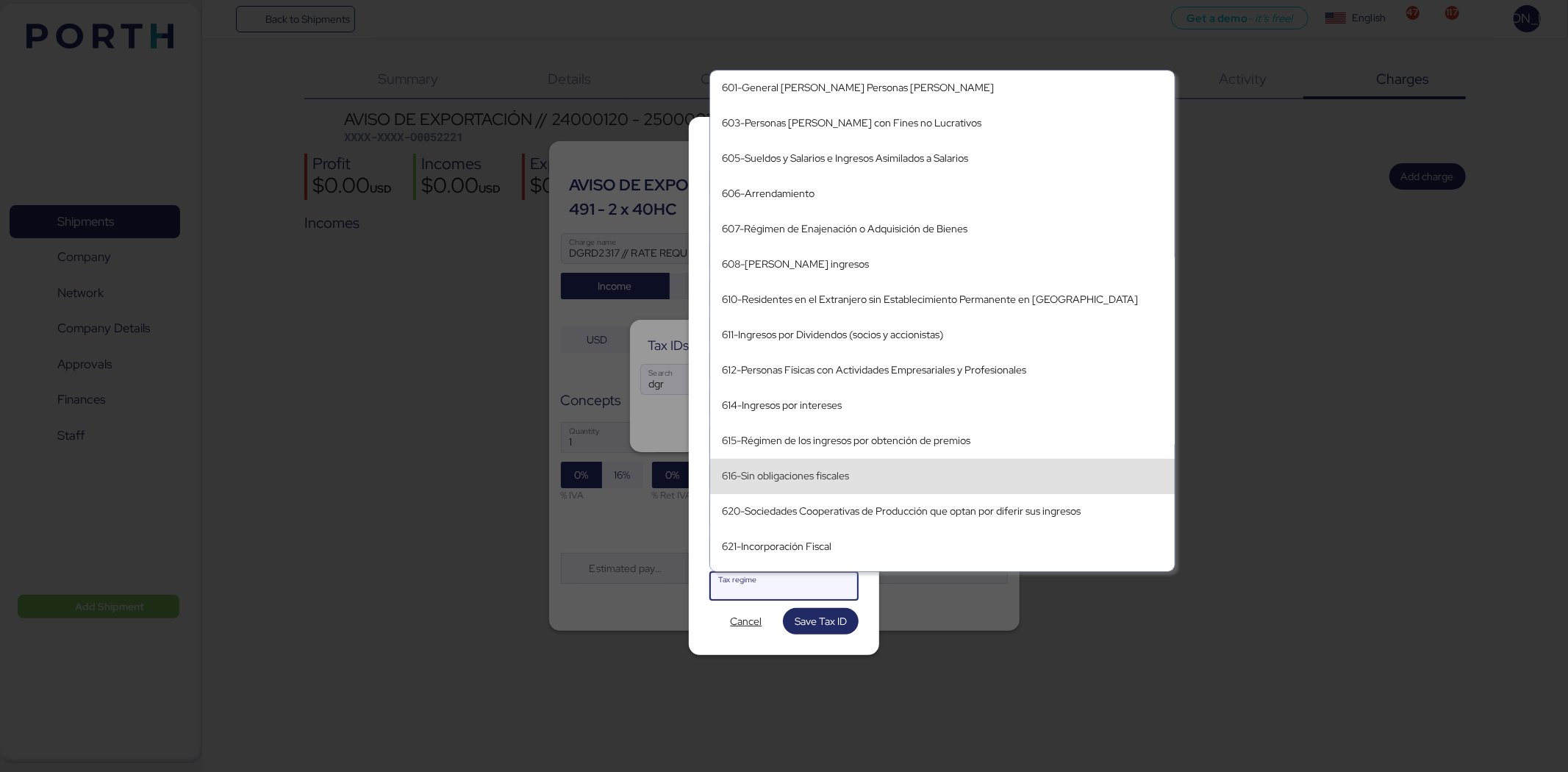
click at [957, 472] on div "616-Sin obligaciones fiscales" at bounding box center [943, 476] width 441 height 12
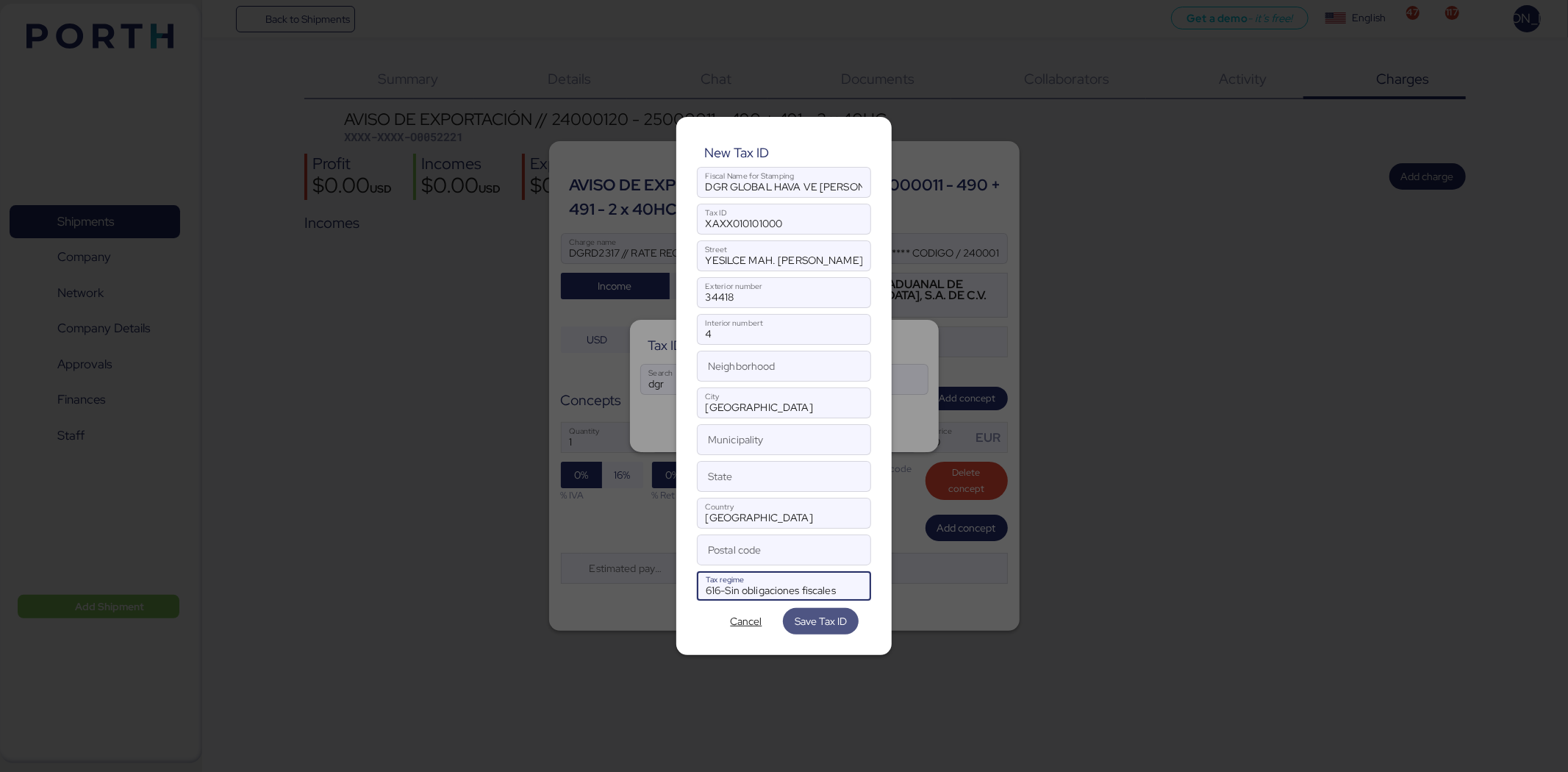
click at [820, 630] on span "Save Tax ID" at bounding box center [820, 620] width 52 height 20
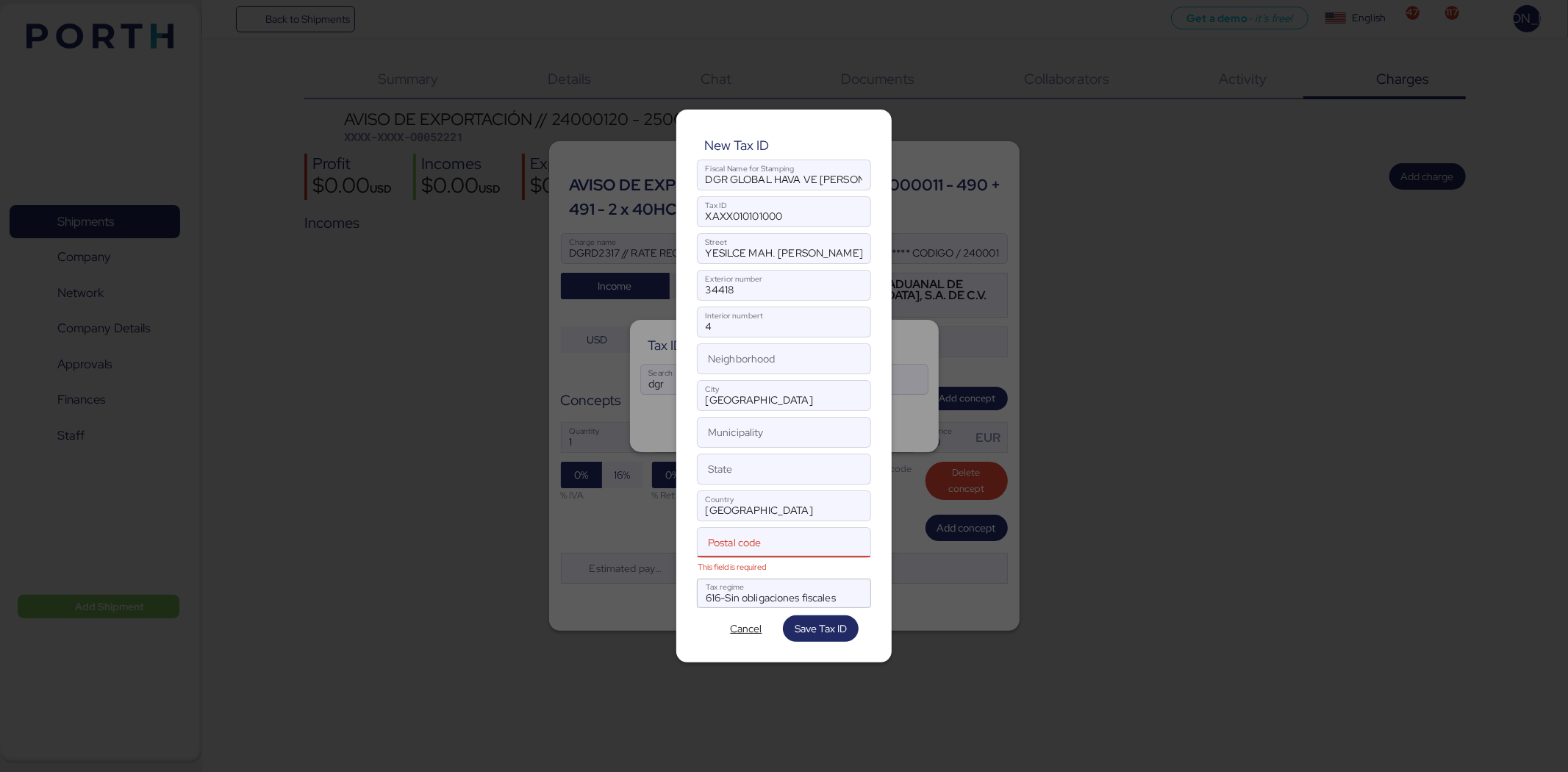
click at [773, 551] on input "Postal code This field is required" at bounding box center [768, 542] width 142 height 30
click at [748, 542] on input "Postal code This field is required" at bounding box center [768, 542] width 142 height 30
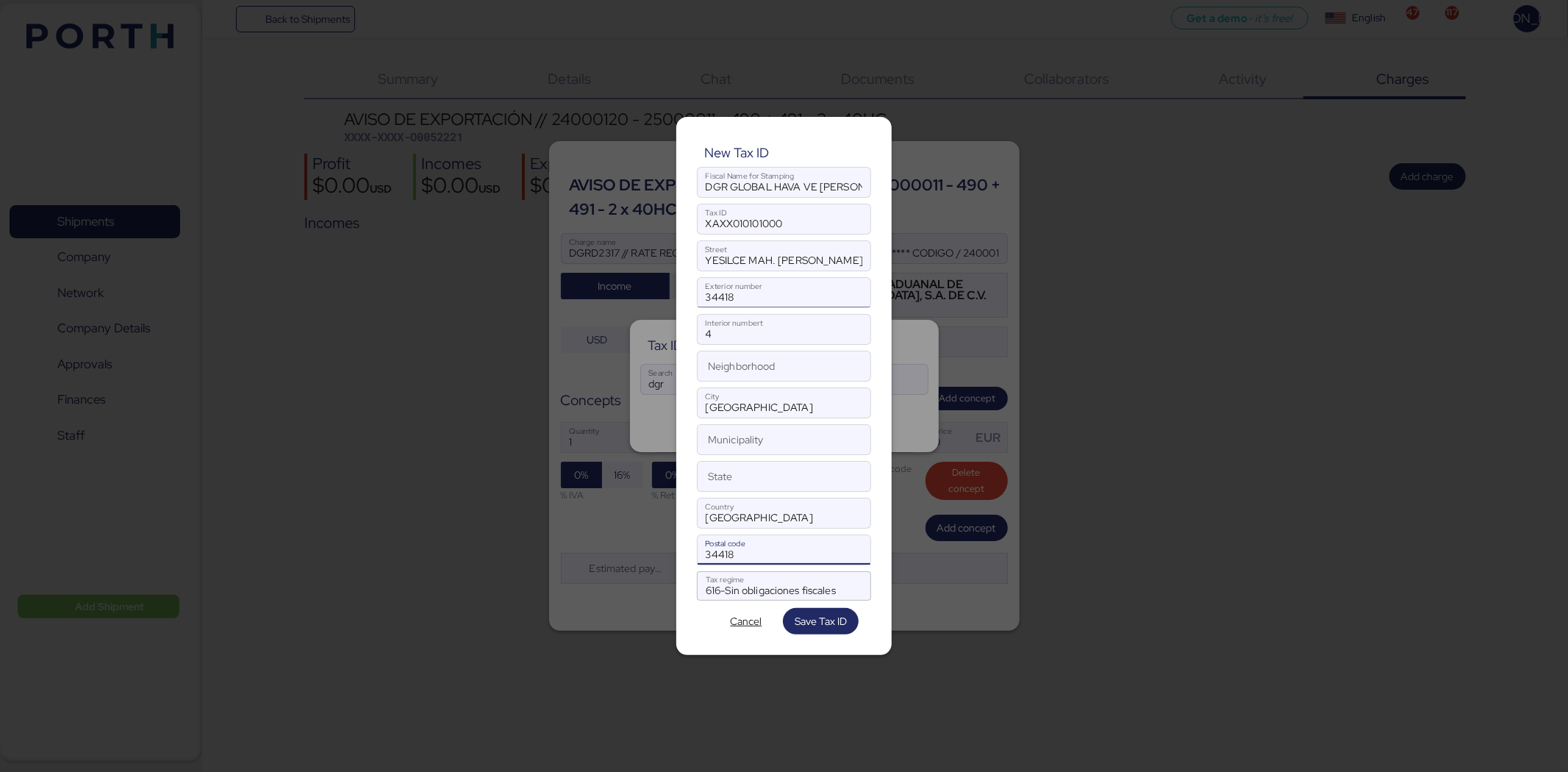
type input "34418"
click at [753, 288] on input "34418" at bounding box center [784, 292] width 173 height 30
drag, startPoint x: 745, startPoint y: 295, endPoint x: 678, endPoint y: 294, distance: 67.0
click at [678, 294] on div "New Tax ID DGR GLOBAL HAVA VE DENIZ TASIMACILI GI AS Fiscal Name for Stamping X…" at bounding box center [784, 386] width 216 height 538
type input "4"
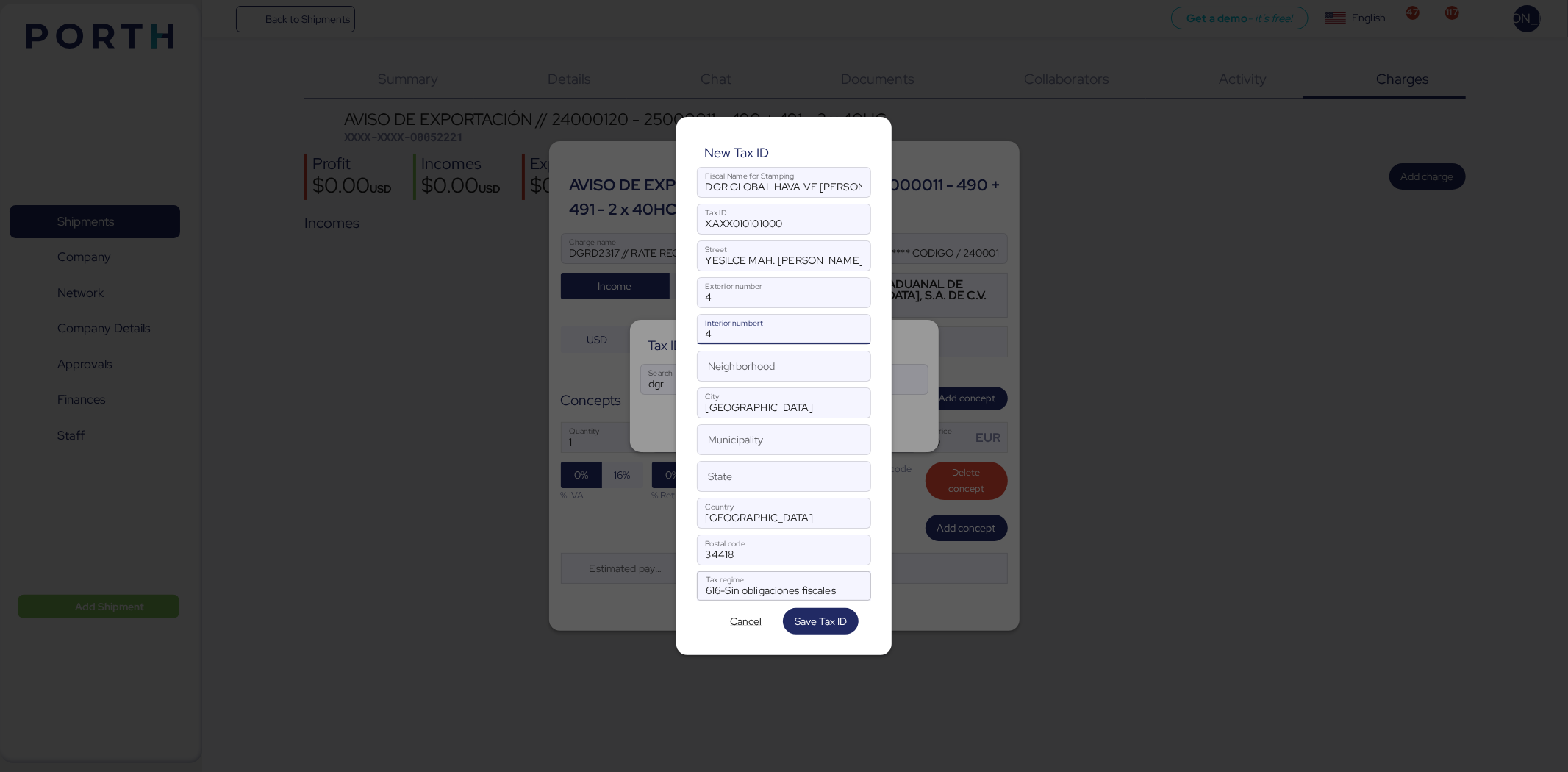
drag, startPoint x: 722, startPoint y: 338, endPoint x: 707, endPoint y: 337, distance: 15.0
click at [707, 337] on input "4" at bounding box center [784, 329] width 173 height 30
click at [829, 621] on span "Save Tax ID" at bounding box center [820, 620] width 52 height 17
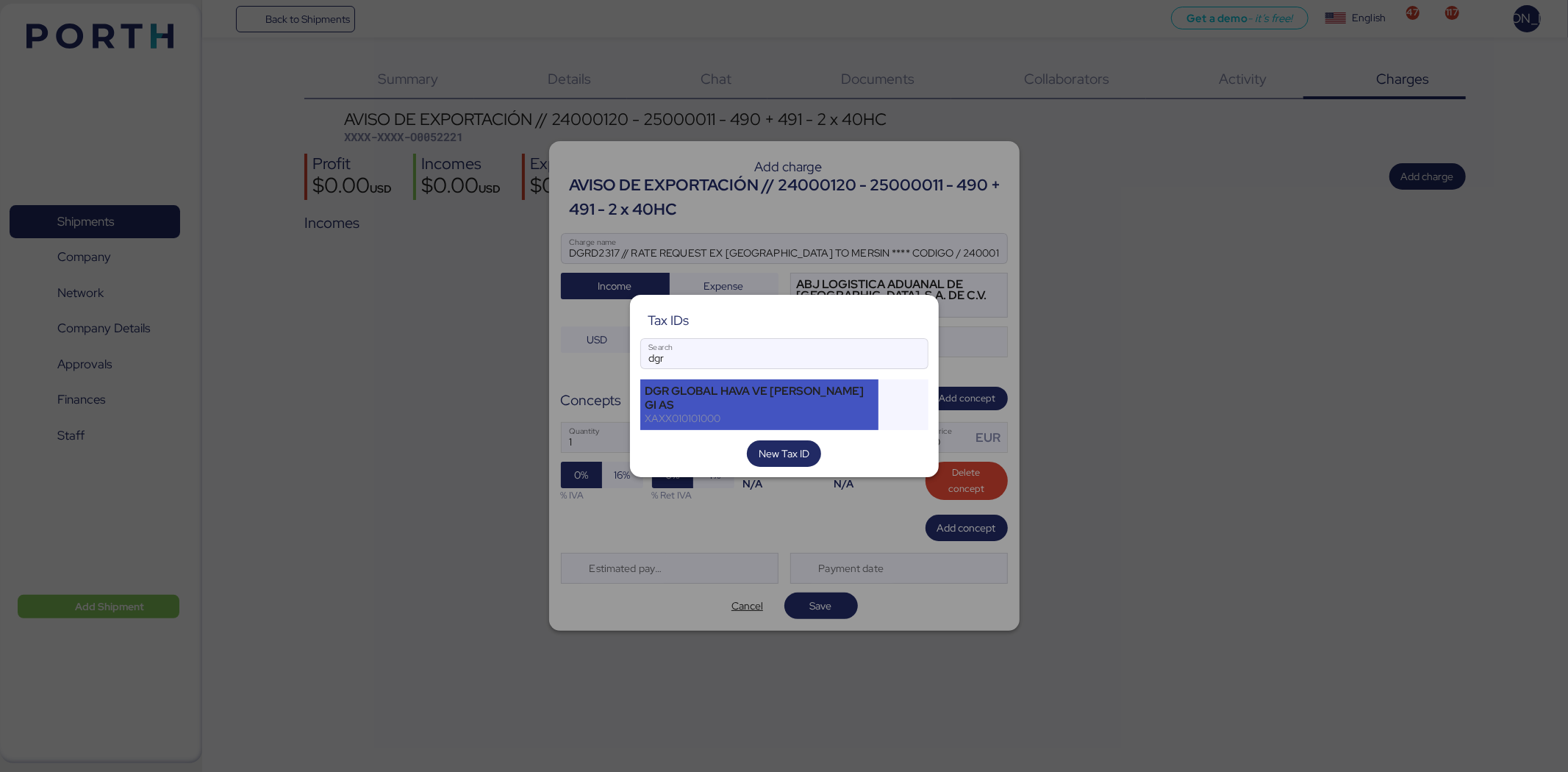
click at [740, 406] on div "DGR GLOBAL HAVA VE [PERSON_NAME] GI AS" at bounding box center [760, 398] width 228 height 27
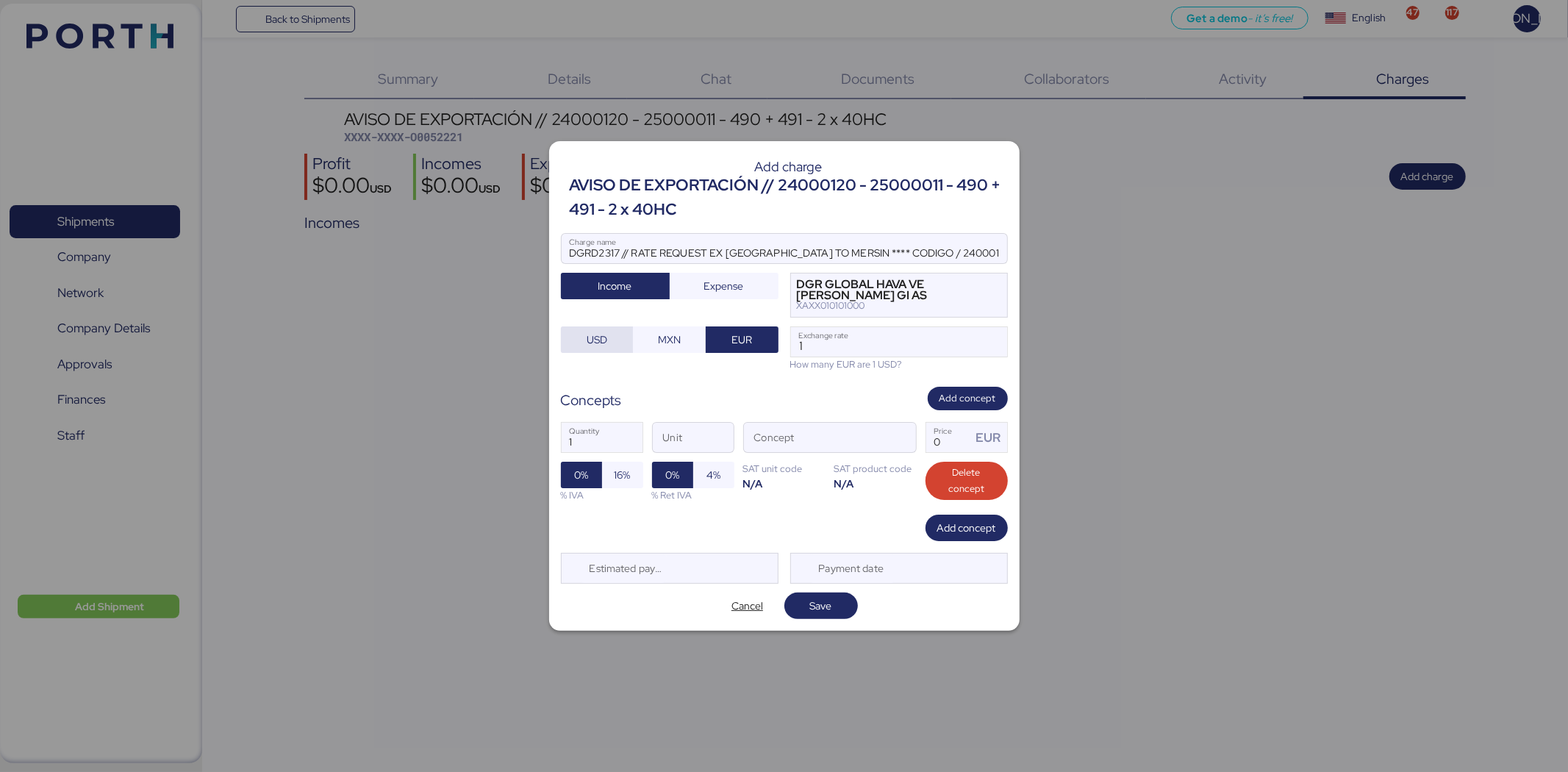
click at [615, 342] on span "USD" at bounding box center [597, 339] width 49 height 20
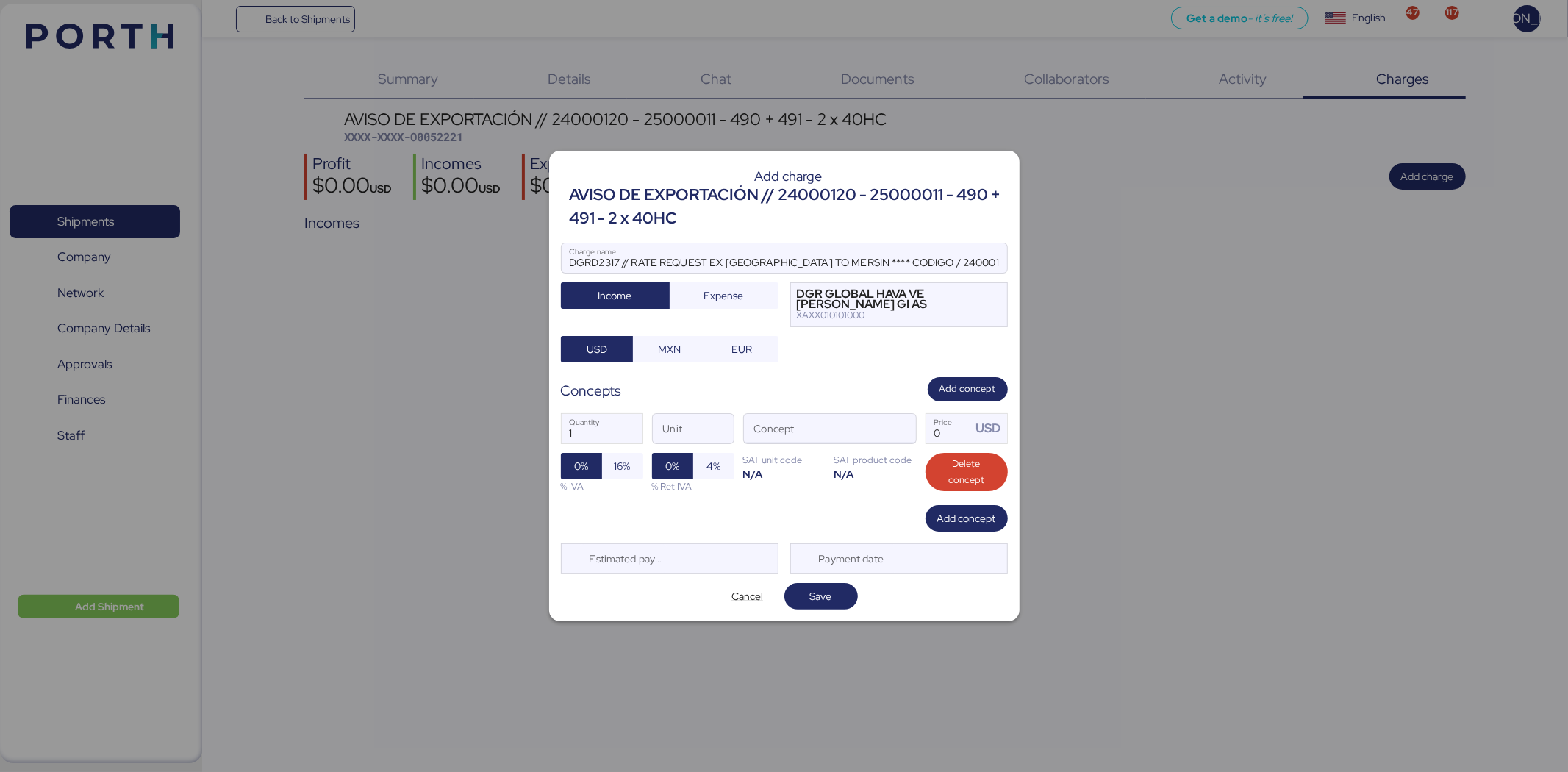
click at [769, 433] on input "Concept" at bounding box center [811, 428] width 137 height 30
type input "HANDLING"
click at [901, 433] on span "button" at bounding box center [901, 432] width 31 height 31
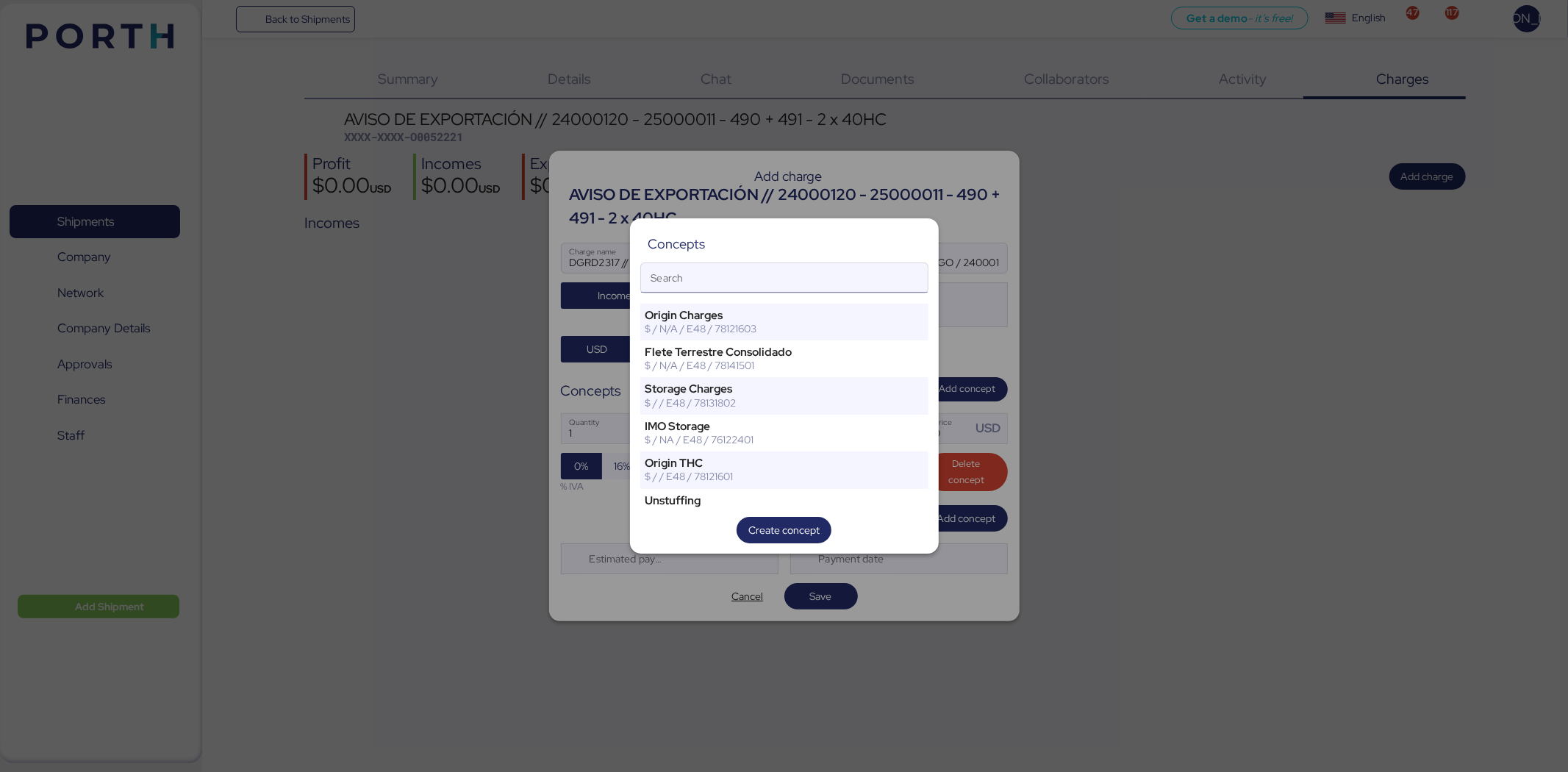
click at [809, 282] on input "Search" at bounding box center [784, 277] width 287 height 30
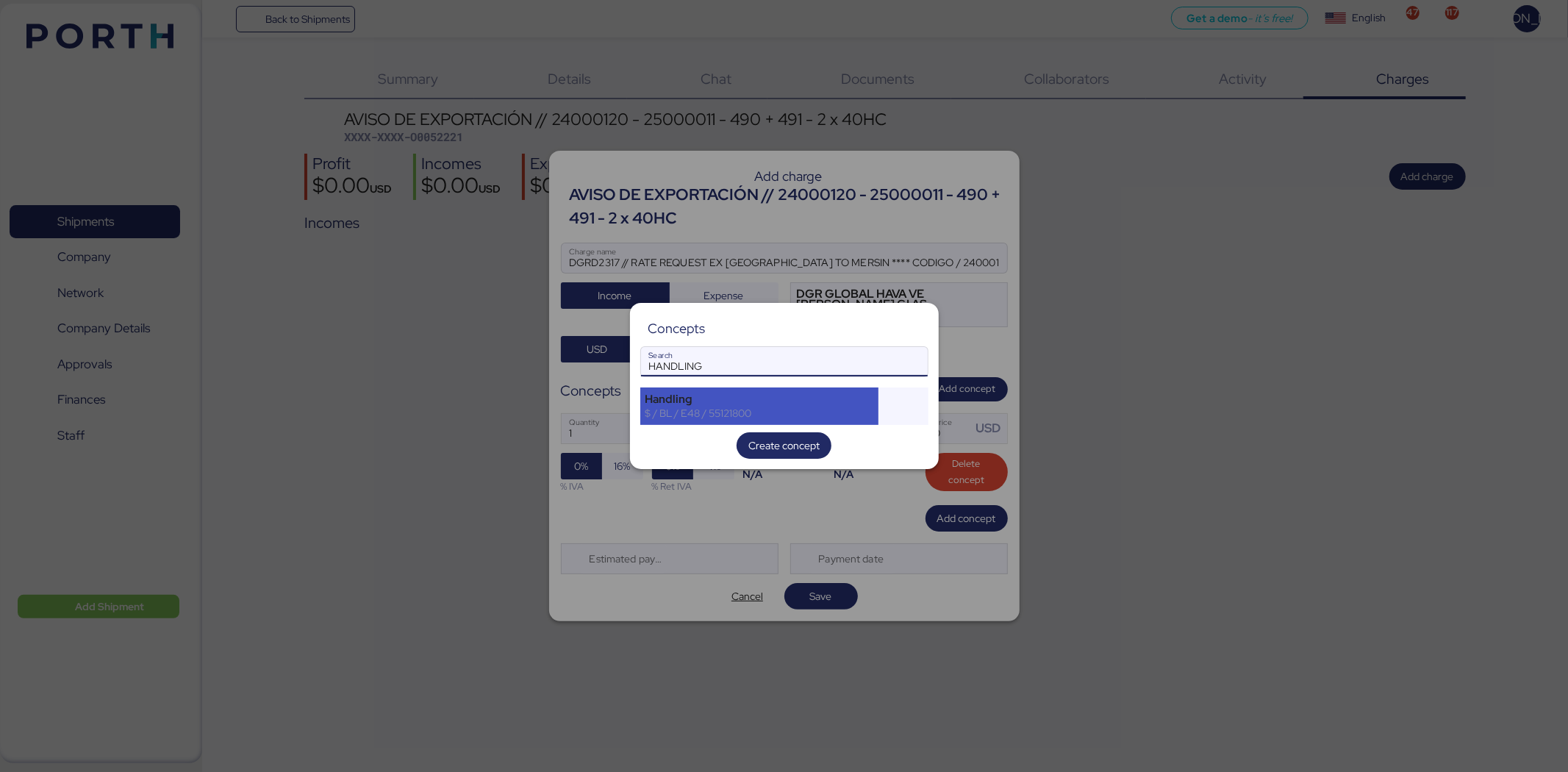
type input "HANDLING"
click at [780, 408] on div "$ / BL / E48 / 55121800" at bounding box center [760, 413] width 228 height 13
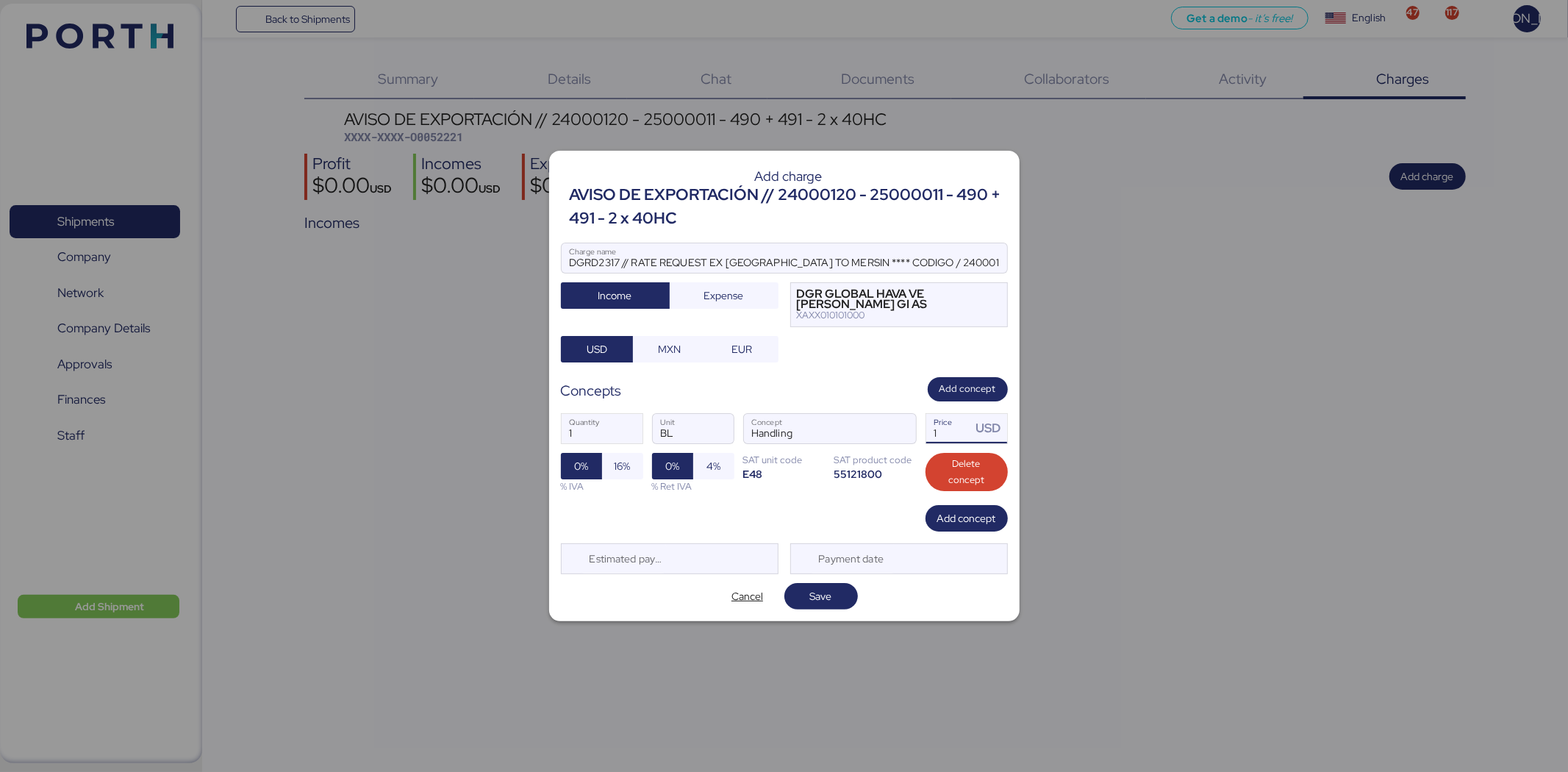
click at [949, 434] on input "1" at bounding box center [949, 428] width 46 height 30
drag, startPoint x: 954, startPoint y: 433, endPoint x: 946, endPoint y: 420, distance: 15.3
click at [951, 429] on input "1" at bounding box center [949, 428] width 46 height 30
type input "150"
click at [946, 519] on span "Add concept" at bounding box center [966, 518] width 59 height 17
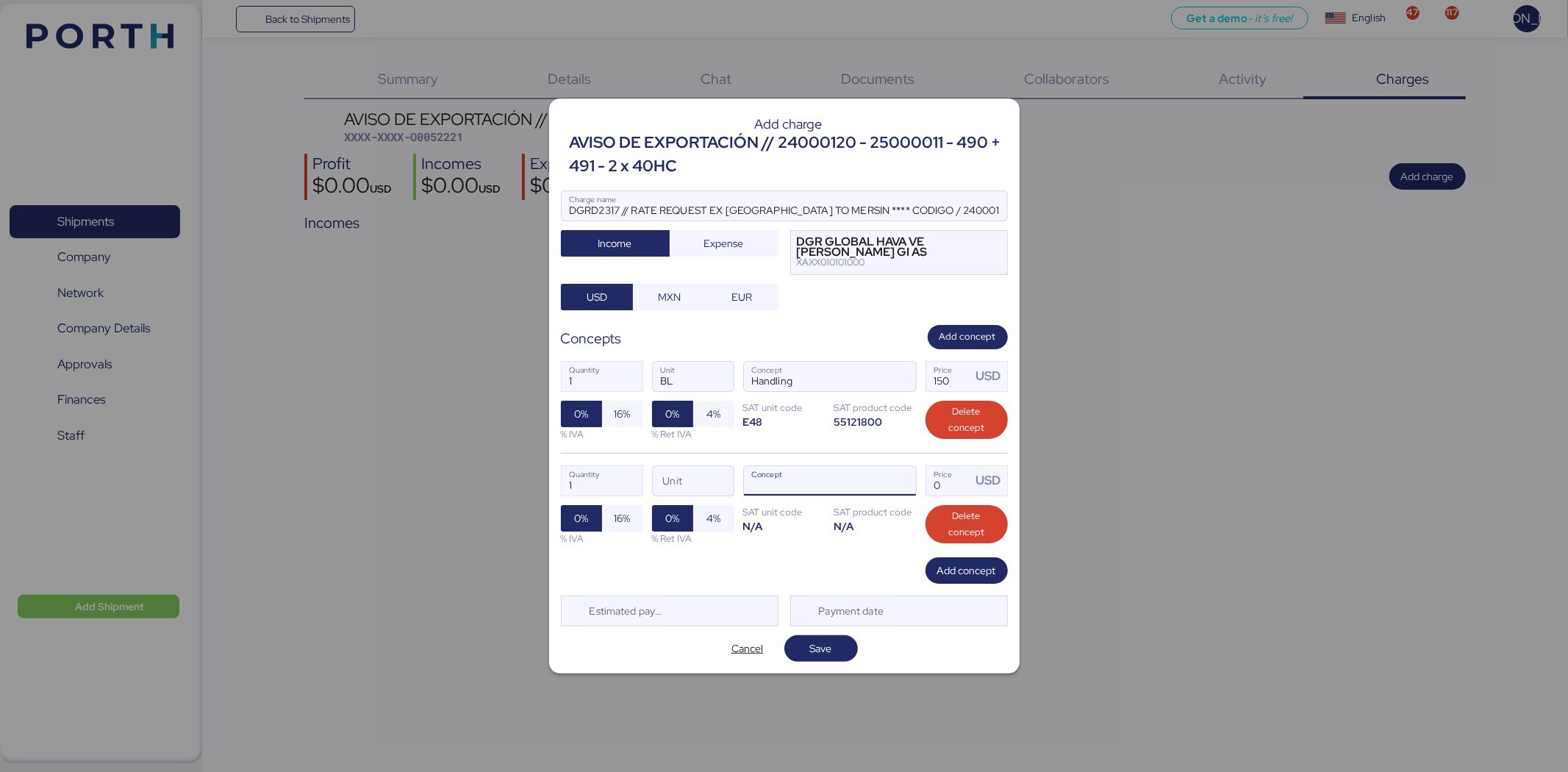
click at [832, 481] on input "Concept" at bounding box center [811, 480] width 137 height 30
type input "ORIGI"
click at [907, 482] on span "button" at bounding box center [901, 484] width 31 height 31
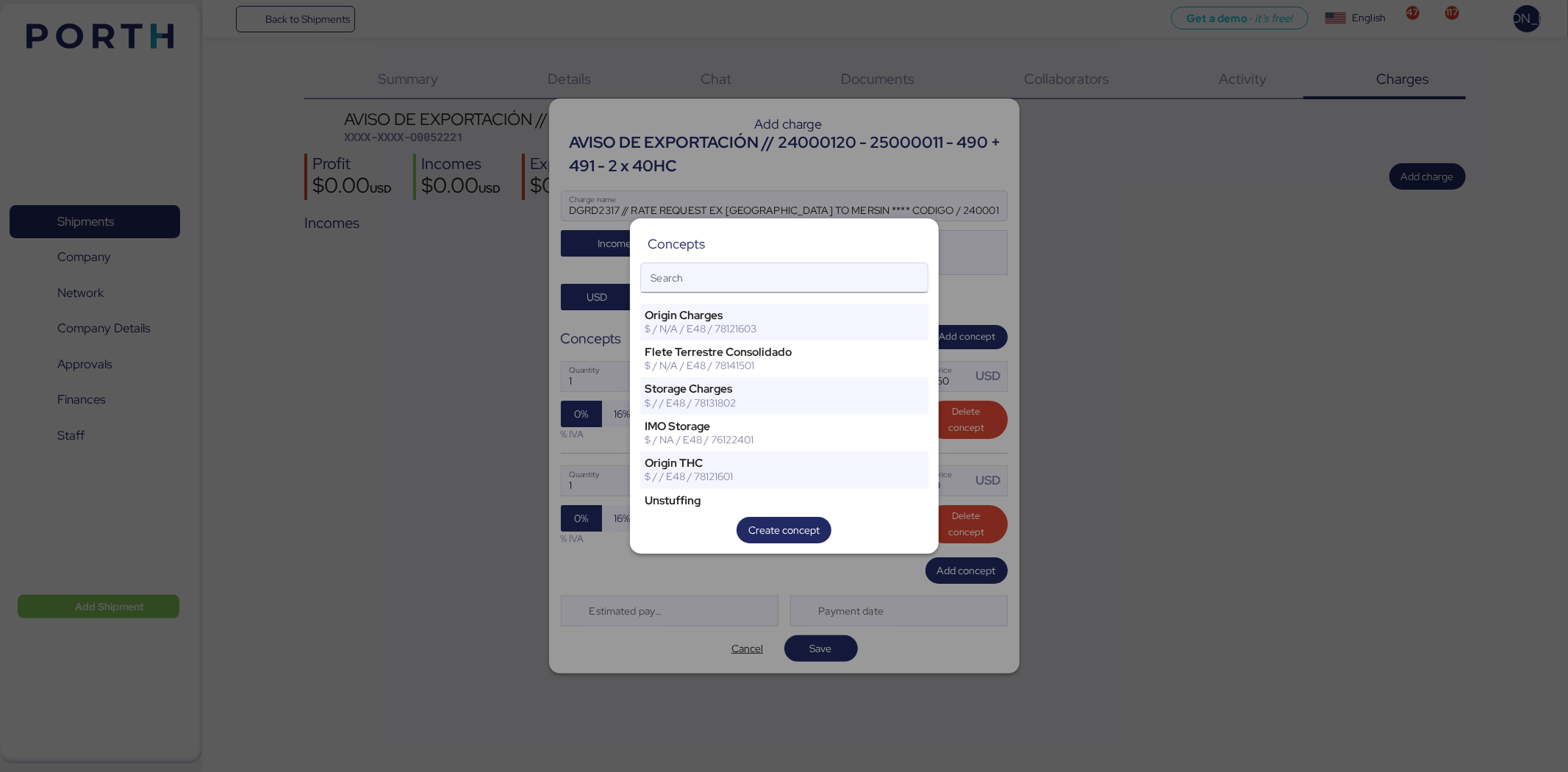
click at [779, 276] on input "Search" at bounding box center [784, 277] width 287 height 30
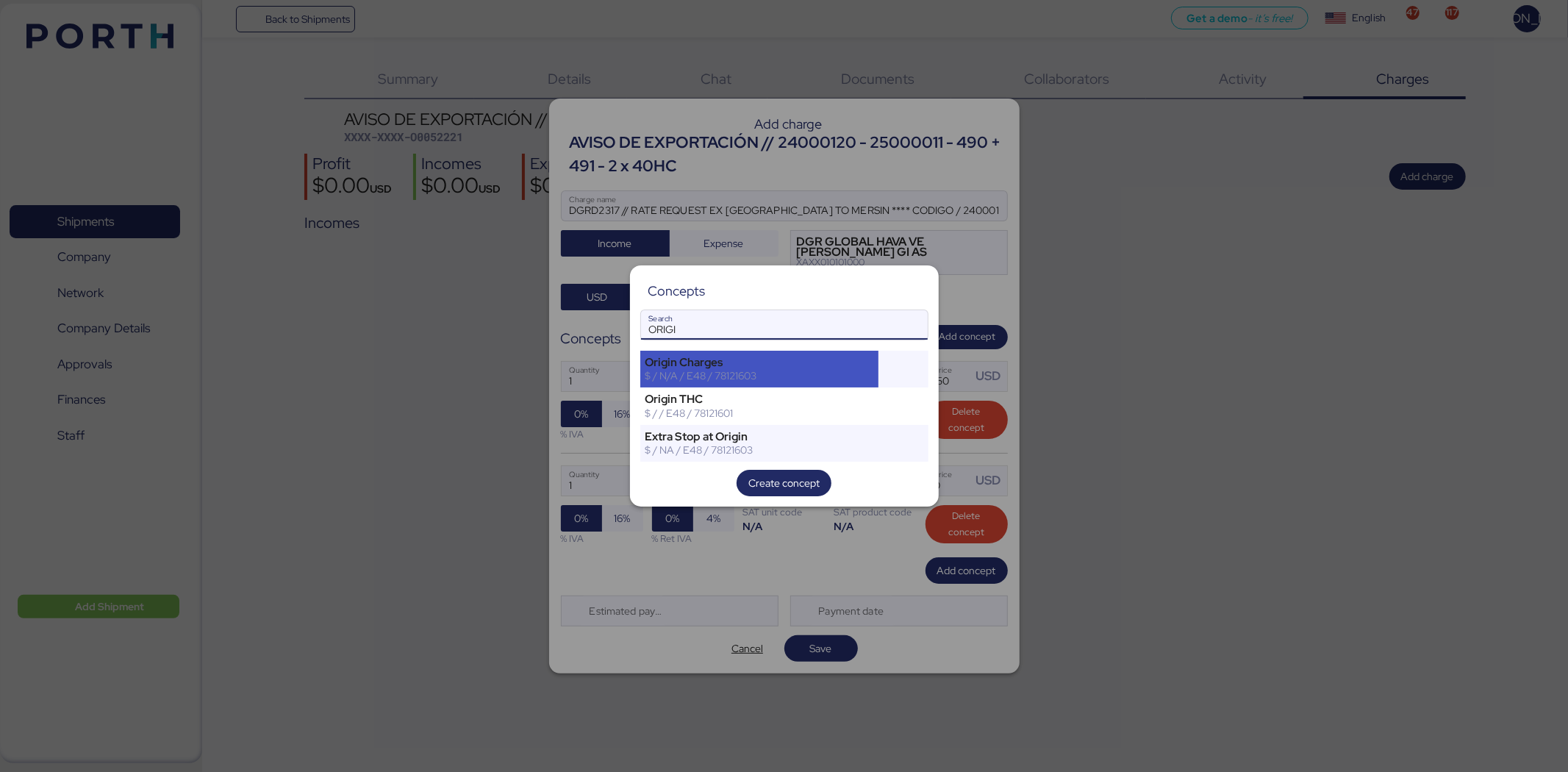
type input "ORIGI"
click at [759, 369] on div "$ / N/A / E48 / 78121603" at bounding box center [760, 376] width 228 height 13
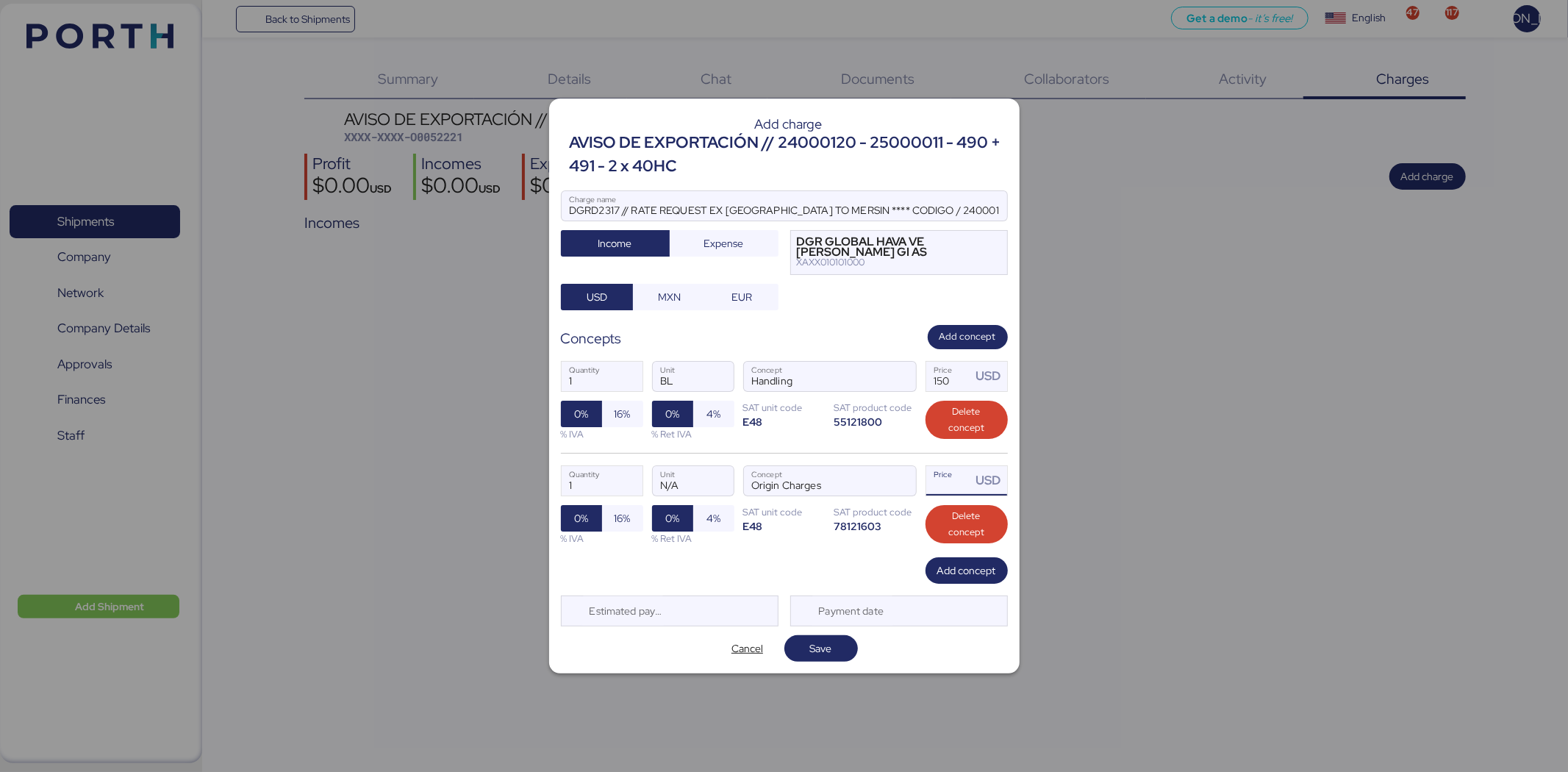
drag, startPoint x: 948, startPoint y: 483, endPoint x: 773, endPoint y: 457, distance: 176.9
click at [773, 457] on div "1 Quantity N/A Unit Origin Charges Concept Price USD 0% 16% % IVA 0% 4% % Ret I…" at bounding box center [784, 504] width 447 height 105
type input "400"
click at [816, 646] on span "Save" at bounding box center [820, 648] width 22 height 17
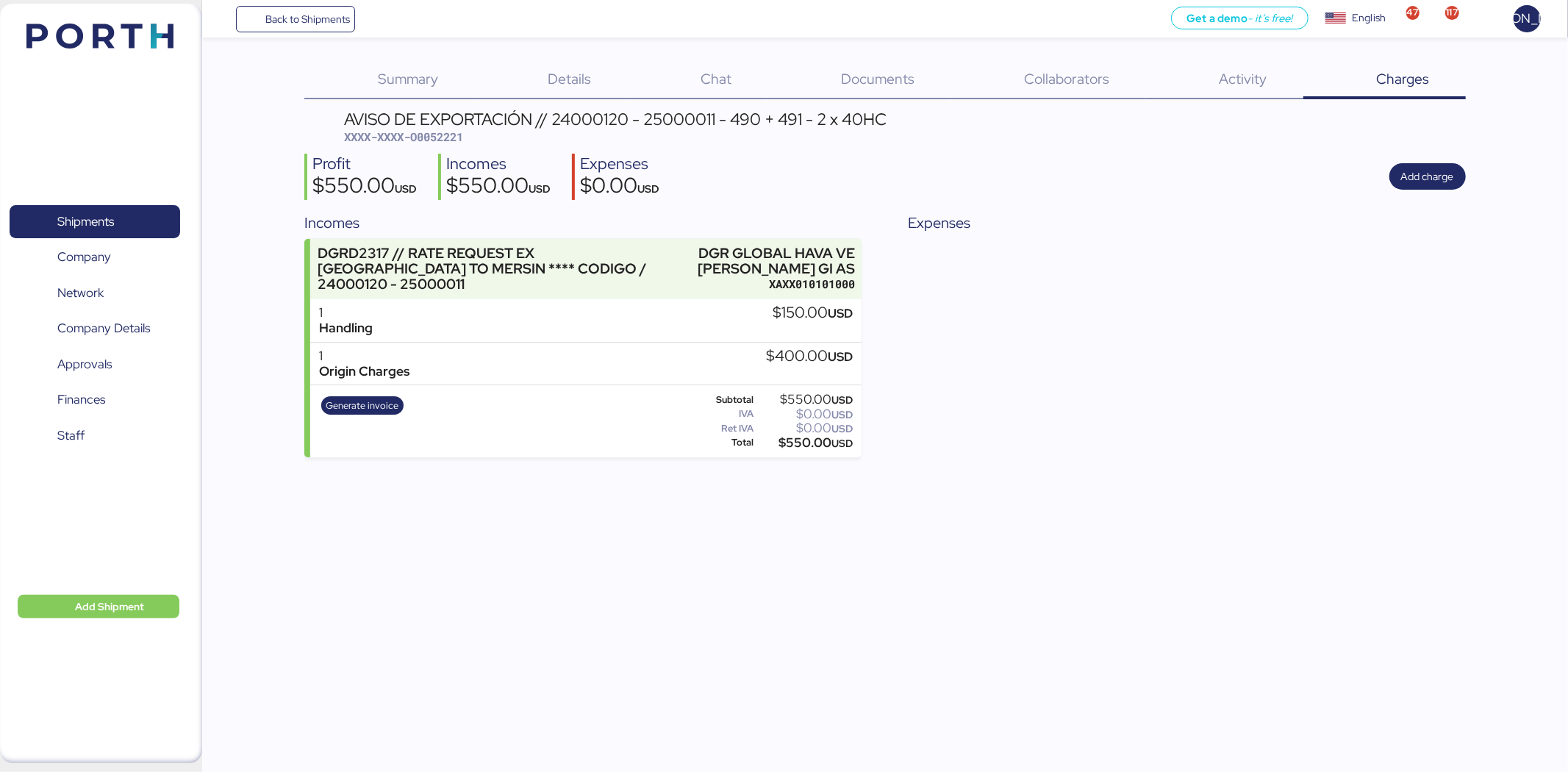
drag, startPoint x: 1104, startPoint y: 420, endPoint x: 1088, endPoint y: 401, distance: 24.8
click at [1103, 417] on div "Expenses" at bounding box center [1186, 335] width 557 height 246
click at [1158, 296] on div "Expenses" at bounding box center [1186, 335] width 557 height 246
drag, startPoint x: 483, startPoint y: 138, endPoint x: 413, endPoint y: 134, distance: 70.1
click at [413, 134] on div "AVISO DE EXPORTACIÓN // 24000120 - 25000011 - 490 + 491 - 2 x 40HC XXXX-XXXX-O0…" at bounding box center [616, 129] width 543 height 35
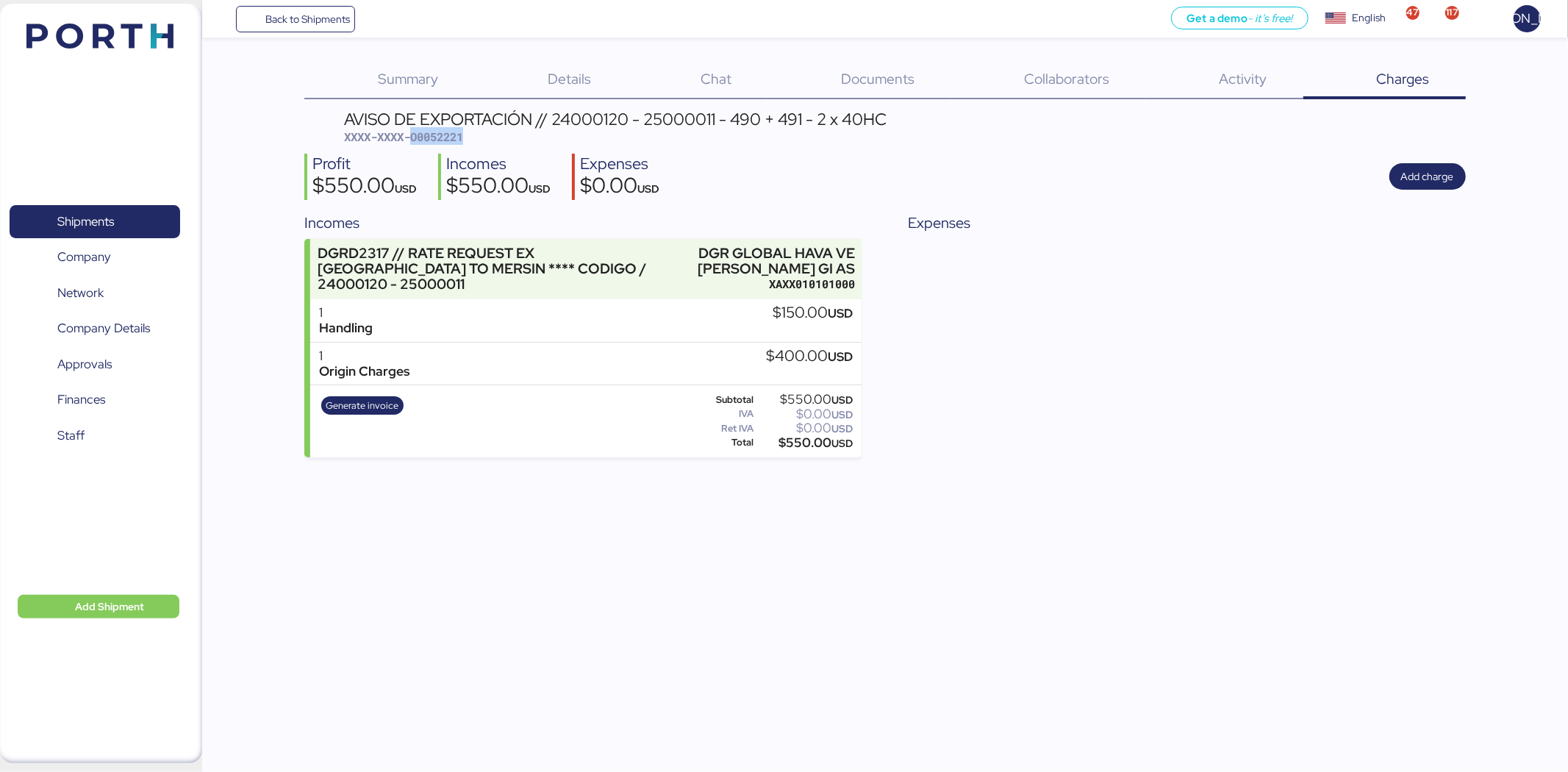
copy span "O0052221"
click at [1426, 177] on span "Add charge" at bounding box center [1427, 176] width 53 height 17
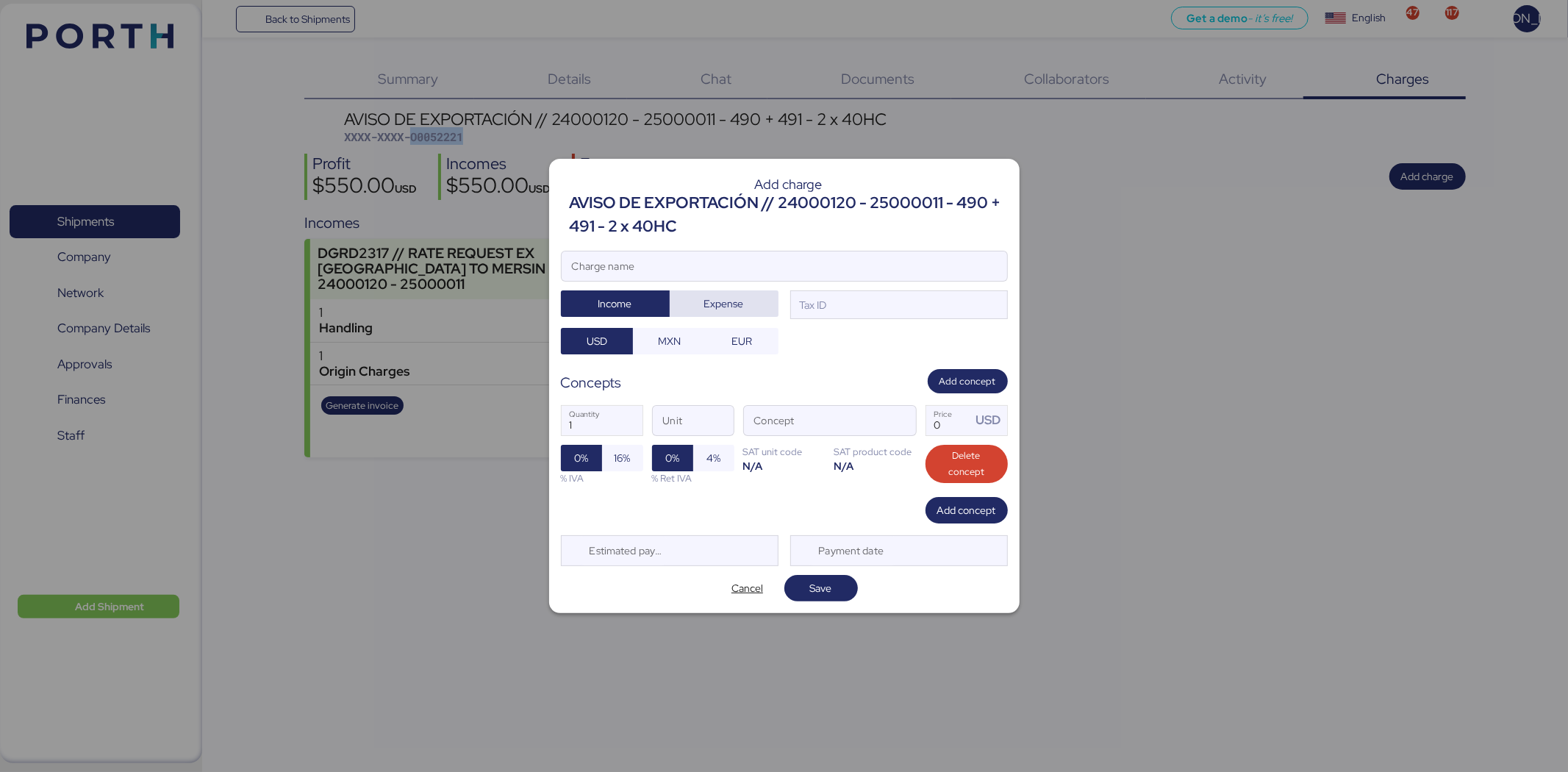
click at [731, 309] on span "Expense" at bounding box center [723, 303] width 39 height 17
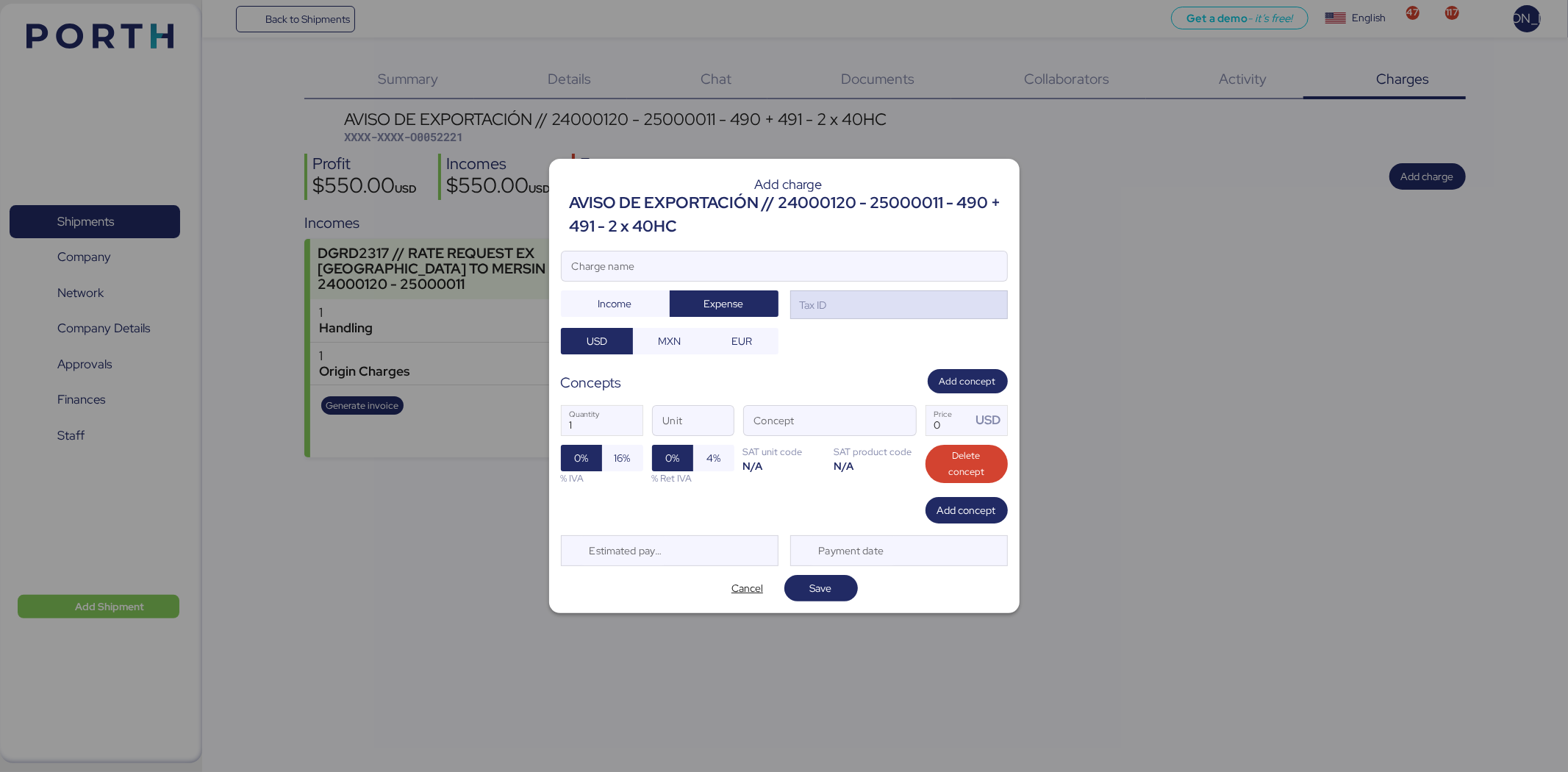
click at [964, 298] on div "Tax ID" at bounding box center [899, 305] width 218 height 30
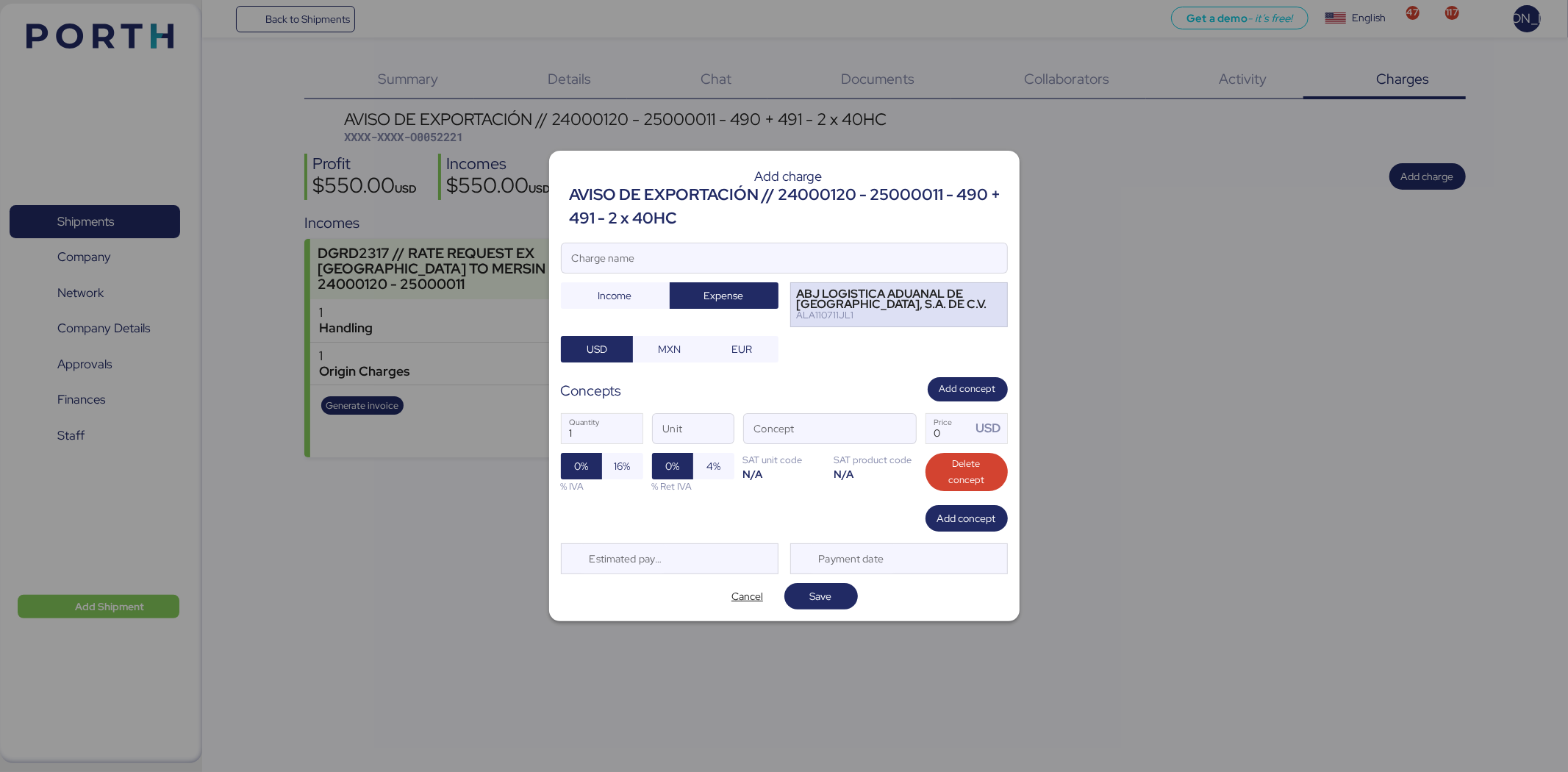
click at [851, 290] on div "ABJ LOGISTICA ADUANAL DE [GEOGRAPHIC_DATA], S.A. DE C.V." at bounding box center [892, 299] width 191 height 21
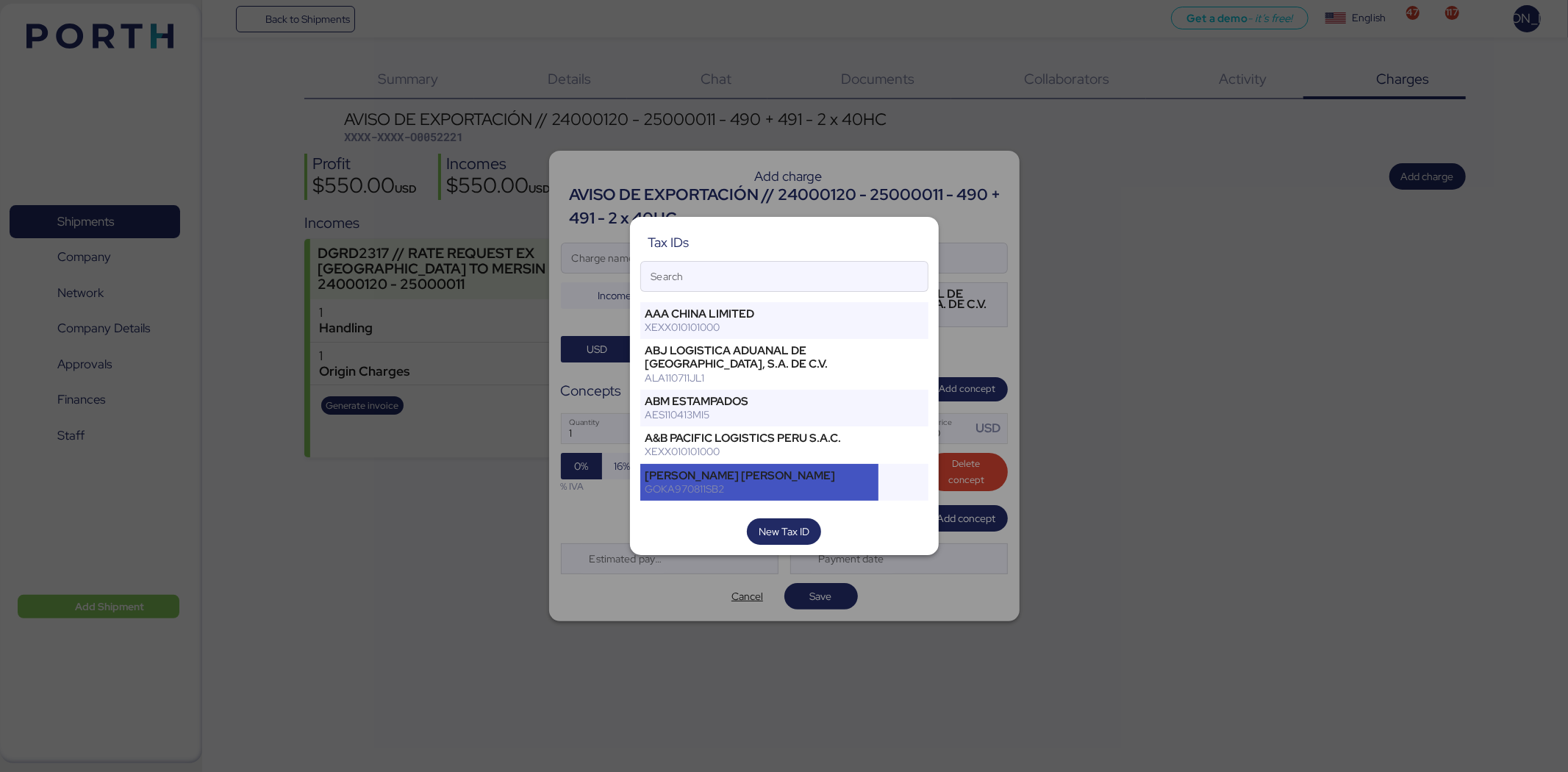
click at [797, 471] on div "[PERSON_NAME] [PERSON_NAME]" at bounding box center [760, 476] width 228 height 13
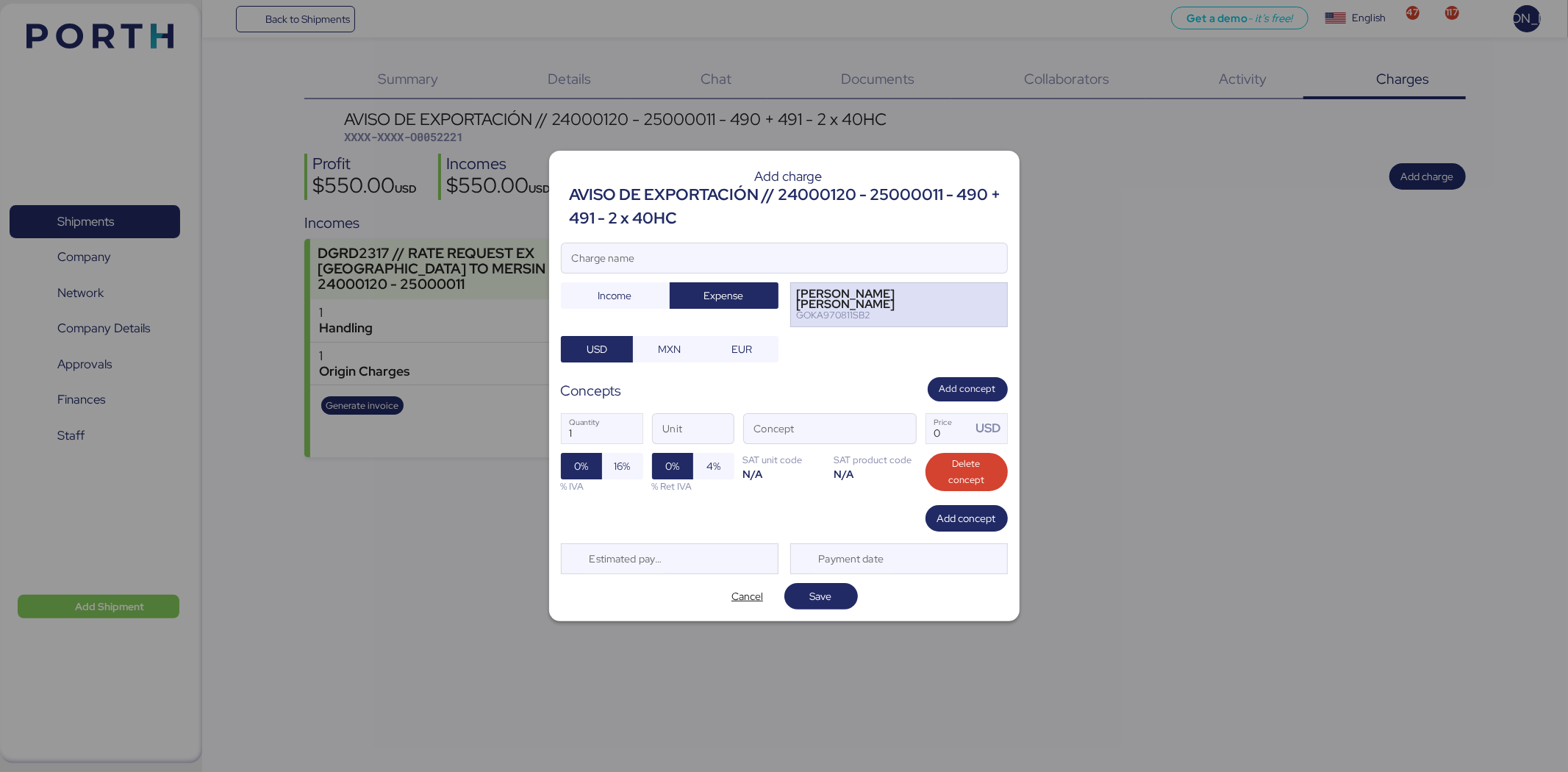
click at [831, 303] on div "[PERSON_NAME] [PERSON_NAME]" at bounding box center [887, 299] width 181 height 21
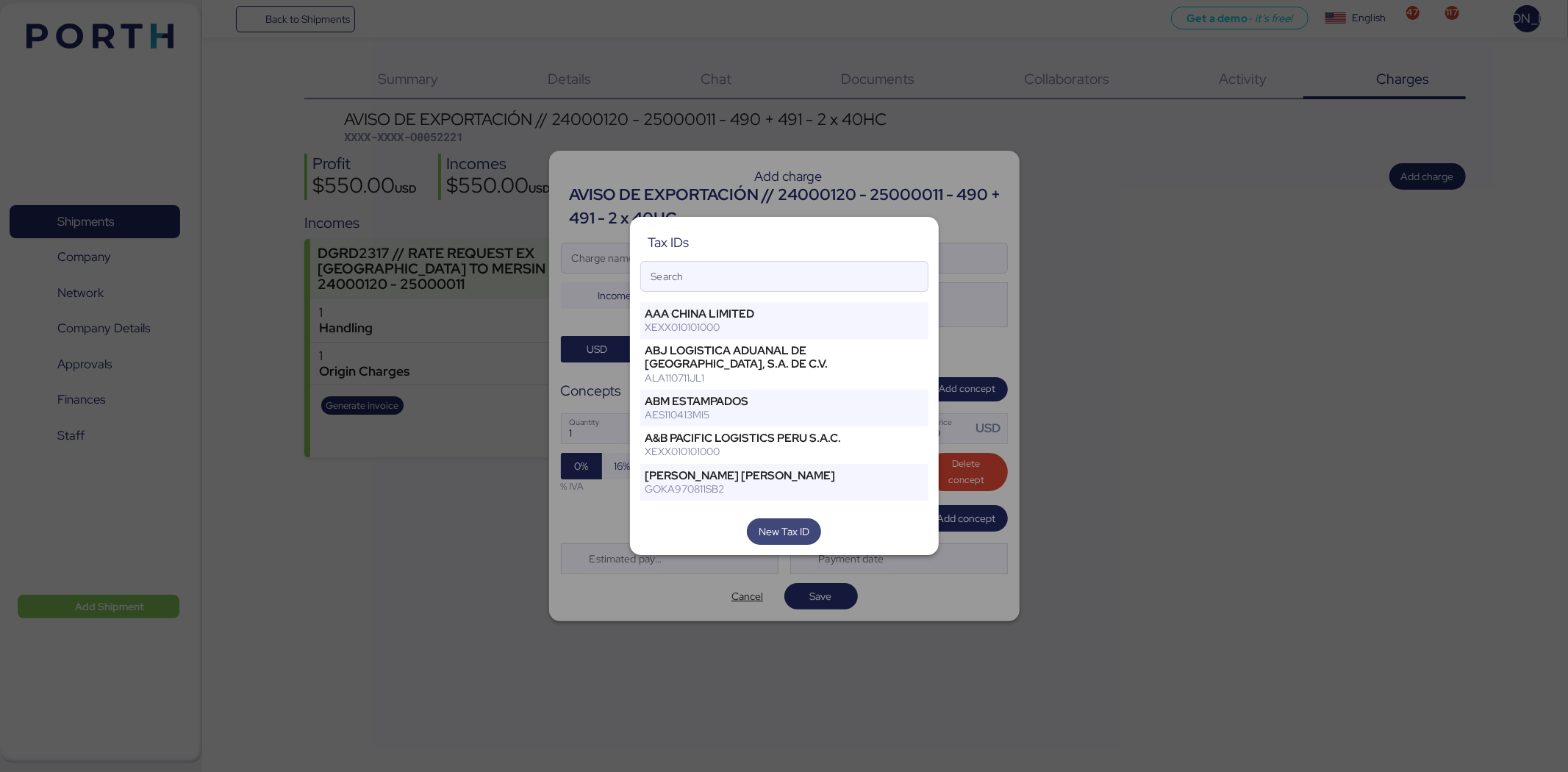
click at [782, 538] on span "New Tax ID" at bounding box center [784, 531] width 51 height 17
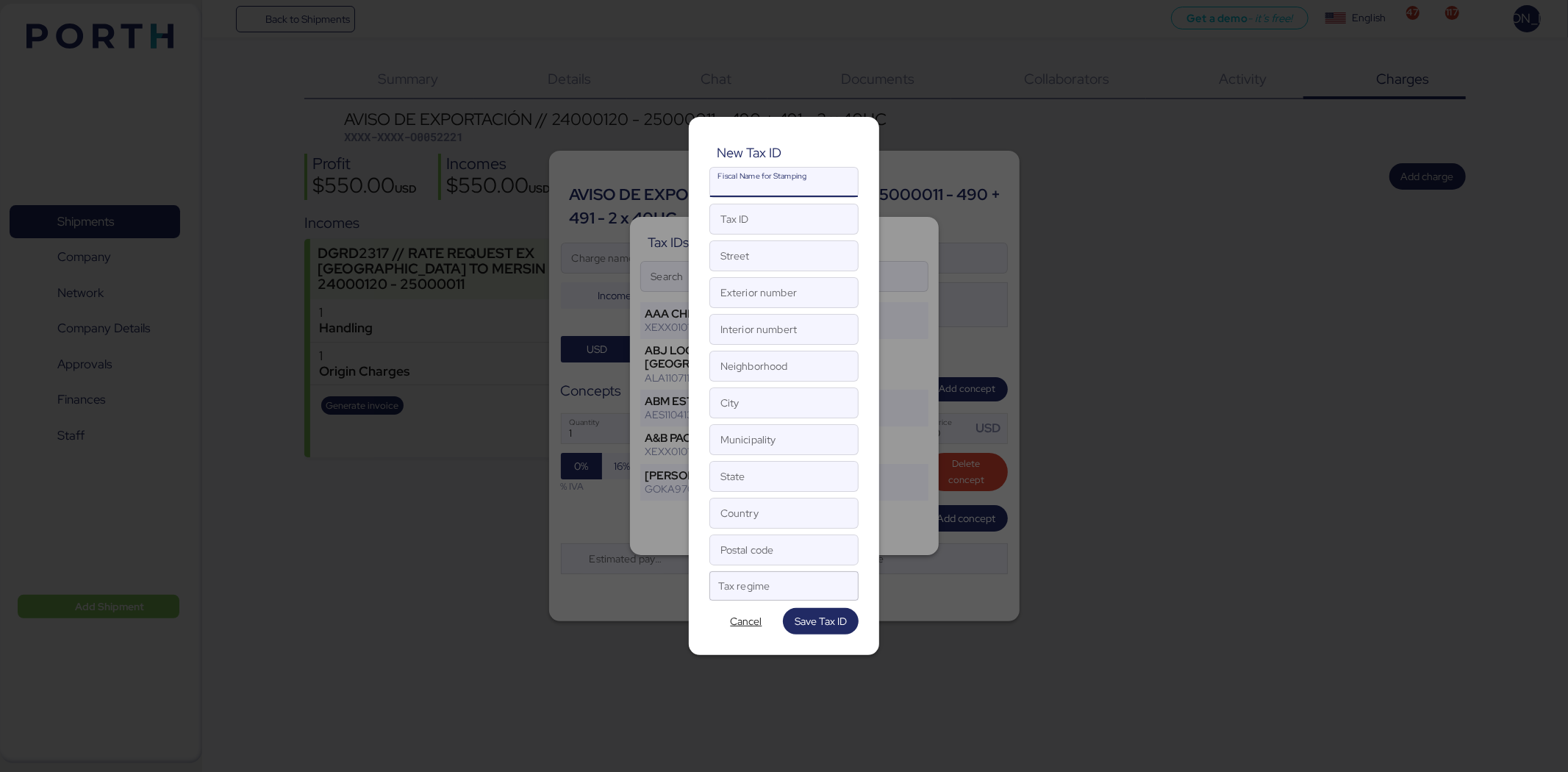
drag, startPoint x: 824, startPoint y: 174, endPoint x: 831, endPoint y: 163, distance: 13.0
click at [823, 174] on input "Fiscal Name for Stamping" at bounding box center [784, 182] width 148 height 30
paste input "TRAMITACIONYDESADUANAMIENTODEMERCANCIAS"
type input "TRAMITACIONYDESADUANAMIENTODEMERCANCIAS"
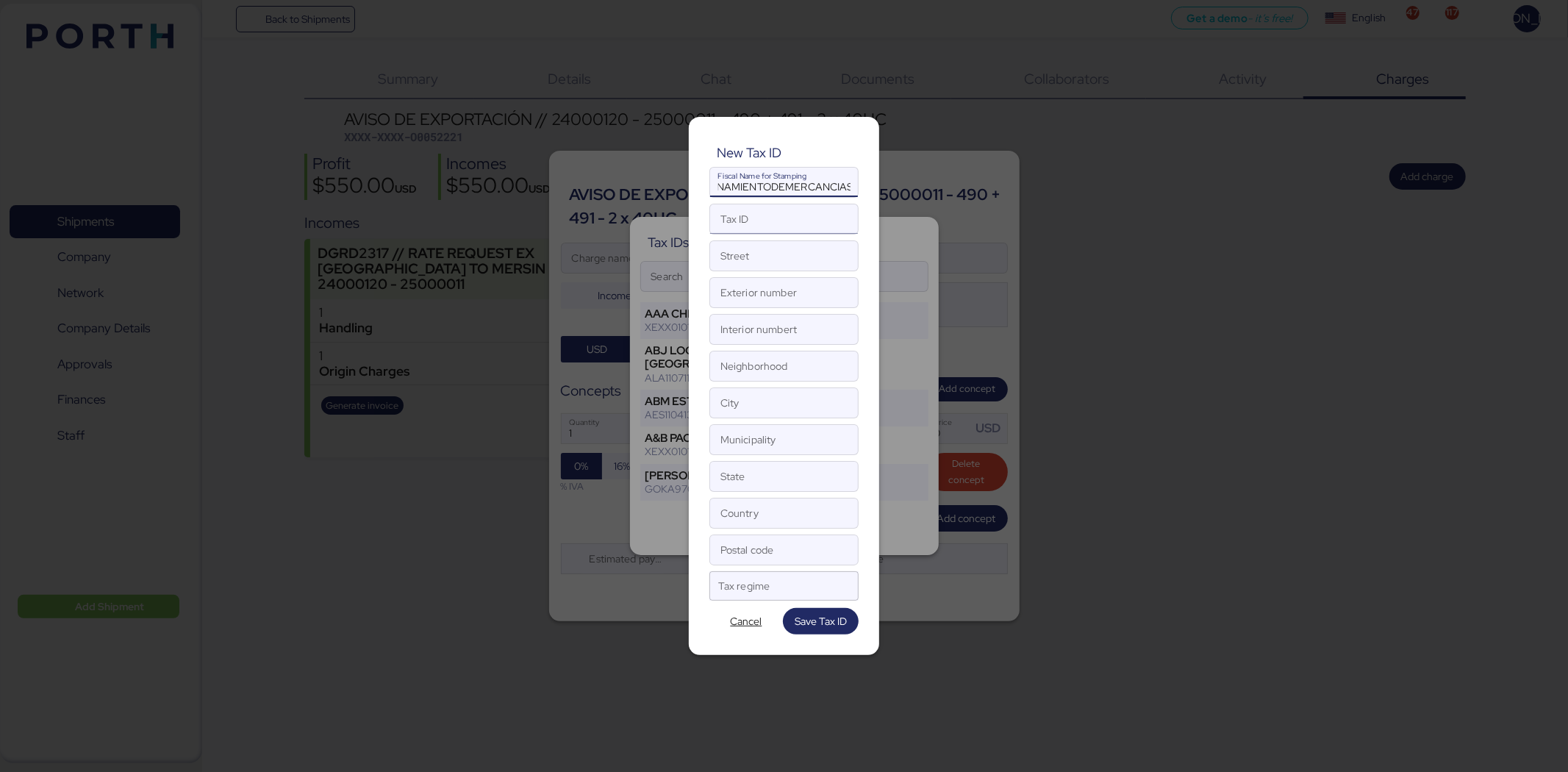
click at [772, 222] on input "Tax ID" at bounding box center [784, 219] width 148 height 30
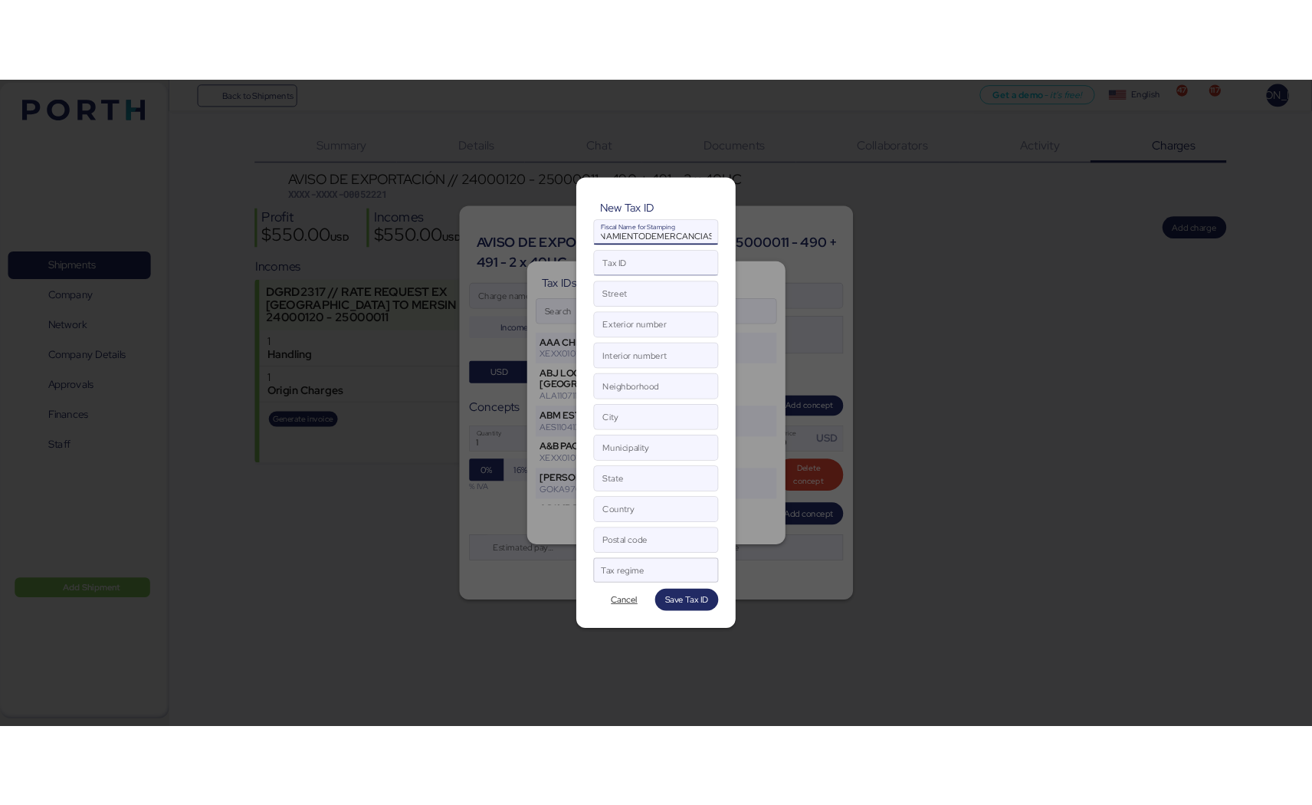
scroll to position [0, 0]
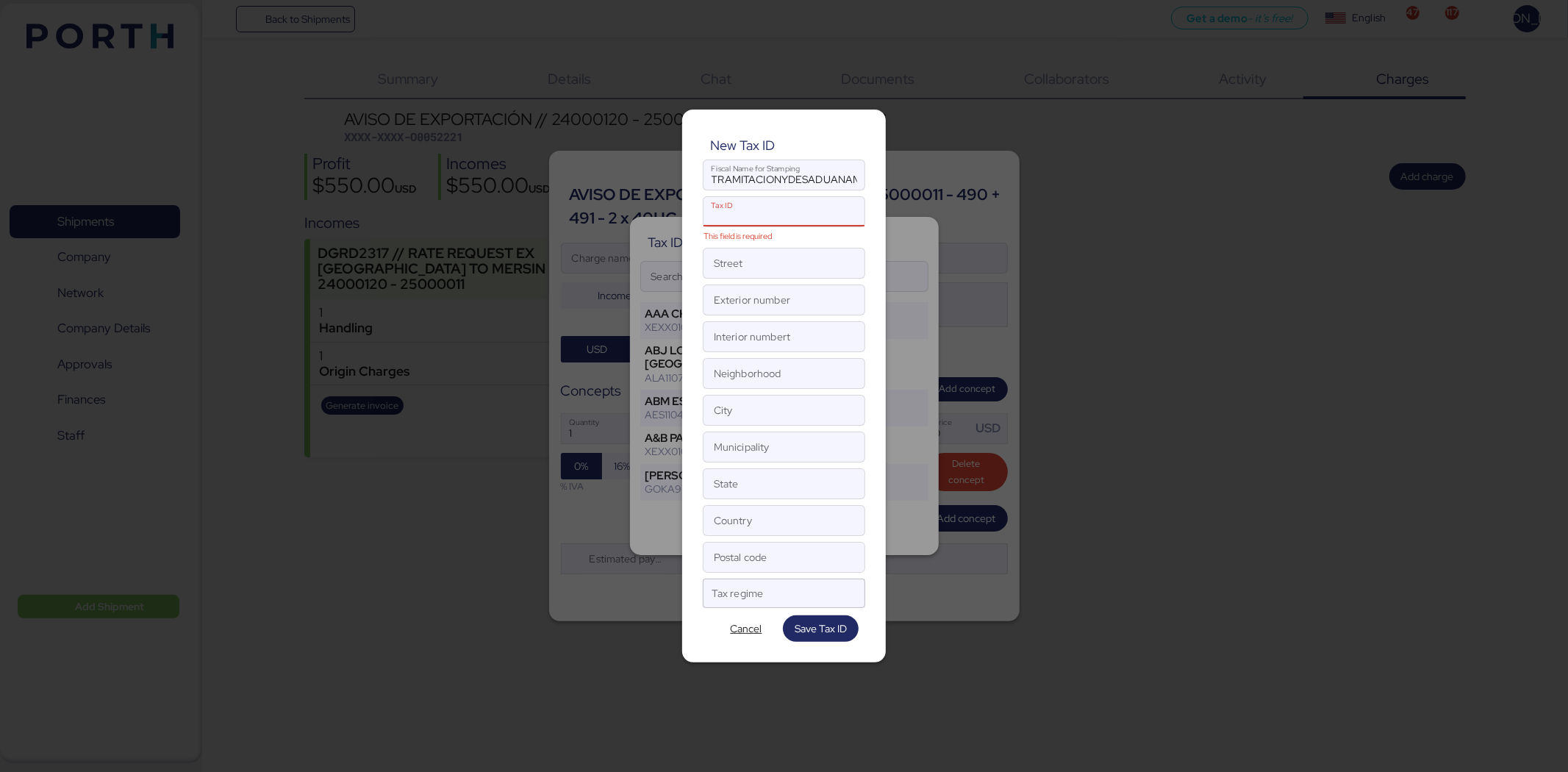
click at [786, 206] on input "Tax ID This field is required" at bounding box center [768, 211] width 130 height 30
paste input "TDD140206849"
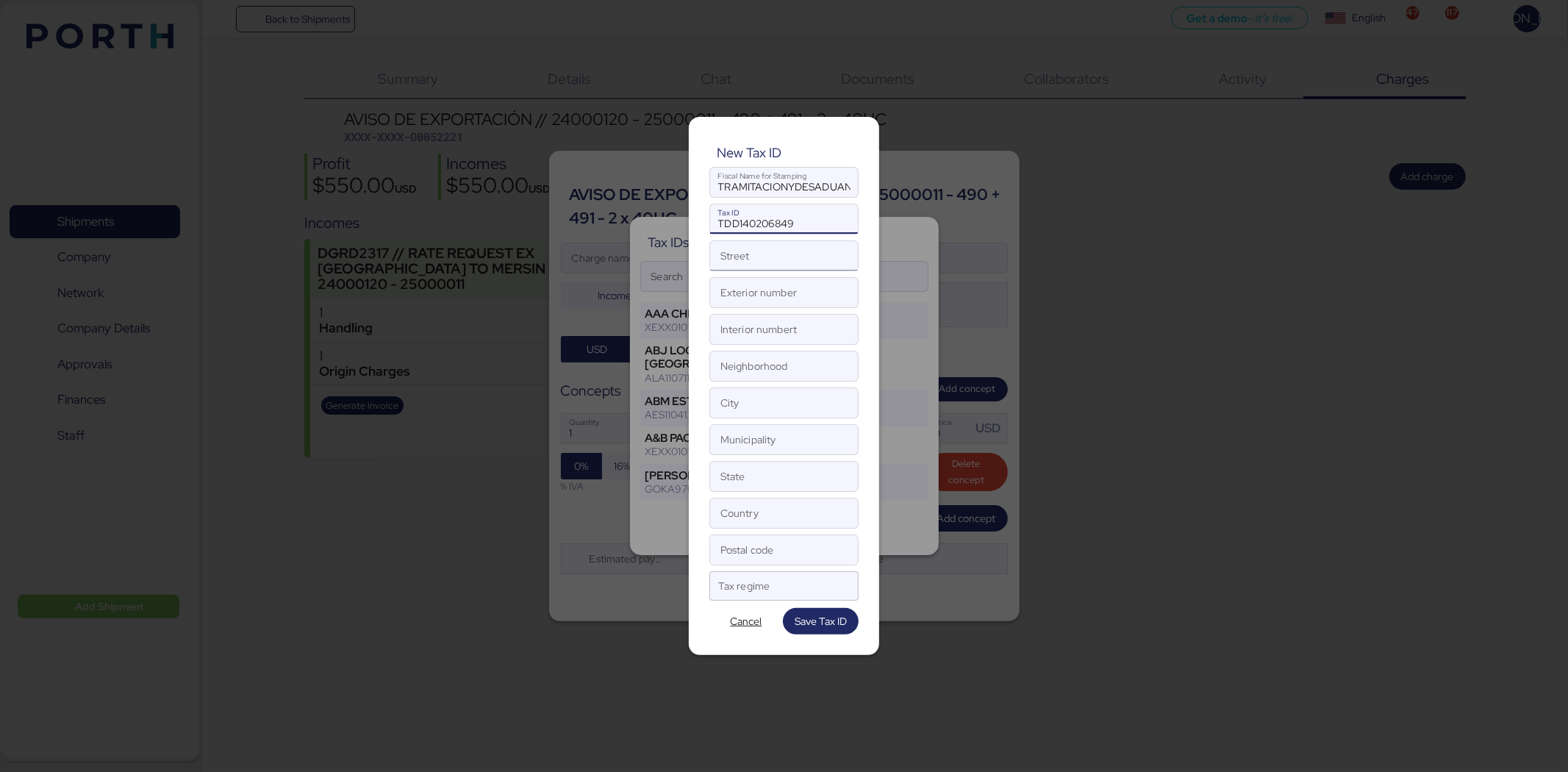
type input "TDD140206849"
click at [768, 258] on input "Street" at bounding box center [784, 255] width 148 height 30
click at [758, 254] on input "Street" at bounding box center [784, 255] width 148 height 30
paste input "JIMENEZNORTE"
click at [760, 259] on input "JIMENEZNORTE" at bounding box center [784, 255] width 148 height 30
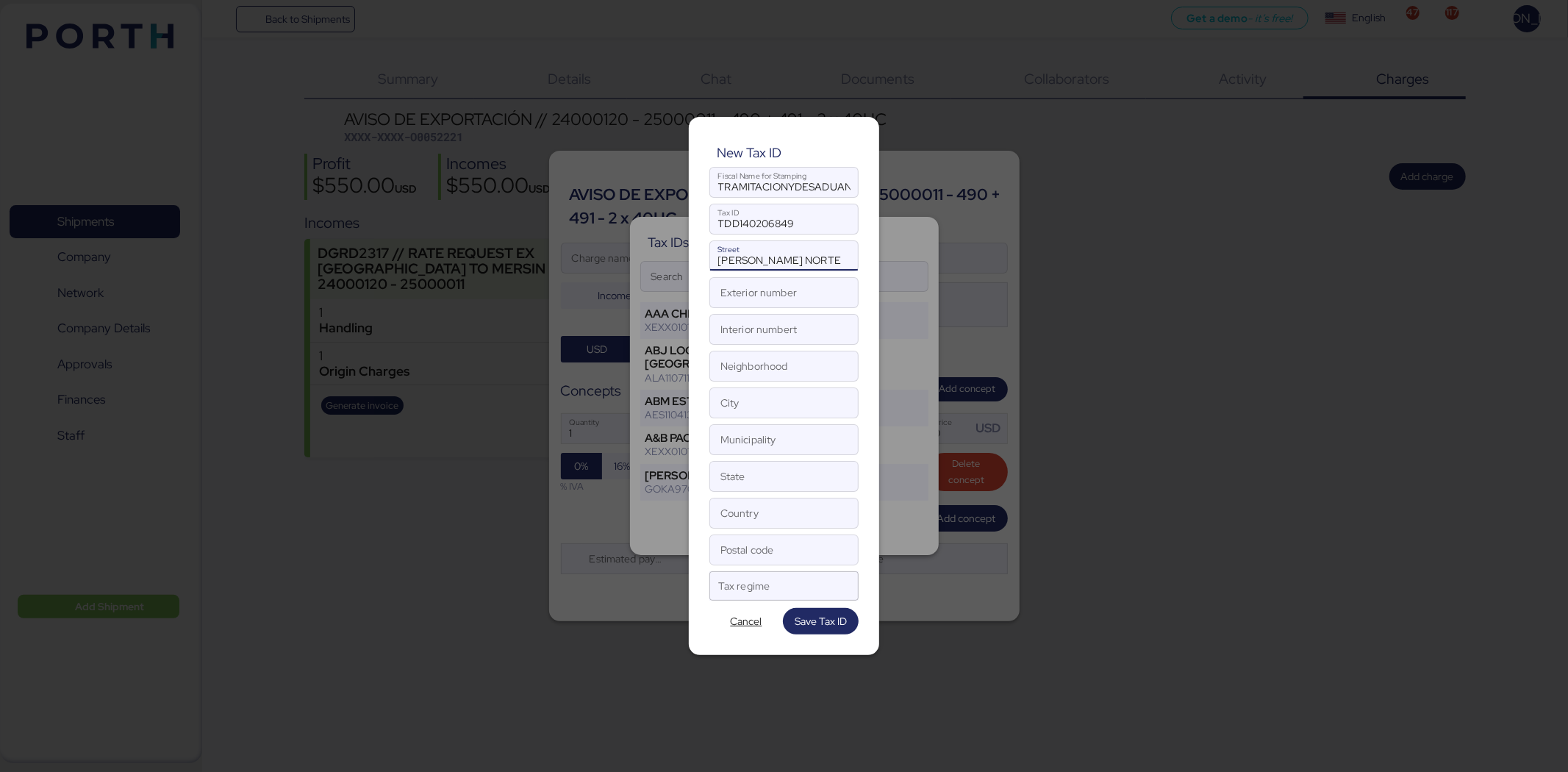
type input "[PERSON_NAME] NORTE"
click at [728, 295] on input "Exterior number" at bounding box center [784, 292] width 148 height 30
paste input "793"
type input "793"
click at [791, 325] on input "Interior numbert" at bounding box center [784, 329] width 148 height 30
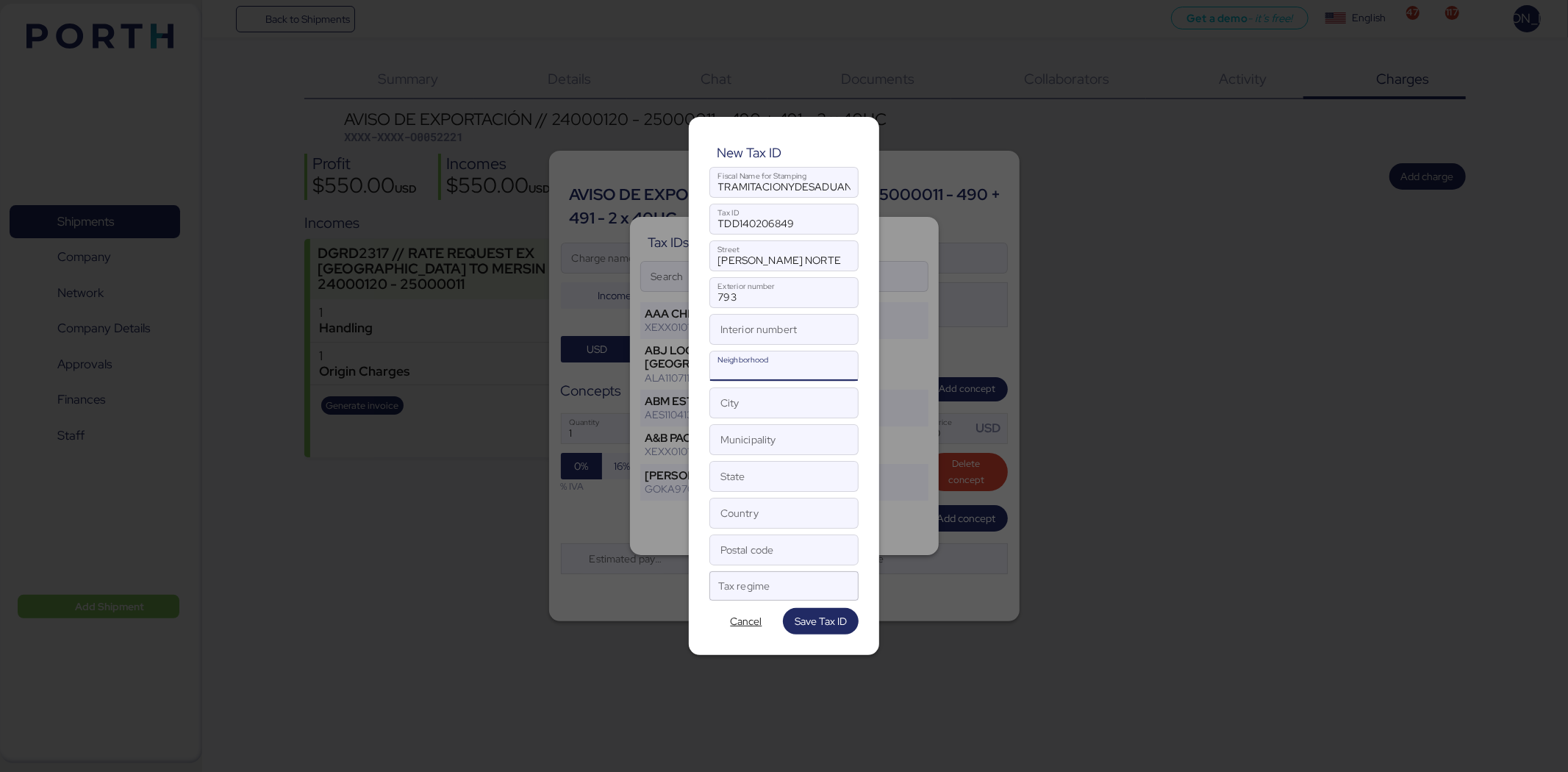
drag, startPoint x: 786, startPoint y: 367, endPoint x: 1078, endPoint y: 401, distance: 294.0
click at [786, 367] on input "Neighborhood" at bounding box center [784, 365] width 148 height 30
click at [776, 360] on input "Neighborhood" at bounding box center [784, 365] width 148 height 30
paste input "FORMANDOHOGAR"
type input "FORMANDOHOGAR"
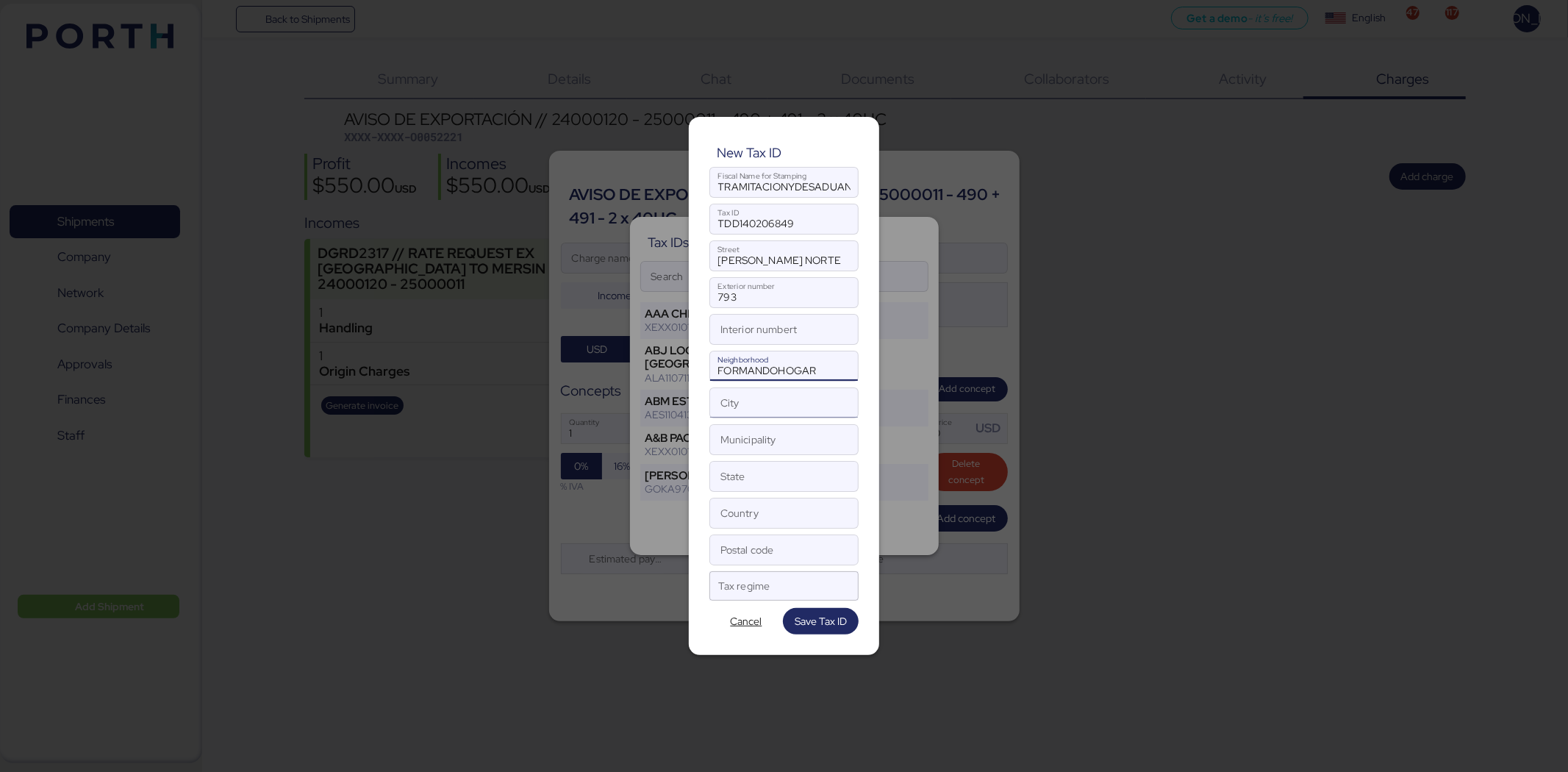
click at [769, 406] on input "City" at bounding box center [784, 403] width 148 height 30
drag, startPoint x: 801, startPoint y: 408, endPoint x: 660, endPoint y: 402, distance: 141.1
click at [660, 402] on div "New Tax ID TRAMITACIONYDESADUANAMIENTODEMERCANCIAS Fiscal Name for Stamping TDD…" at bounding box center [784, 386] width 1568 height 772
type input "[GEOGRAPHIC_DATA]"
click at [807, 476] on input "State" at bounding box center [784, 476] width 148 height 30
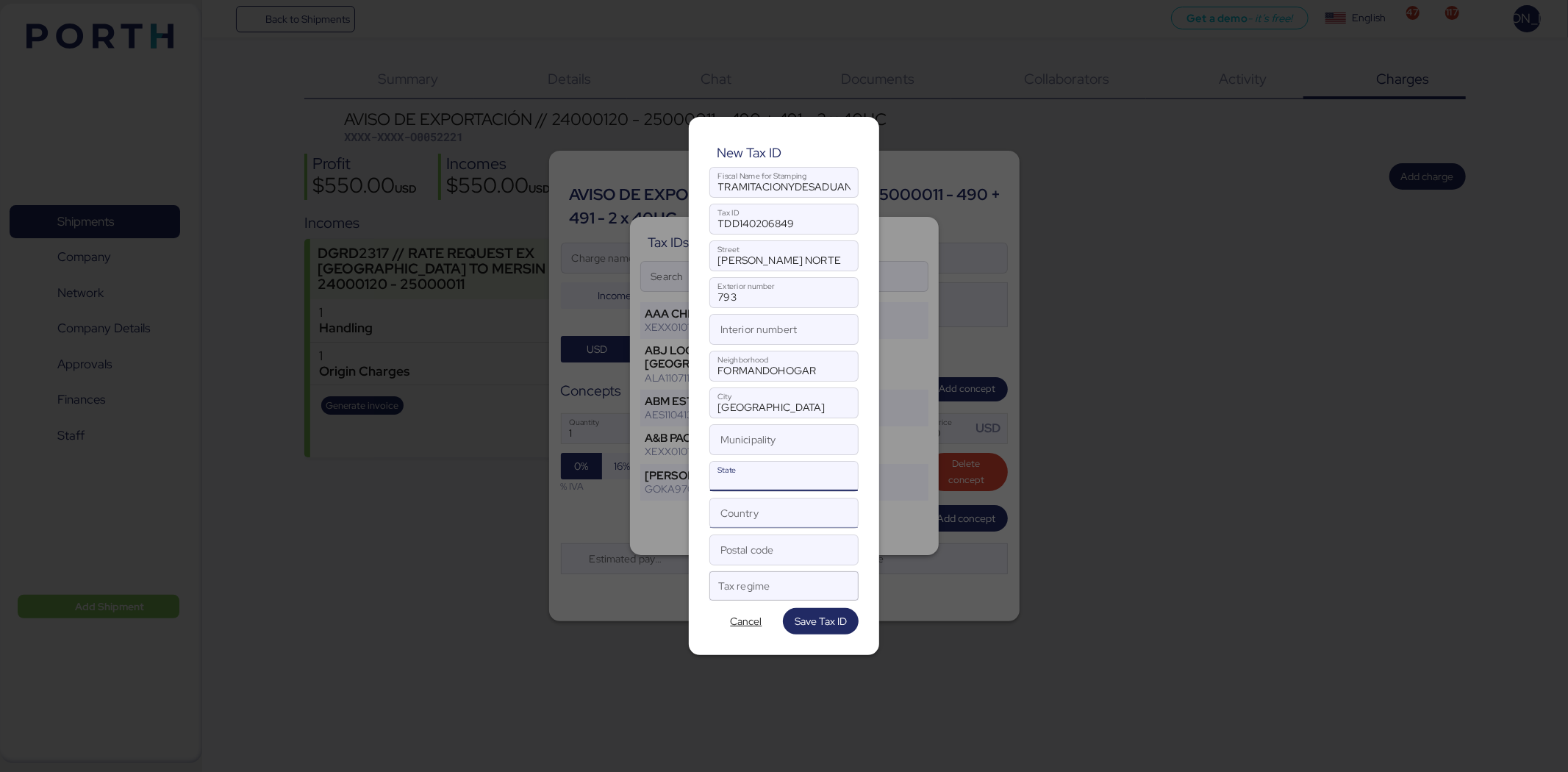
paste input "[GEOGRAPHIC_DATA]"
type input "[GEOGRAPHIC_DATA]"
click at [765, 522] on input "Country" at bounding box center [784, 513] width 148 height 30
type input "[GEOGRAPHIC_DATA]"
drag, startPoint x: 729, startPoint y: 554, endPoint x: 737, endPoint y: 551, distance: 8.5
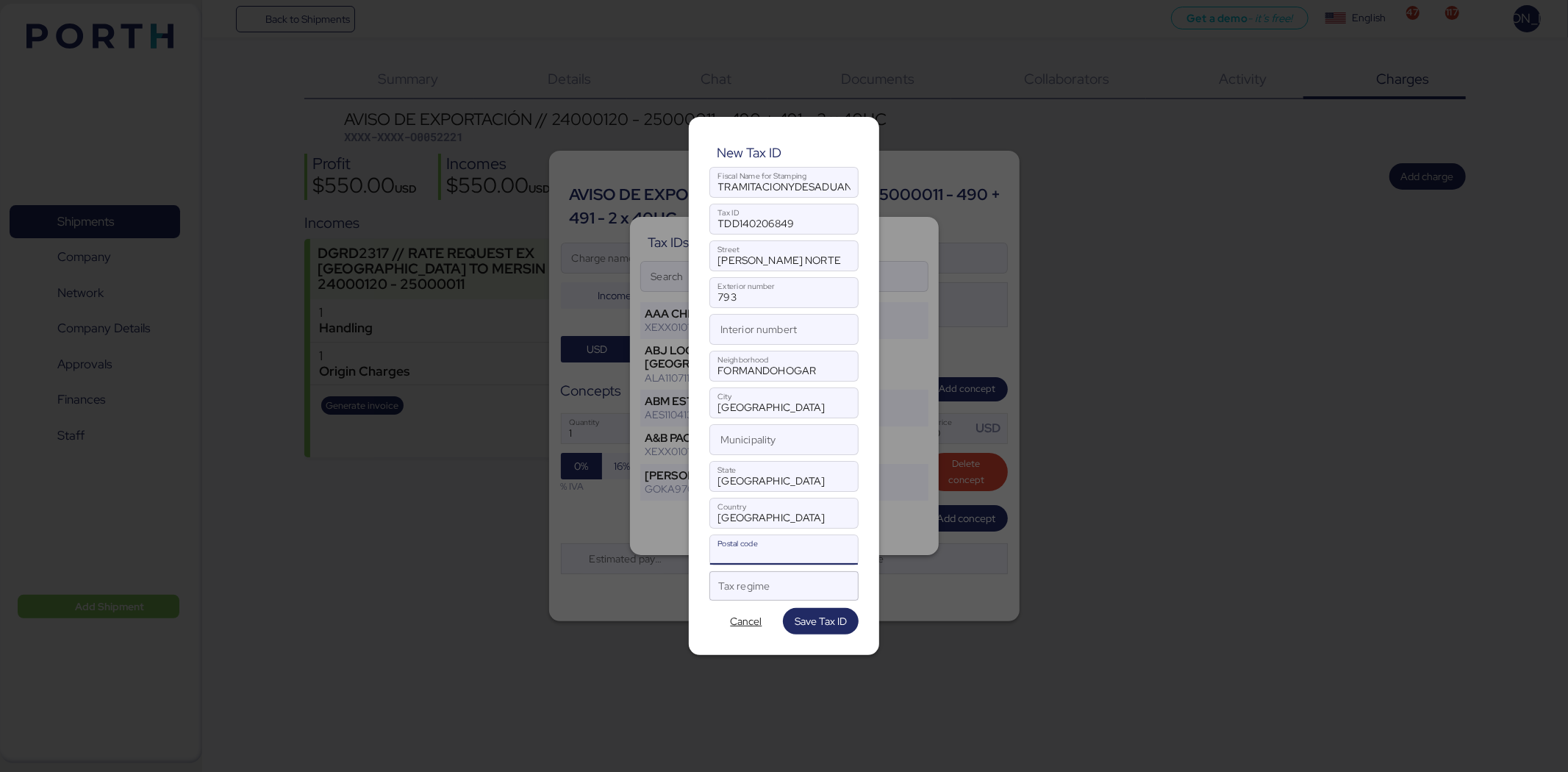
click at [730, 554] on input "Postal code" at bounding box center [784, 550] width 148 height 30
type input "91897"
click at [786, 591] on div at bounding box center [771, 591] width 105 height 19
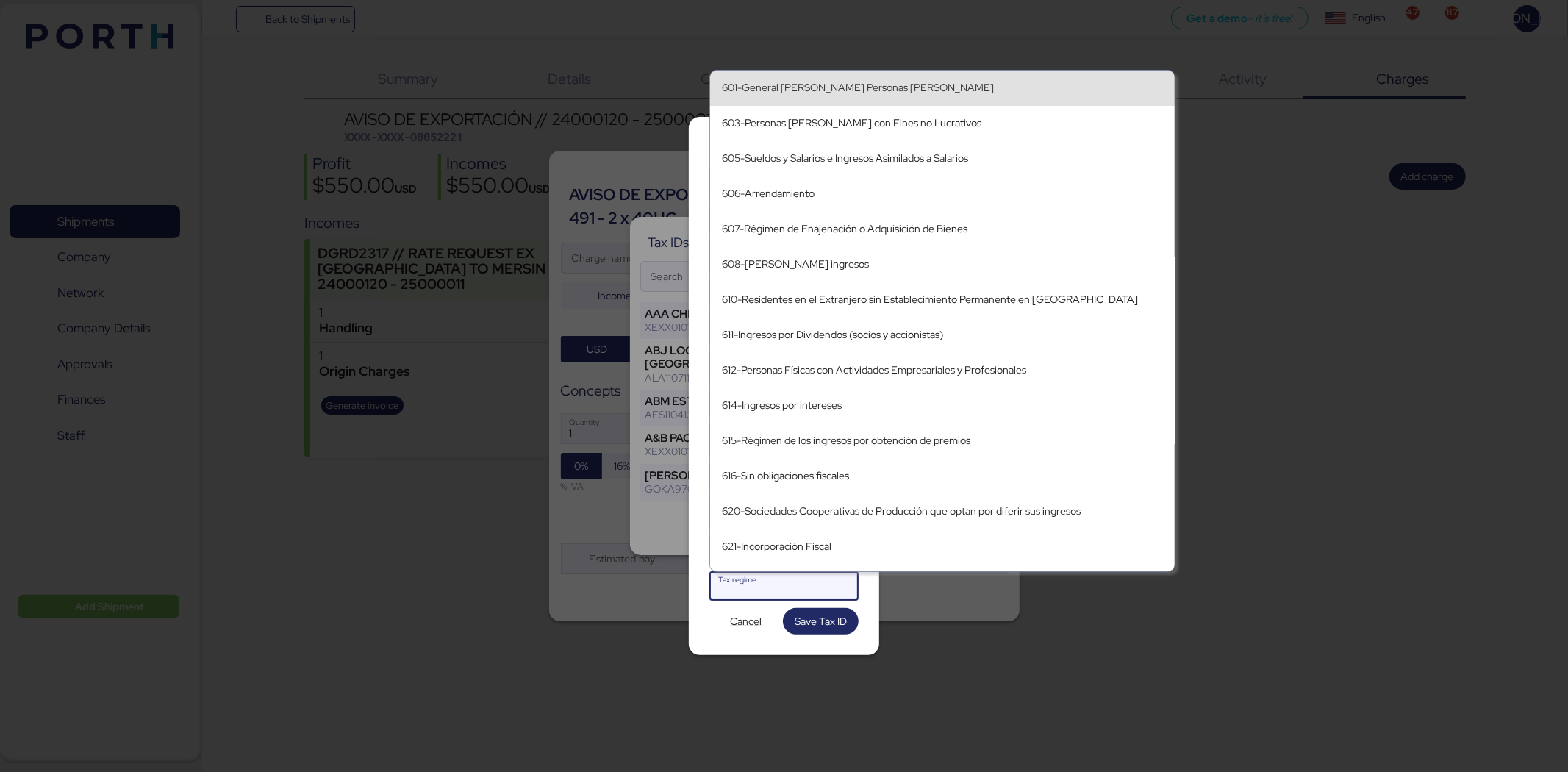
click at [936, 83] on div "601-General [PERSON_NAME] Personas [PERSON_NAME]" at bounding box center [943, 87] width 441 height 12
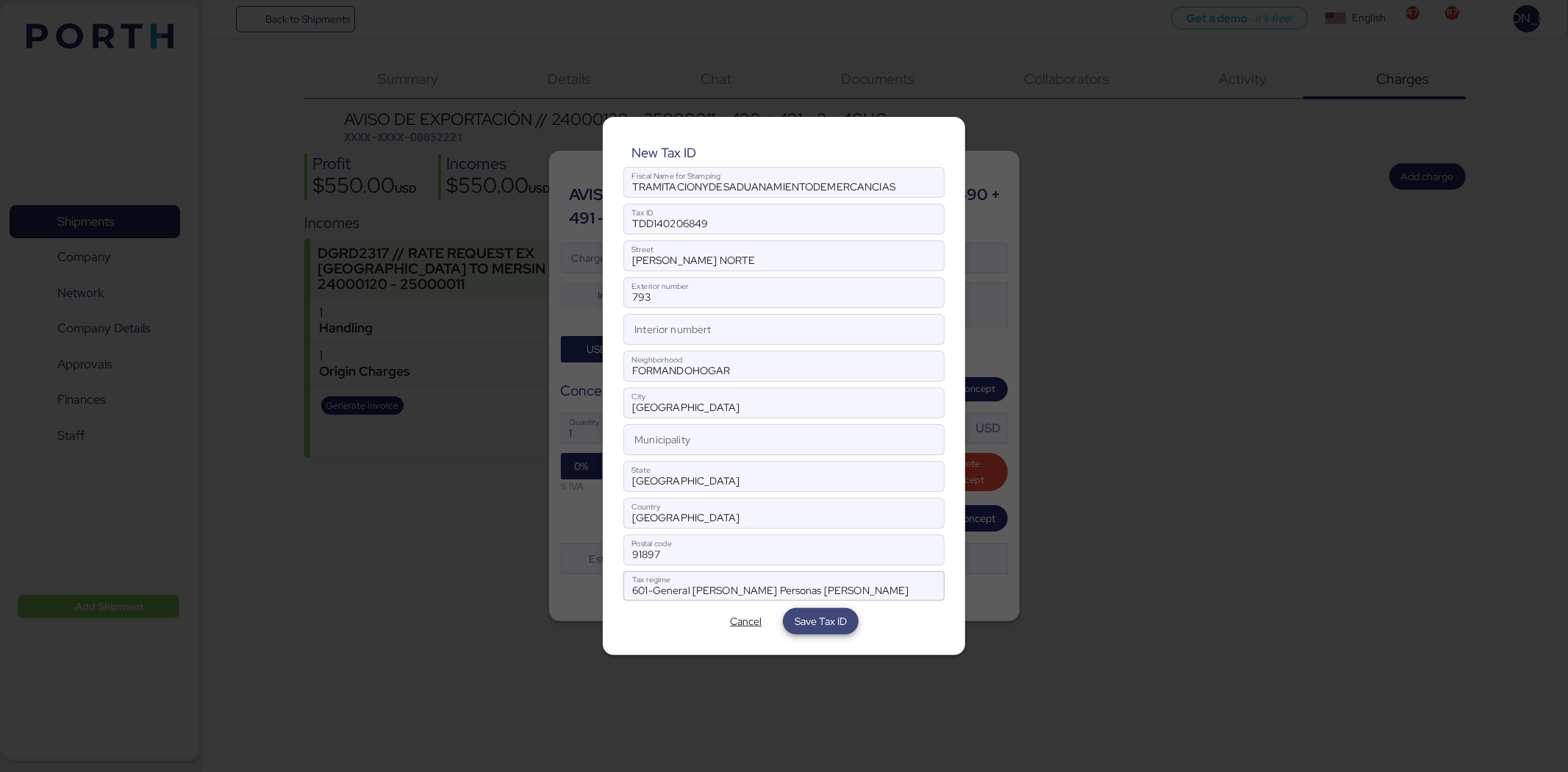
click at [822, 618] on span "Save Tax ID" at bounding box center [820, 620] width 52 height 17
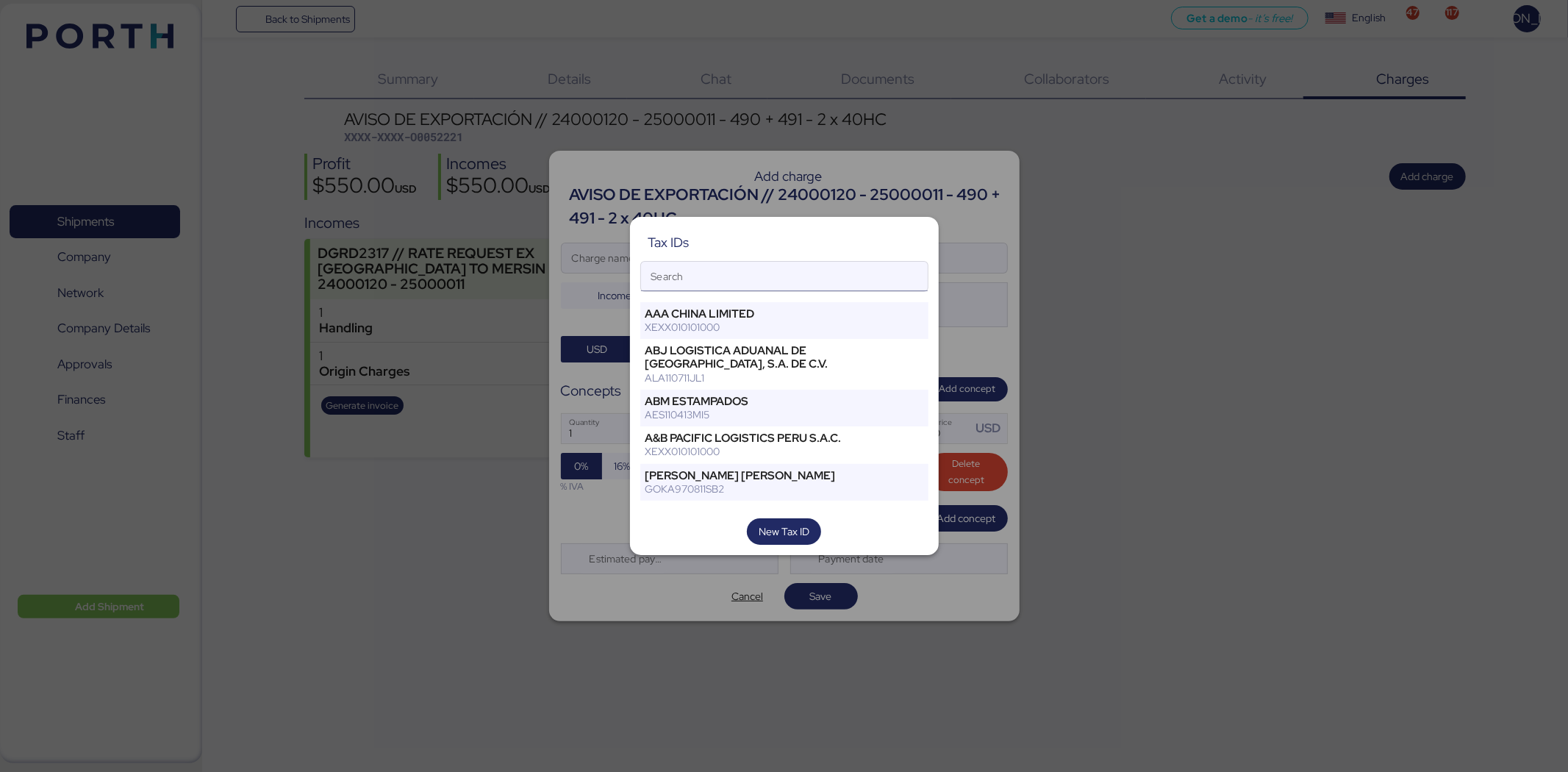
click at [765, 275] on input "Search" at bounding box center [784, 276] width 287 height 30
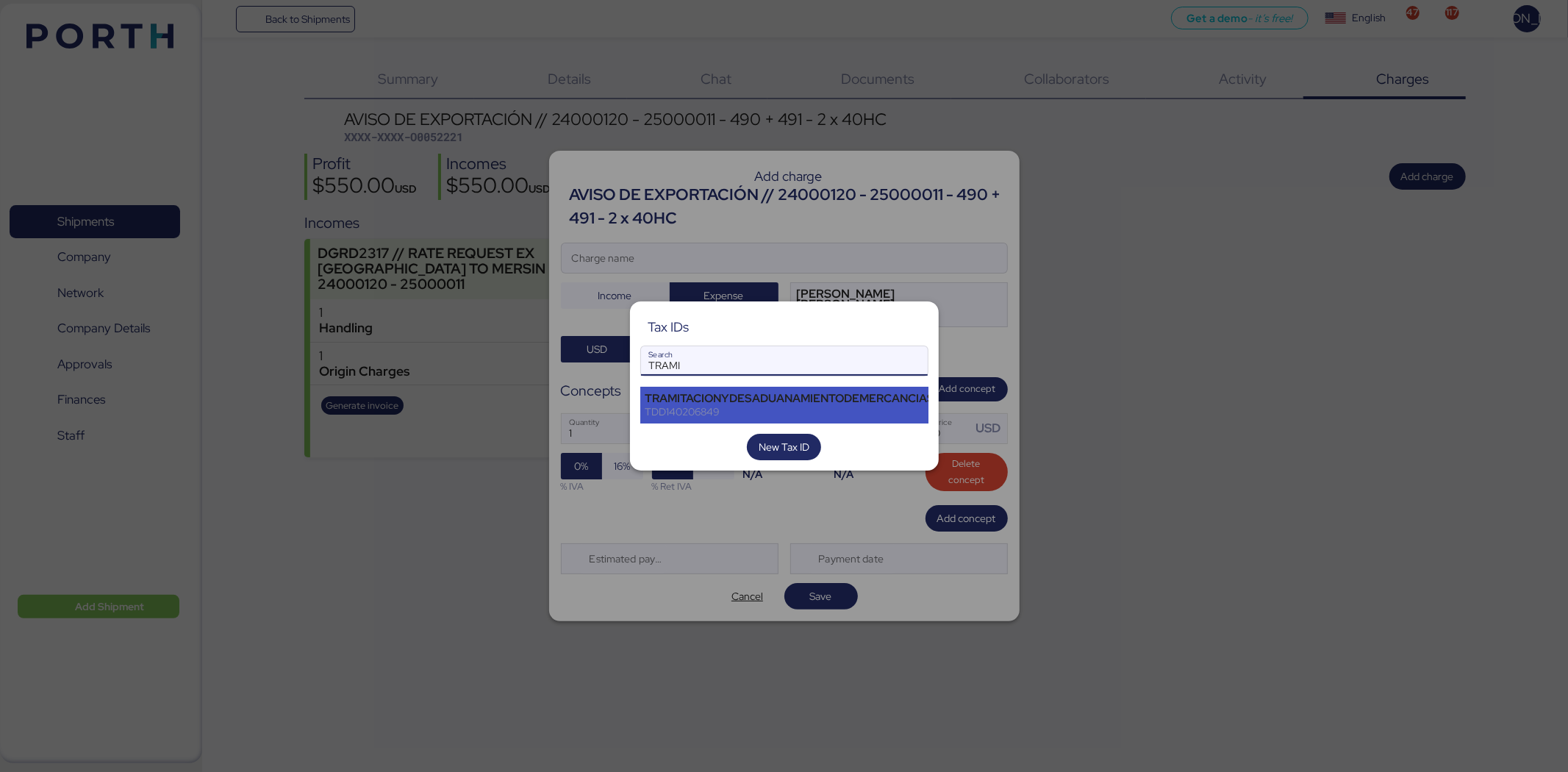
type input "TRAMI"
click at [827, 394] on div "TRAMITACIONYDESADUANAMIENTODEMERCANCIAS" at bounding box center [790, 398] width 290 height 13
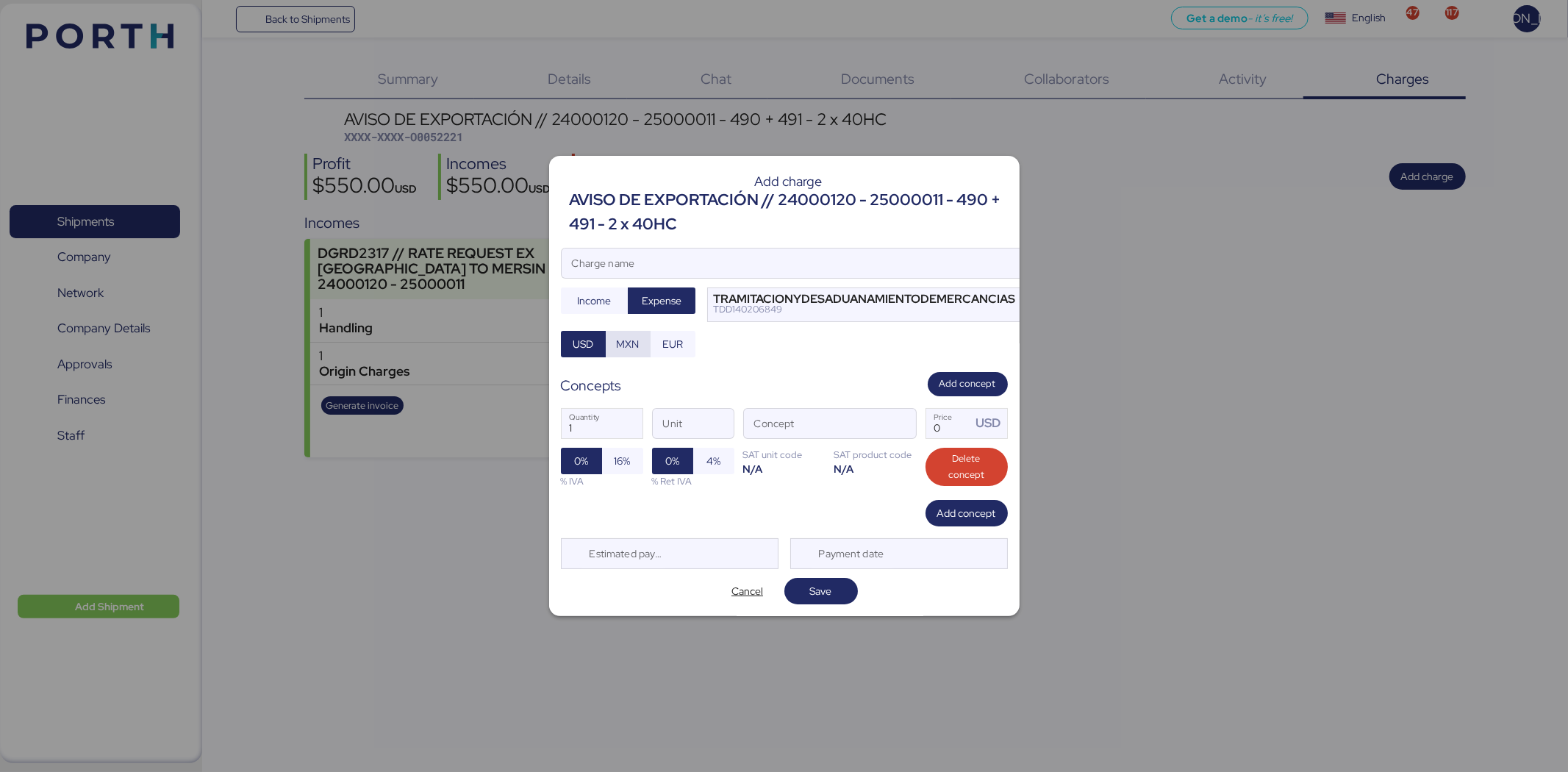
click at [630, 339] on span "MXN" at bounding box center [628, 343] width 23 height 17
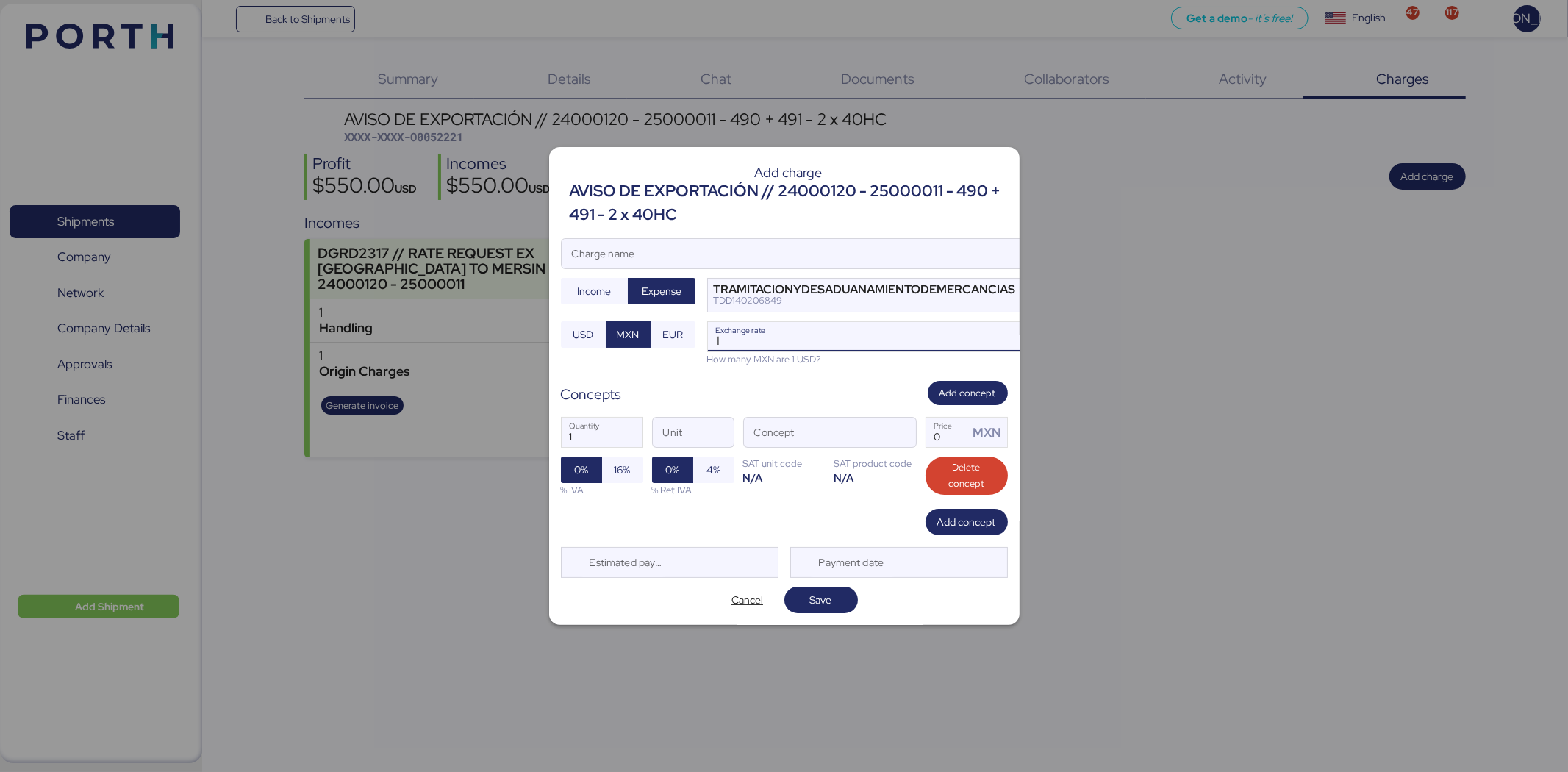
click at [729, 337] on input "1" at bounding box center [877, 337] width 339 height 30
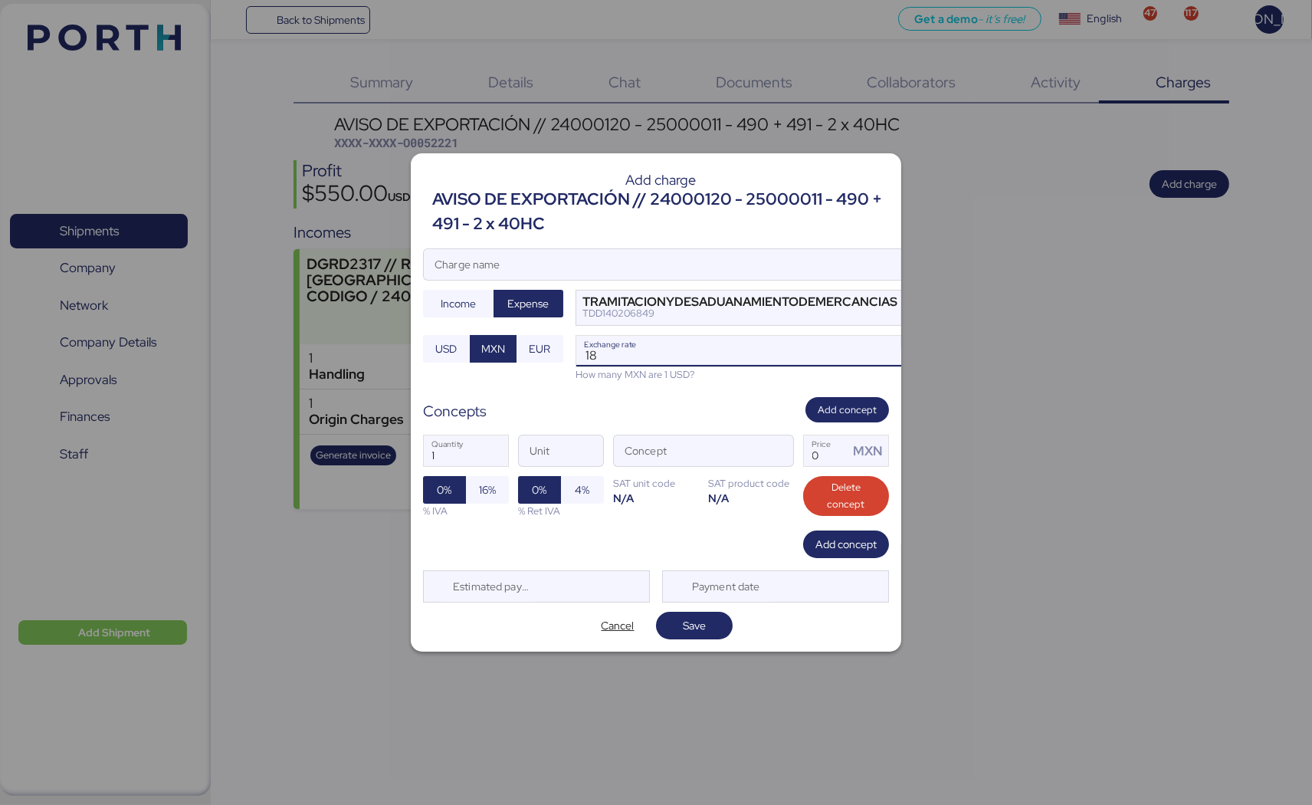
click at [664, 350] on input "18" at bounding box center [752, 351] width 353 height 31
type input "18.35"
click at [783, 448] on span "button" at bounding box center [777, 455] width 32 height 32
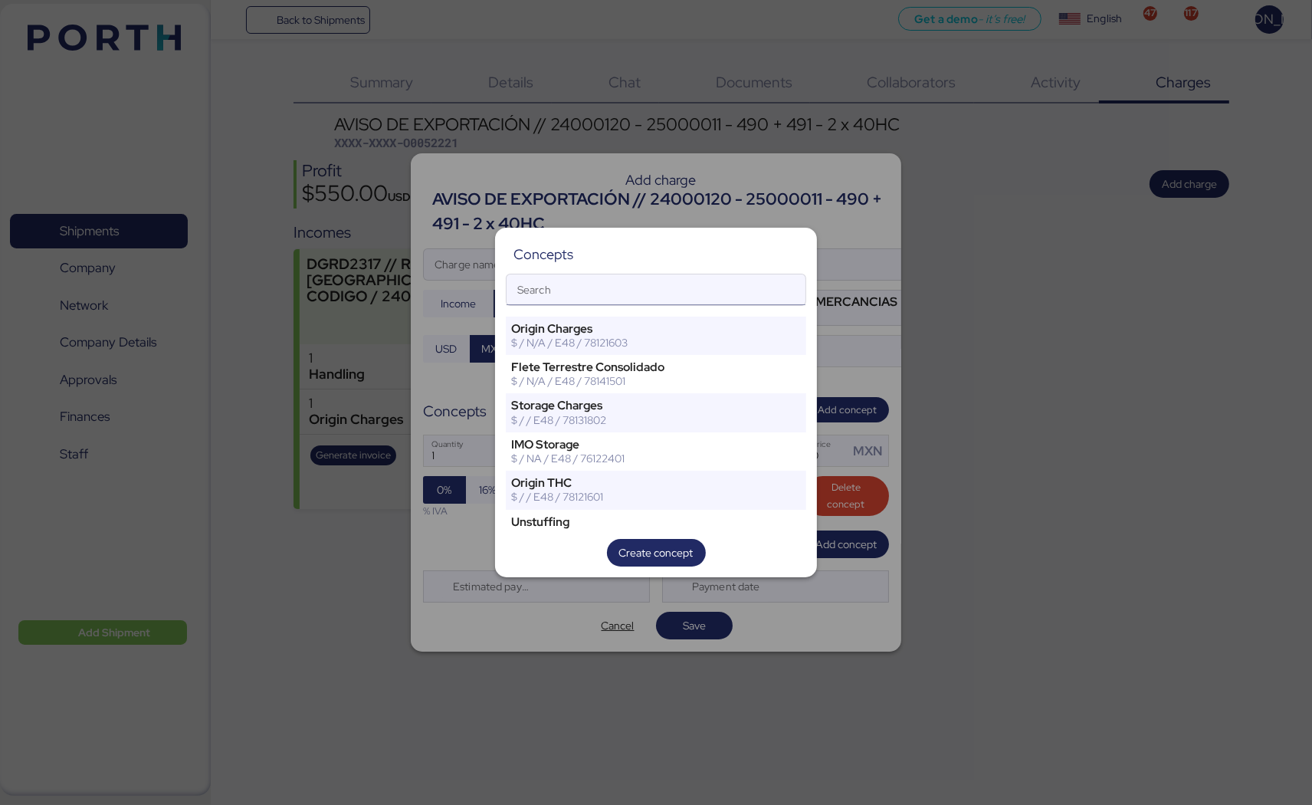
click at [639, 293] on input "Search" at bounding box center [656, 289] width 299 height 31
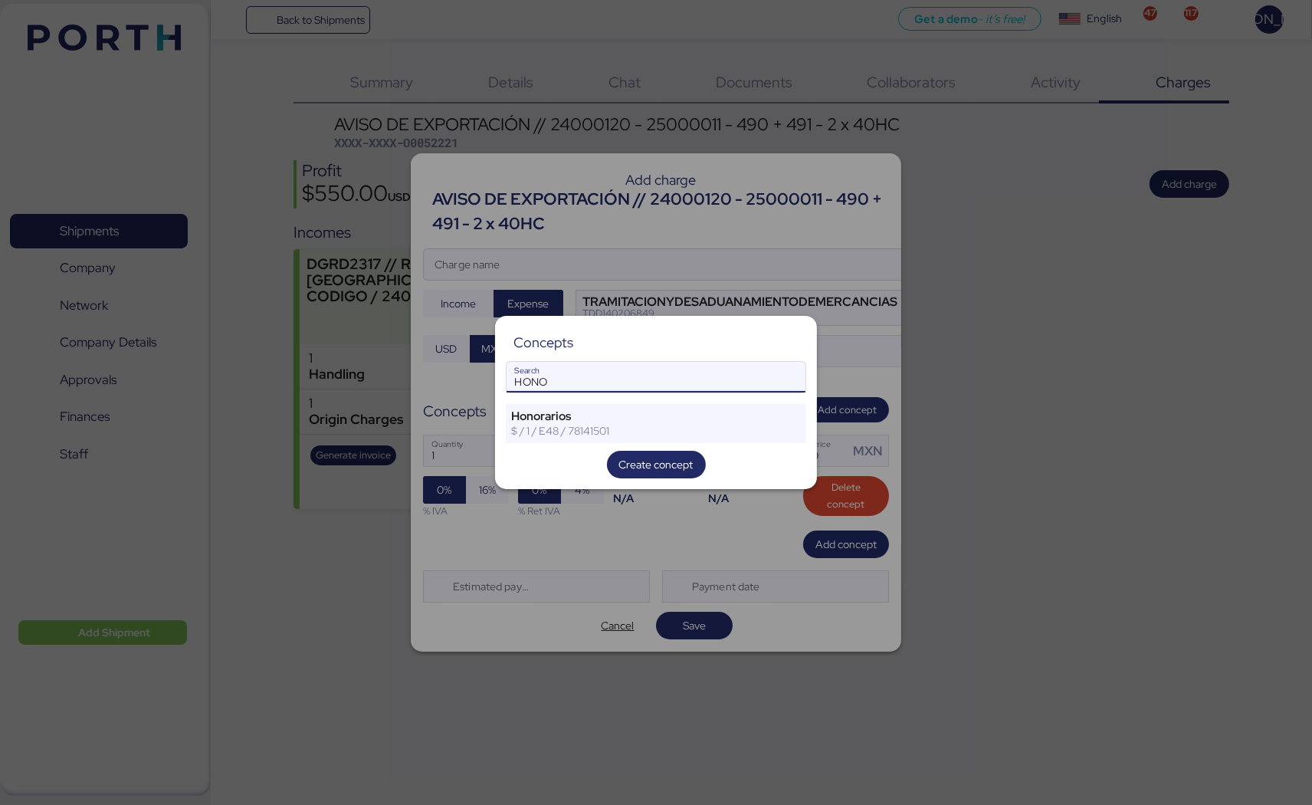
type input "HONO"
click at [602, 428] on div "$ / 1 / E48 / 78141501" at bounding box center [630, 431] width 238 height 14
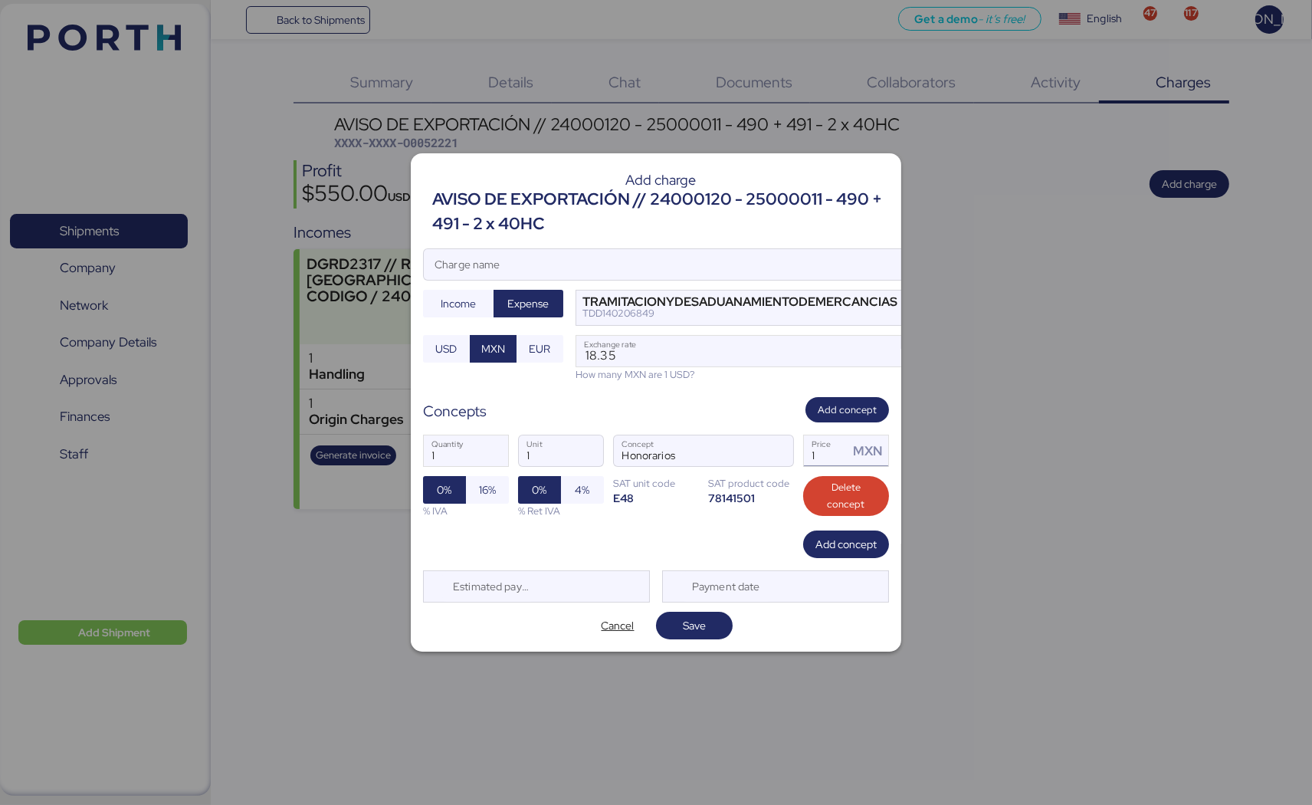
click at [832, 450] on input "1" at bounding box center [826, 450] width 44 height 31
click at [485, 484] on span "16%" at bounding box center [487, 489] width 17 height 18
click at [818, 447] on input "1" at bounding box center [826, 450] width 44 height 31
type input "12300"
